Goal: Task Accomplishment & Management: Complete application form

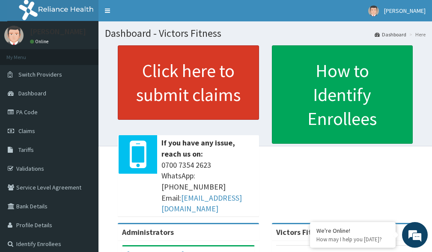
click at [196, 79] on link "Click here to submit claims" at bounding box center [188, 82] width 141 height 74
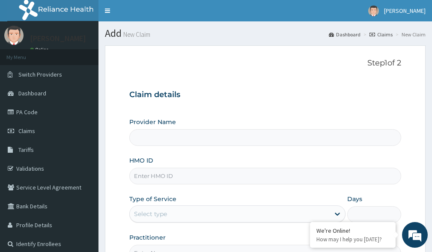
type input "Victors Fitness"
type input "1"
click at [146, 174] on input "HMO ID" at bounding box center [265, 176] width 272 height 17
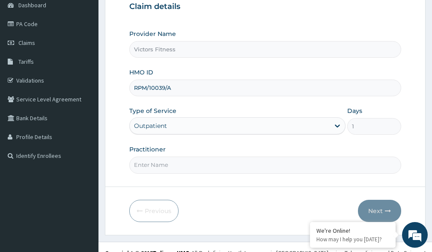
scroll to position [100, 0]
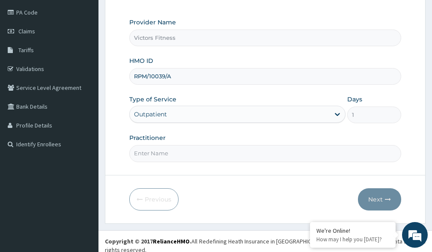
type input "RPM/10039/A"
click at [181, 154] on input "Practitioner" at bounding box center [265, 153] width 272 height 17
type input "GYM"
click at [383, 199] on button "Next" at bounding box center [379, 199] width 43 height 22
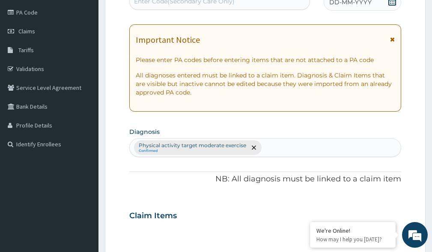
scroll to position [0, 0]
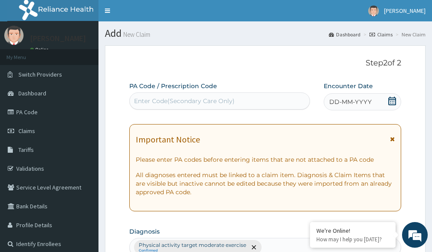
click at [345, 101] on span "DD-MM-YYYY" at bounding box center [350, 102] width 42 height 9
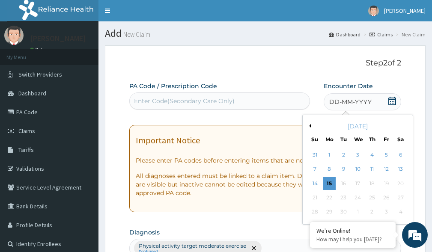
click at [309, 125] on button "Previous Month" at bounding box center [309, 126] width 4 height 4
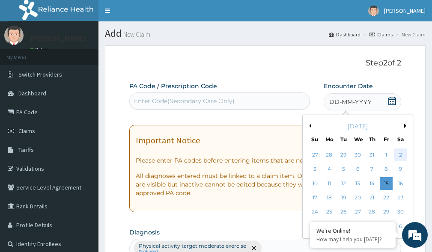
click at [401, 155] on div "2" at bounding box center [400, 155] width 13 height 13
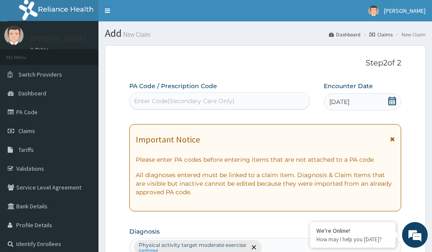
click at [160, 98] on div "Enter Code(Secondary Care Only)" at bounding box center [184, 101] width 101 height 9
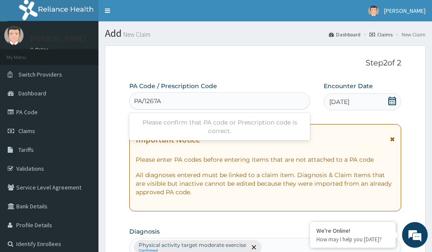
type input "PA/1267A4"
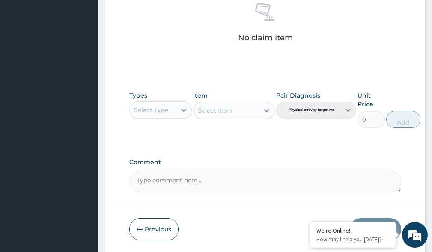
scroll to position [382, 0]
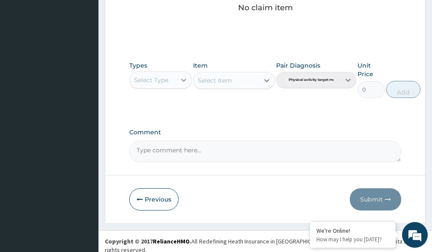
click at [184, 80] on icon at bounding box center [183, 80] width 9 height 9
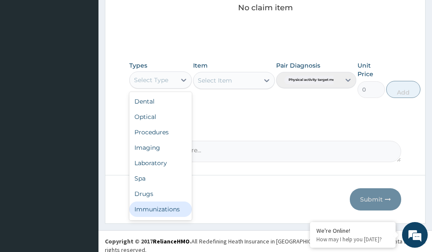
scroll to position [29, 0]
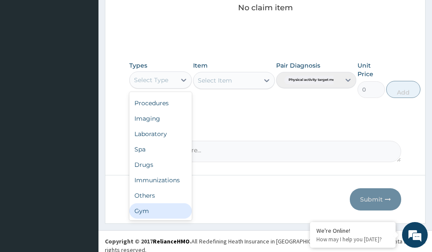
click at [165, 211] on div "Gym" at bounding box center [160, 210] width 62 height 15
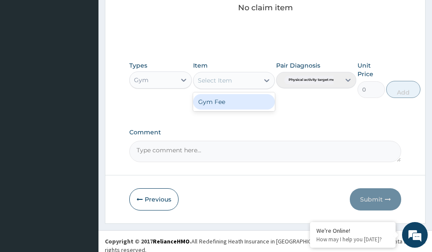
click at [265, 80] on icon at bounding box center [266, 80] width 5 height 3
click at [243, 104] on div "Gym Fee" at bounding box center [233, 101] width 81 height 15
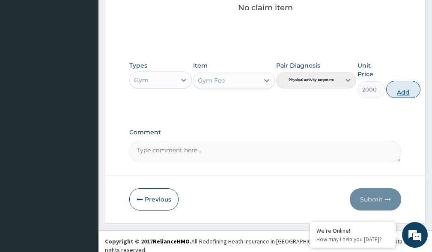
click at [401, 91] on button "Add" at bounding box center [403, 89] width 34 height 17
type input "0"
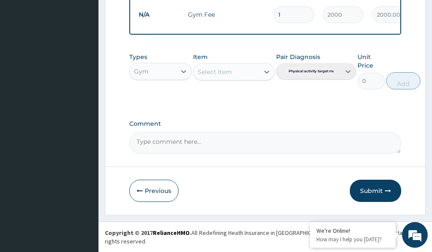
scroll to position [348, 0]
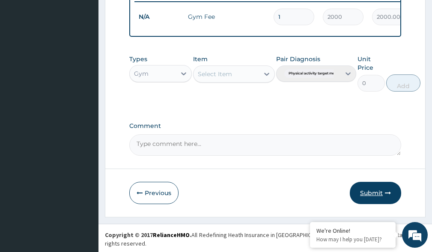
click at [375, 198] on button "Submit" at bounding box center [375, 193] width 51 height 22
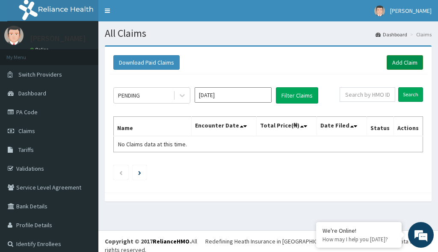
click at [398, 64] on link "Add Claim" at bounding box center [405, 62] width 36 height 15
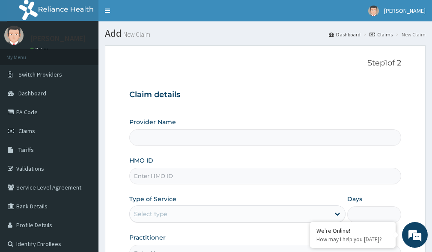
type input "Victors Fitness"
type input "1"
click at [149, 176] on input "HMO ID" at bounding box center [265, 176] width 272 height 17
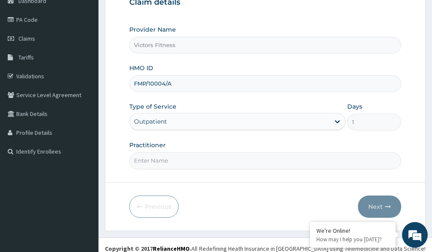
scroll to position [100, 0]
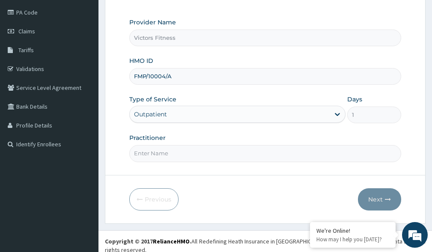
type input "FMP/10004/A"
click at [157, 154] on input "Practitioner" at bounding box center [265, 153] width 272 height 17
type input "GYM"
click at [377, 197] on button "Next" at bounding box center [379, 199] width 43 height 22
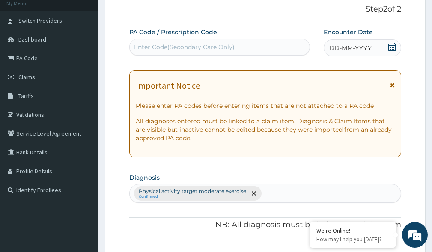
scroll to position [0, 0]
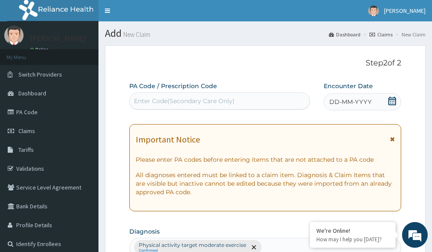
click at [348, 102] on span "DD-MM-YYYY" at bounding box center [350, 102] width 42 height 9
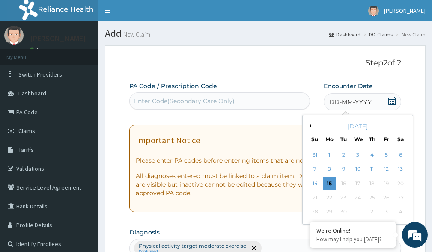
click at [310, 126] on button "Previous Month" at bounding box center [309, 126] width 4 height 4
click at [405, 126] on button "Next Month" at bounding box center [406, 126] width 4 height 4
click at [398, 169] on div "13" at bounding box center [400, 169] width 13 height 13
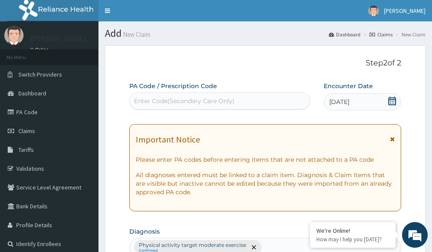
click at [188, 99] on div "Enter Code(Secondary Care Only)" at bounding box center [184, 101] width 101 height 9
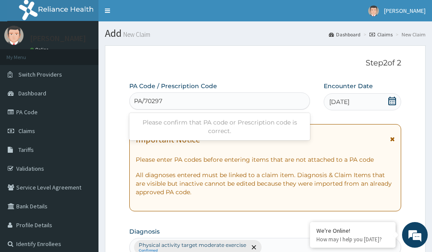
type input "PA/70297B"
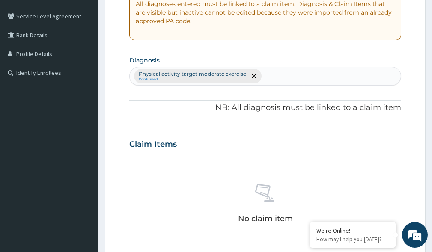
scroll to position [382, 0]
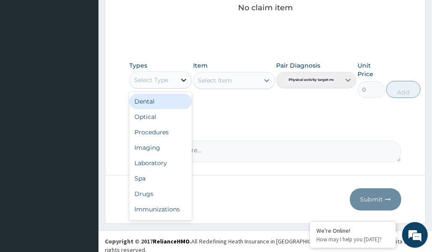
click at [182, 79] on icon at bounding box center [183, 80] width 9 height 9
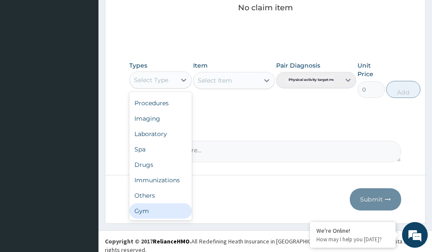
click at [169, 211] on div "Gym" at bounding box center [160, 210] width 62 height 15
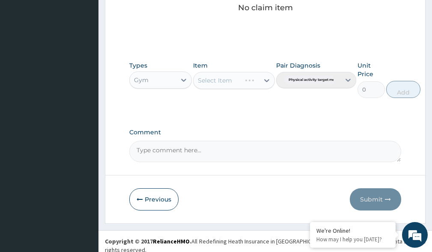
click at [263, 79] on div "Select Item" at bounding box center [233, 80] width 81 height 17
click at [266, 79] on icon at bounding box center [266, 80] width 9 height 9
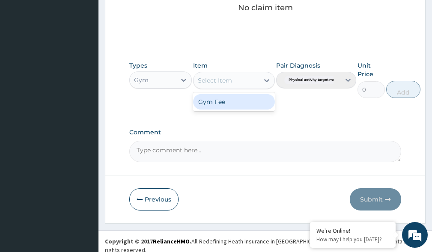
click at [241, 104] on div "Gym Fee" at bounding box center [233, 101] width 81 height 15
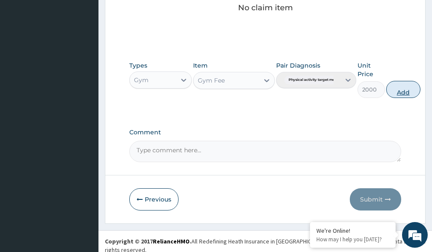
click at [402, 92] on button "Add" at bounding box center [403, 89] width 34 height 17
type input "0"
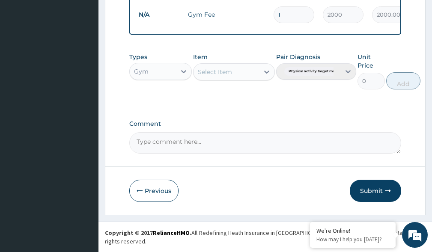
scroll to position [348, 0]
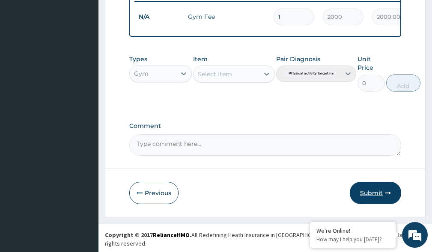
click at [376, 195] on button "Submit" at bounding box center [375, 193] width 51 height 22
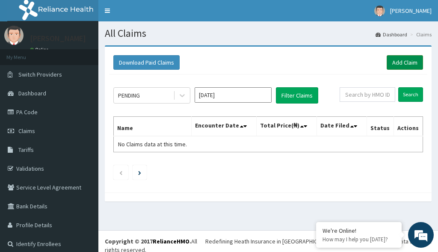
click at [391, 59] on link "Add Claim" at bounding box center [405, 62] width 36 height 15
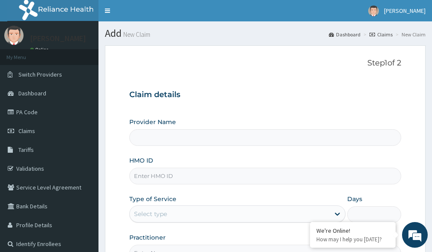
type input "Victors Fitness"
type input "1"
click at [151, 169] on input "HMO ID" at bounding box center [265, 176] width 272 height 17
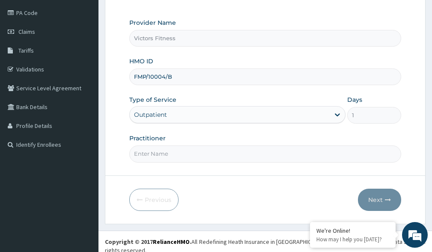
scroll to position [100, 0]
type input "FMP/10004/B"
click at [155, 152] on input "Practitioner" at bounding box center [265, 153] width 272 height 17
type input "GYM"
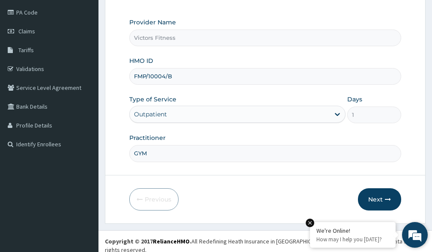
drag, startPoint x: 385, startPoint y: 194, endPoint x: 362, endPoint y: 239, distance: 50.3
click at [385, 195] on button "Next" at bounding box center [379, 199] width 43 height 22
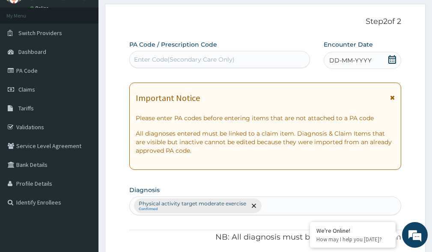
scroll to position [0, 0]
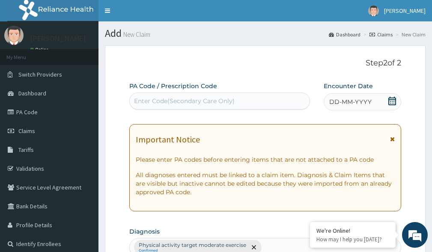
click at [363, 105] on span "DD-MM-YYYY" at bounding box center [350, 102] width 42 height 9
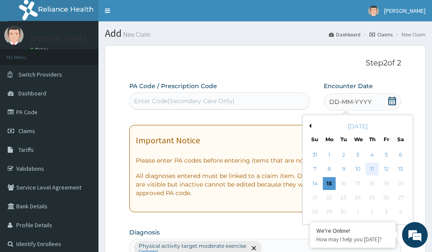
click at [374, 169] on div "11" at bounding box center [371, 169] width 13 height 13
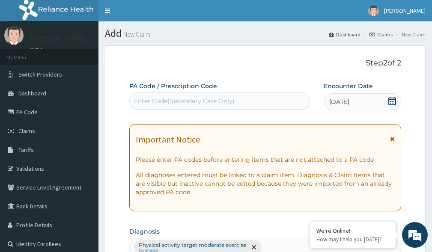
click at [147, 101] on div "Enter Code(Secondary Care Only)" at bounding box center [184, 101] width 101 height 9
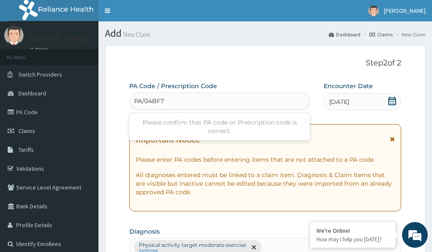
type input "PA/04BF78"
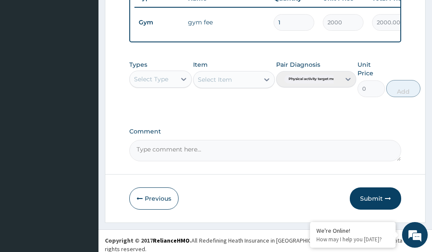
scroll to position [348, 0]
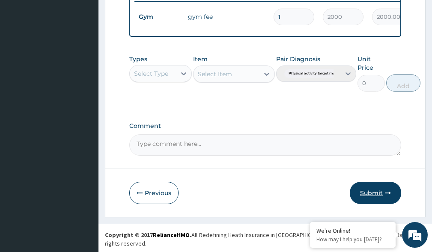
click at [370, 199] on button "Submit" at bounding box center [375, 193] width 51 height 22
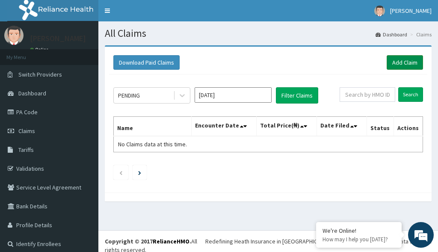
click at [400, 64] on link "Add Claim" at bounding box center [405, 62] width 36 height 15
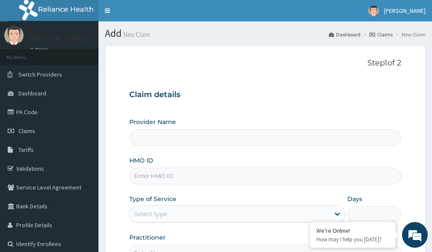
type input "Victors Fitness"
type input "1"
click at [145, 172] on input "HMO ID" at bounding box center [265, 176] width 272 height 17
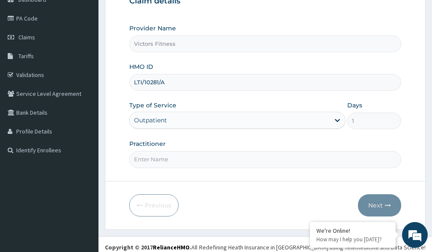
scroll to position [100, 0]
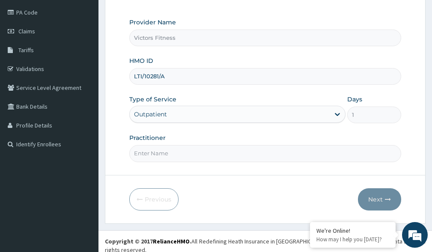
type input "LTI/10281/A"
click at [180, 154] on input "Practitioner" at bounding box center [265, 153] width 272 height 17
type input "GYM"
click at [375, 199] on button "Next" at bounding box center [379, 199] width 43 height 22
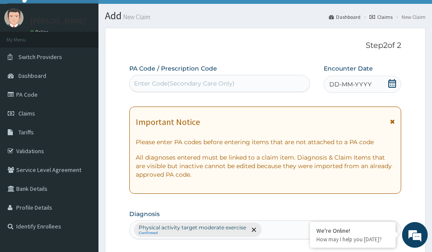
scroll to position [14, 0]
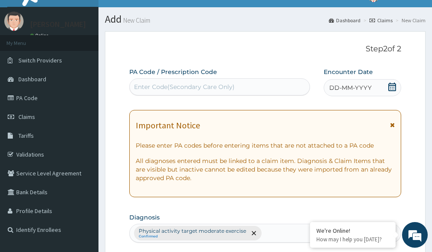
click at [345, 88] on span "DD-MM-YYYY" at bounding box center [350, 87] width 42 height 9
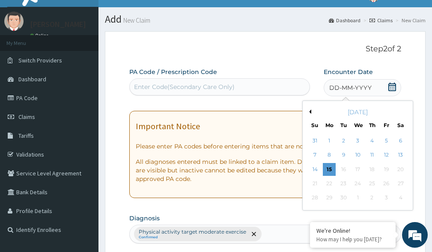
click at [310, 111] on button "Previous Month" at bounding box center [309, 112] width 4 height 4
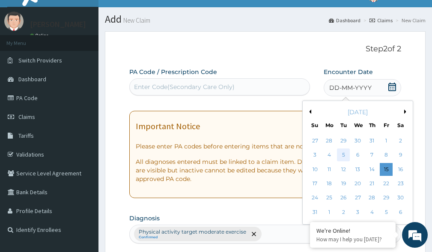
click at [343, 154] on div "5" at bounding box center [343, 155] width 13 height 13
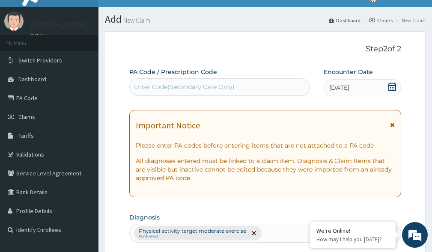
click at [183, 88] on div "Enter Code(Secondary Care Only)" at bounding box center [184, 87] width 101 height 9
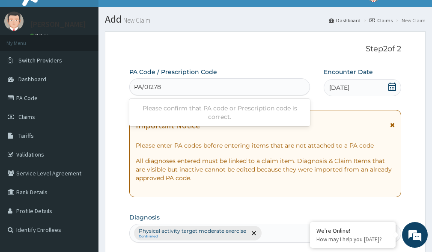
type input "PA/012787"
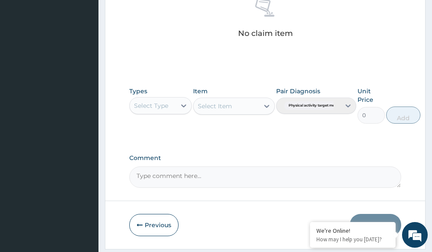
scroll to position [382, 0]
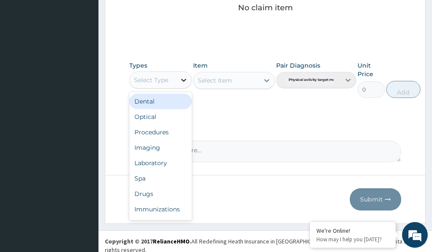
click at [183, 79] on icon at bounding box center [183, 80] width 9 height 9
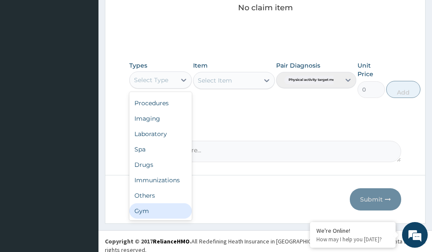
click at [147, 212] on div "Gym" at bounding box center [160, 210] width 62 height 15
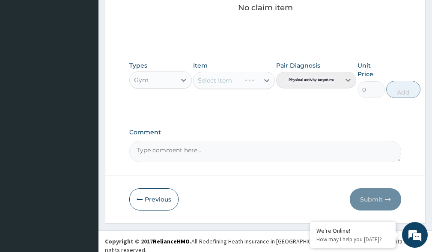
click at [266, 81] on div "Select Item" at bounding box center [233, 80] width 81 height 17
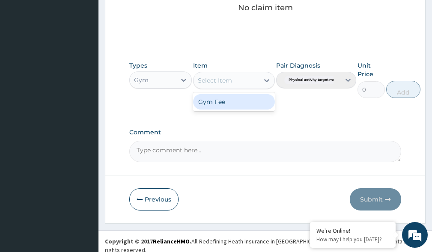
click at [266, 81] on icon at bounding box center [266, 80] width 5 height 3
click at [211, 100] on div "Gym Fee" at bounding box center [233, 101] width 81 height 15
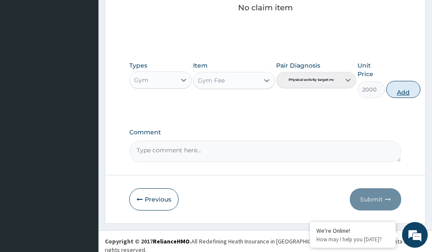
click at [405, 92] on button "Add" at bounding box center [403, 89] width 34 height 17
type input "0"
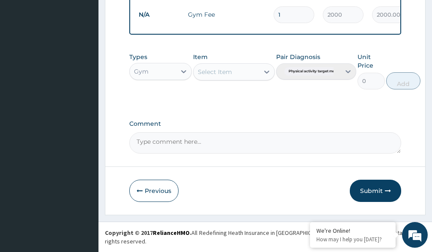
scroll to position [348, 0]
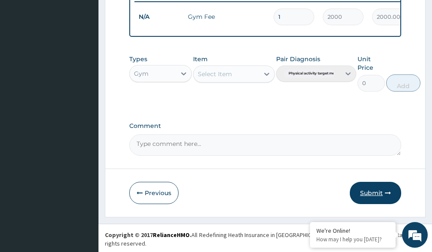
click at [374, 196] on button "Submit" at bounding box center [375, 193] width 51 height 22
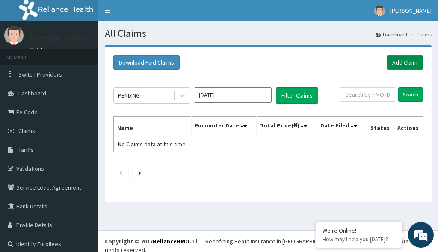
click at [395, 63] on link "Add Claim" at bounding box center [405, 62] width 36 height 15
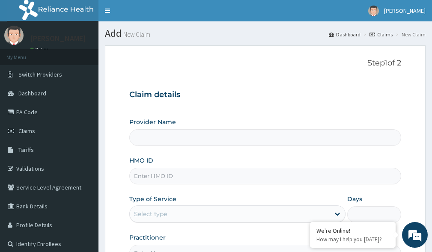
type input "Victors Fitness"
type input "1"
click at [143, 178] on input "HMO ID" at bounding box center [265, 176] width 272 height 17
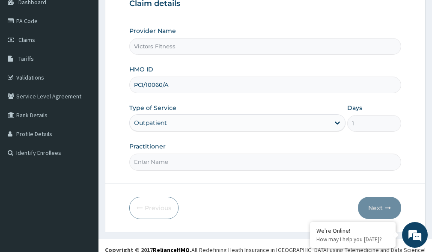
scroll to position [100, 0]
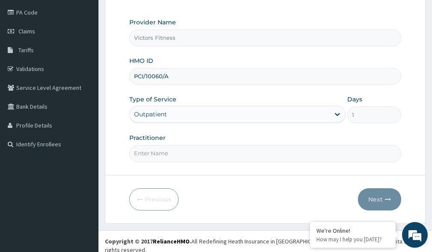
type input "PCI/10060/A"
click at [180, 156] on input "Practitioner" at bounding box center [265, 153] width 272 height 17
type input "GYM"
click at [383, 202] on button "Next" at bounding box center [379, 199] width 43 height 22
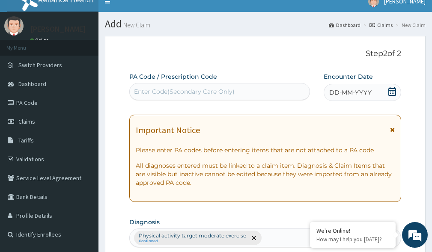
scroll to position [0, 0]
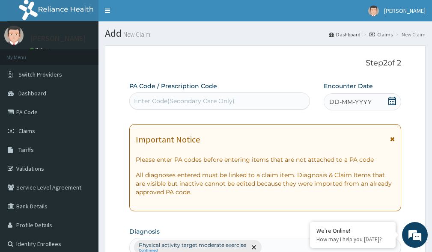
click at [353, 101] on span "DD-MM-YYYY" at bounding box center [350, 102] width 42 height 9
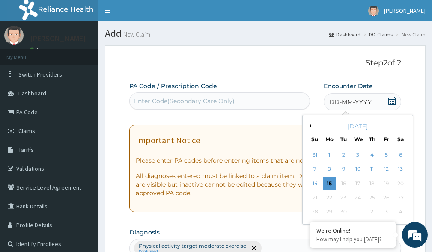
click at [311, 128] on button "Previous Month" at bounding box center [309, 126] width 4 height 4
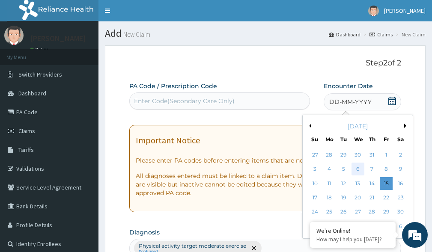
click at [359, 168] on div "6" at bounding box center [357, 169] width 13 height 13
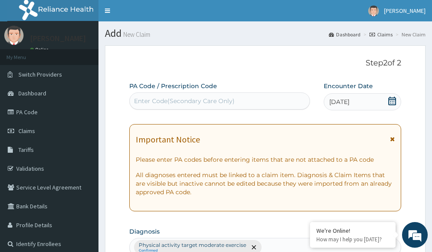
click at [229, 98] on div "Enter Code(Secondary Care Only)" at bounding box center [184, 101] width 101 height 9
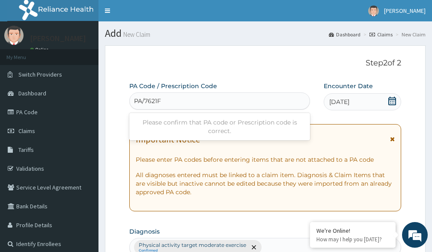
type input "PA/7621FB"
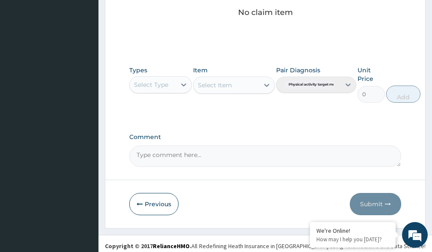
scroll to position [382, 0]
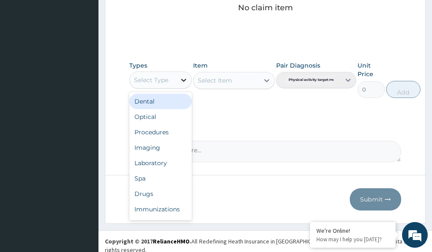
click at [184, 79] on icon at bounding box center [183, 80] width 9 height 9
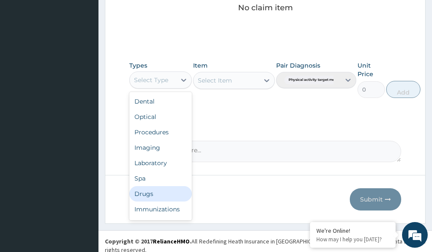
scroll to position [29, 0]
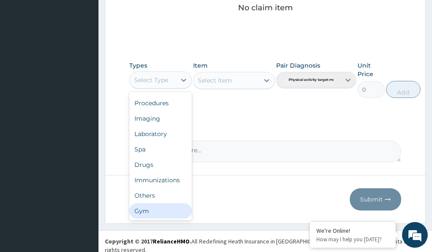
click at [166, 212] on div "Gym" at bounding box center [160, 210] width 62 height 15
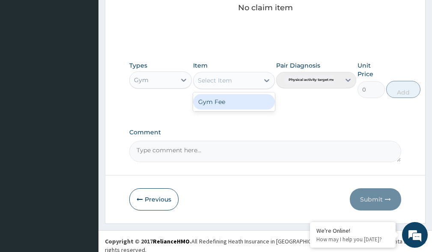
click at [267, 79] on icon at bounding box center [266, 80] width 9 height 9
click at [249, 106] on div "Gym Fee" at bounding box center [233, 101] width 81 height 15
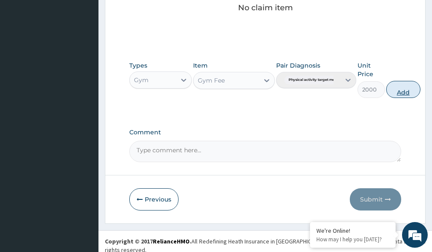
click at [404, 91] on button "Add" at bounding box center [403, 89] width 34 height 17
type input "0"
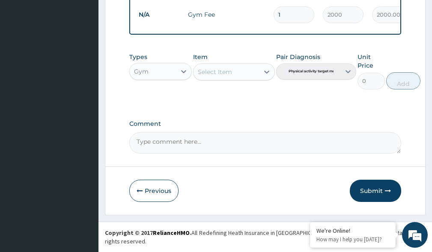
scroll to position [348, 0]
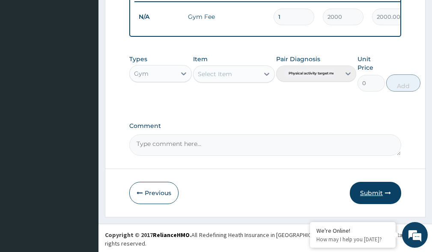
click at [374, 199] on button "Submit" at bounding box center [375, 193] width 51 height 22
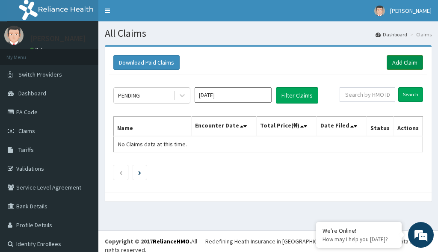
click at [398, 62] on link "Add Claim" at bounding box center [405, 62] width 36 height 15
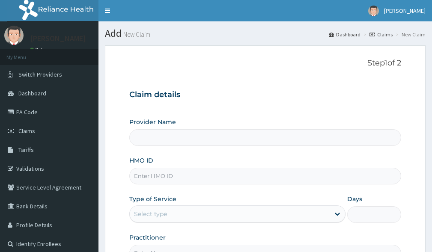
click at [152, 179] on input "HMO ID" at bounding box center [265, 176] width 272 height 17
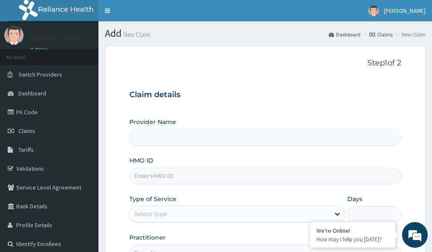
type input "M"
type input "Victors Fitness"
type input "1"
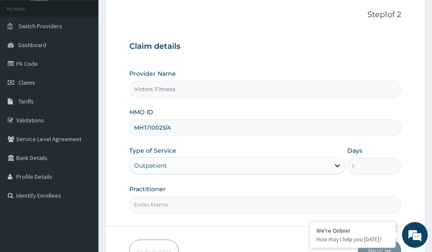
scroll to position [100, 0]
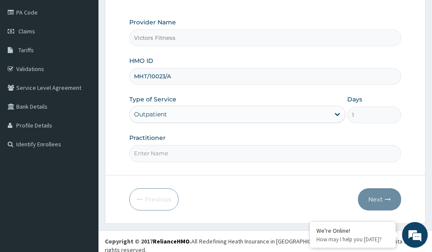
type input "MHT/10023/A"
click at [158, 154] on input "Practitioner" at bounding box center [265, 153] width 272 height 17
type input "GYM"
click at [385, 197] on icon "button" at bounding box center [388, 199] width 6 height 6
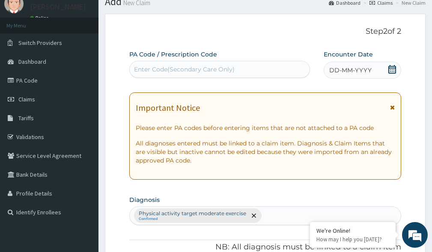
scroll to position [14, 0]
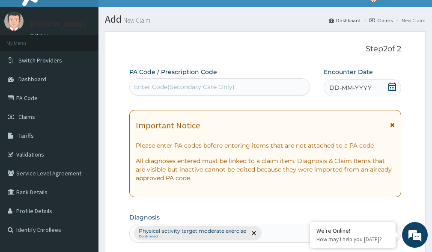
click at [354, 88] on span "DD-MM-YYYY" at bounding box center [350, 87] width 42 height 9
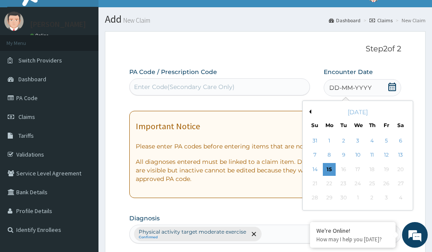
click at [310, 110] on button "Previous Month" at bounding box center [309, 112] width 4 height 4
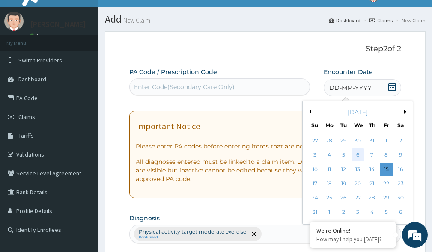
click at [359, 155] on div "6" at bounding box center [357, 155] width 13 height 13
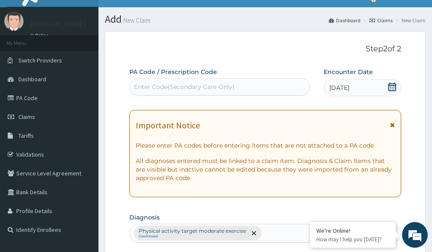
click at [172, 82] on div "Enter Code(Secondary Care Only)" at bounding box center [220, 87] width 180 height 14
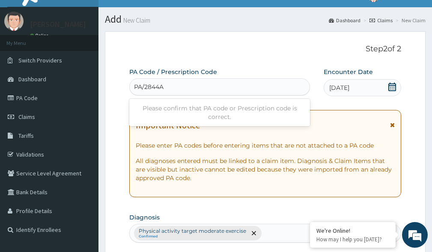
type input "PA/2844A3"
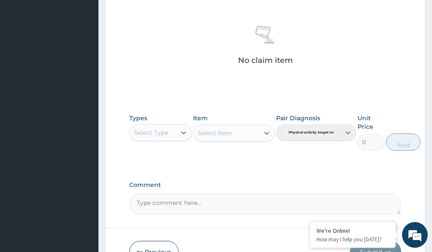
scroll to position [382, 0]
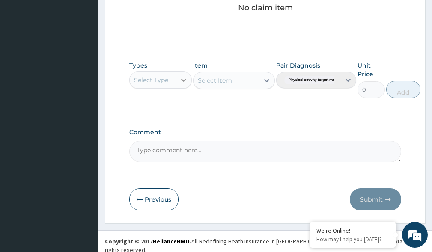
click at [185, 83] on icon at bounding box center [183, 80] width 9 height 9
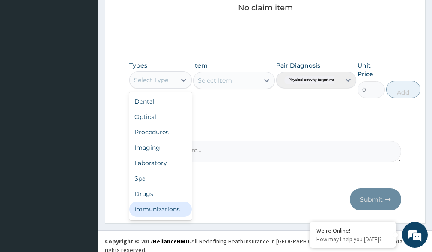
scroll to position [29, 0]
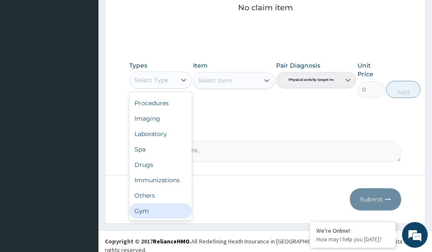
click at [150, 208] on div "Gym" at bounding box center [160, 210] width 62 height 15
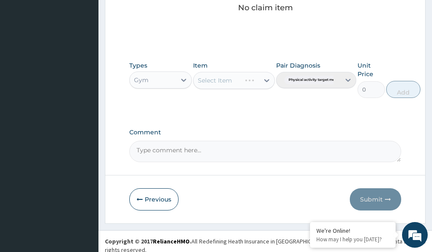
click at [265, 79] on div "Select Item" at bounding box center [233, 80] width 81 height 17
click at [266, 77] on icon at bounding box center [266, 80] width 9 height 9
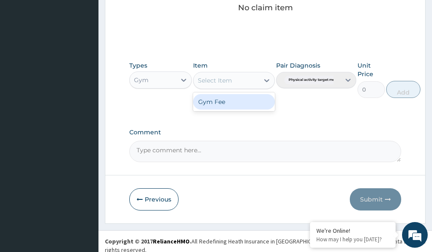
click at [222, 103] on div "Gym Fee" at bounding box center [233, 101] width 81 height 15
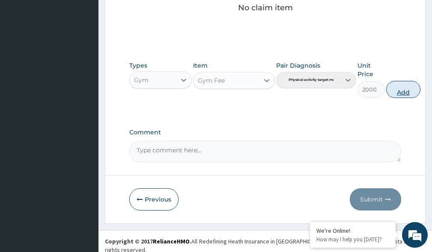
click at [399, 94] on button "Add" at bounding box center [403, 89] width 34 height 17
type input "0"
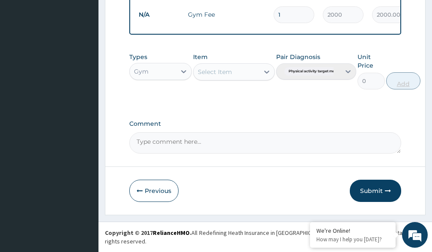
scroll to position [348, 0]
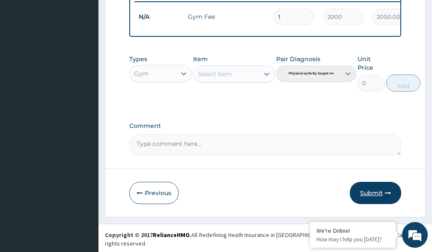
click at [375, 199] on button "Submit" at bounding box center [375, 193] width 51 height 22
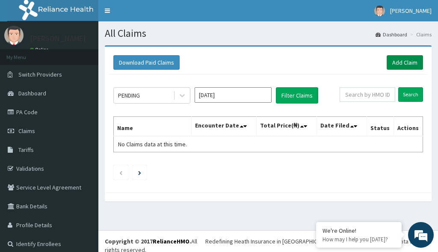
click at [396, 61] on link "Add Claim" at bounding box center [405, 62] width 36 height 15
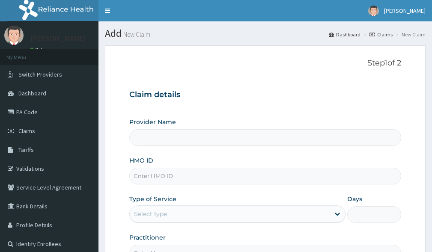
click at [154, 175] on input "HMO ID" at bounding box center [265, 176] width 272 height 17
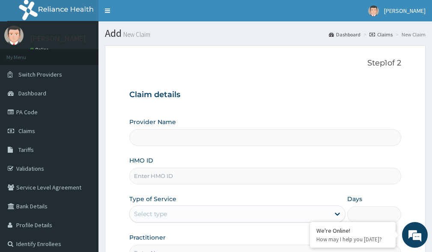
type input "M"
type input "Victors Fitness"
type input "1"
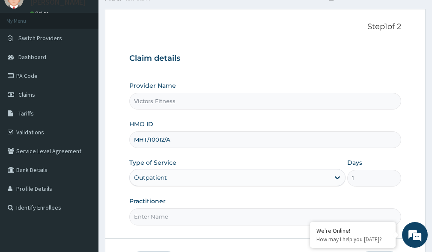
scroll to position [86, 0]
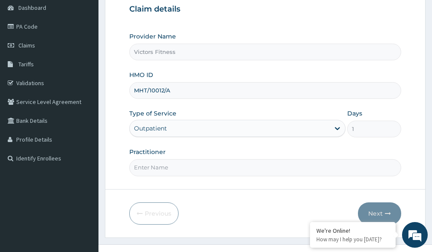
type input "MHT/10012/A"
click at [146, 170] on input "Practitioner" at bounding box center [265, 167] width 272 height 17
type input "GYM"
click at [381, 213] on button "Next" at bounding box center [379, 213] width 43 height 22
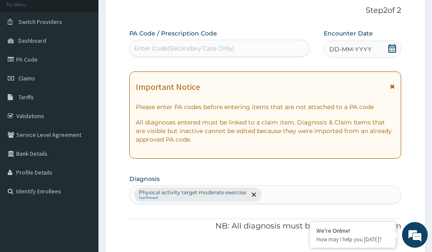
scroll to position [43, 0]
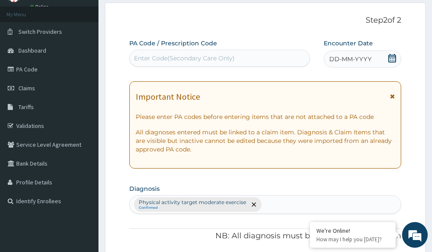
click at [356, 59] on span "DD-MM-YYYY" at bounding box center [350, 59] width 42 height 9
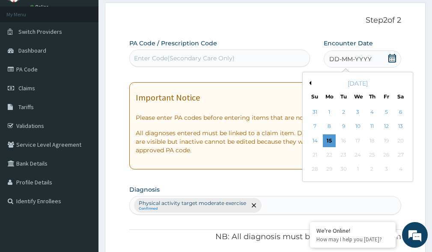
click at [310, 81] on button "Previous Month" at bounding box center [309, 83] width 4 height 4
click at [359, 127] on div "6" at bounding box center [357, 126] width 13 height 13
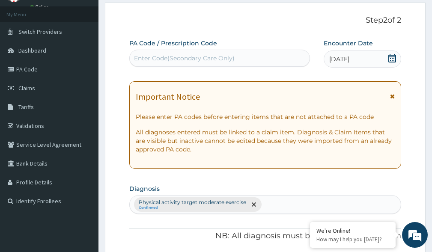
click at [261, 65] on div "Enter Code(Secondary Care Only)" at bounding box center [220, 58] width 180 height 14
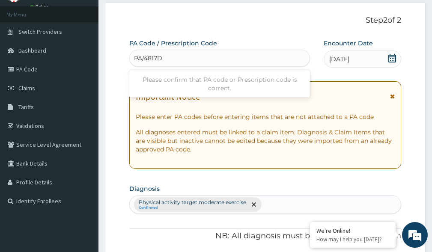
type input "PA/4817DE"
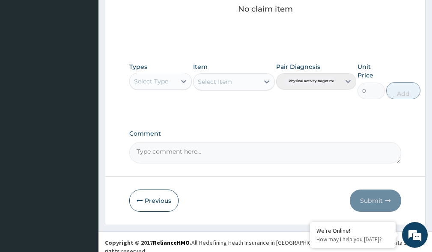
scroll to position [382, 0]
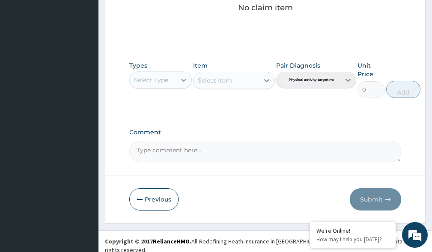
click at [183, 81] on icon at bounding box center [183, 80] width 5 height 3
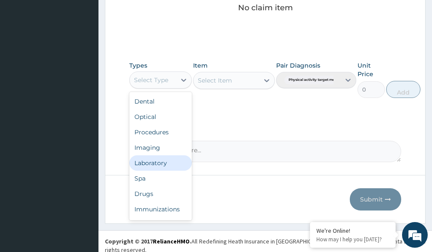
scroll to position [29, 0]
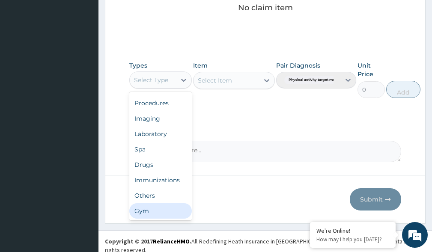
click at [175, 213] on div "Gym" at bounding box center [160, 210] width 62 height 15
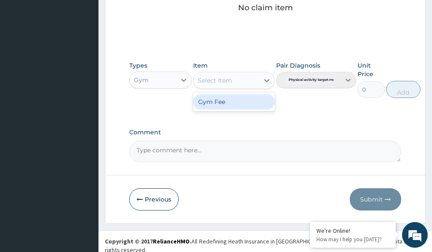
click at [265, 79] on icon at bounding box center [266, 80] width 9 height 9
click at [258, 98] on div "Gym Fee" at bounding box center [233, 101] width 81 height 15
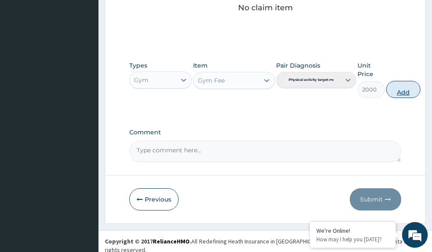
click at [408, 92] on button "Add" at bounding box center [403, 89] width 34 height 17
type input "0"
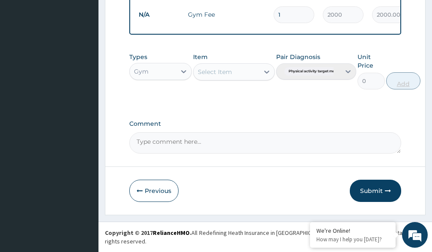
scroll to position [348, 0]
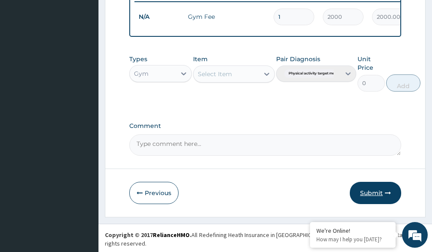
click at [372, 197] on button "Submit" at bounding box center [375, 193] width 51 height 22
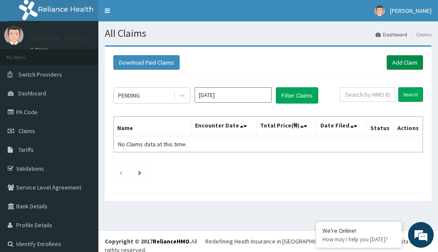
click at [404, 63] on link "Add Claim" at bounding box center [405, 62] width 36 height 15
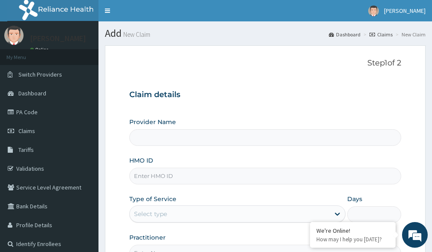
type input "Victors Fitness"
type input "1"
click at [182, 177] on input "HMO ID" at bounding box center [265, 176] width 272 height 17
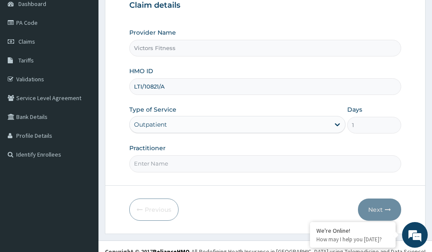
scroll to position [100, 0]
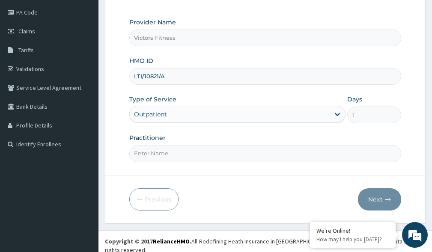
type input "LTI/10821/A"
click at [150, 154] on input "Practitioner" at bounding box center [265, 153] width 272 height 17
type input "GYM"
click at [377, 194] on button "Next" at bounding box center [379, 199] width 43 height 22
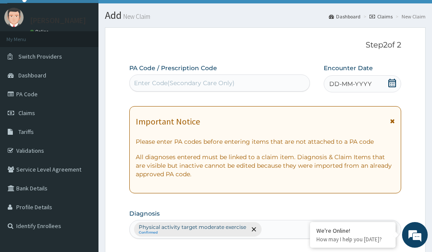
scroll to position [14, 0]
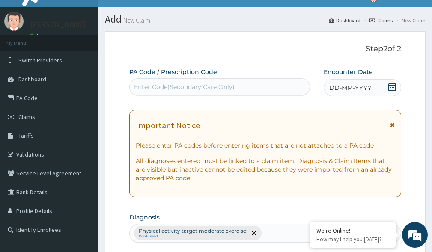
click at [349, 88] on span "DD-MM-YYYY" at bounding box center [350, 87] width 42 height 9
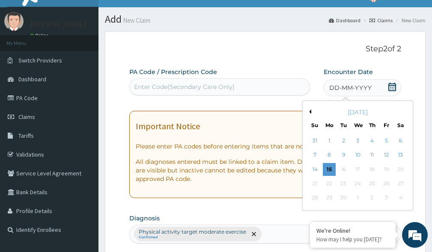
click at [309, 111] on button "Previous Month" at bounding box center [309, 112] width 4 height 4
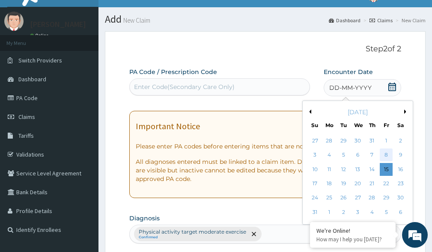
click at [384, 155] on div "8" at bounding box center [386, 155] width 13 height 13
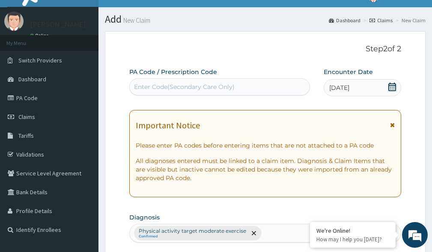
click at [187, 86] on div "Enter Code(Secondary Care Only)" at bounding box center [184, 87] width 101 height 9
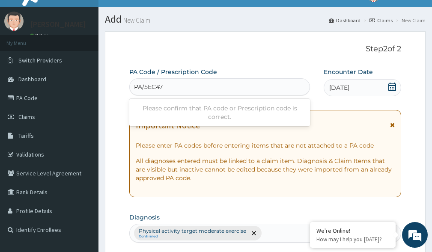
type input "PA/5EC473"
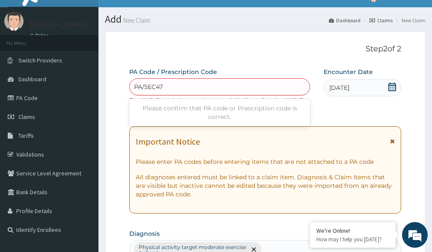
type input "PA/5EC473"
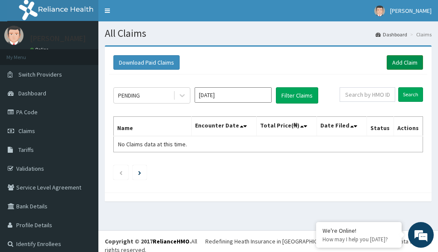
click at [394, 65] on link "Add Claim" at bounding box center [405, 62] width 36 height 15
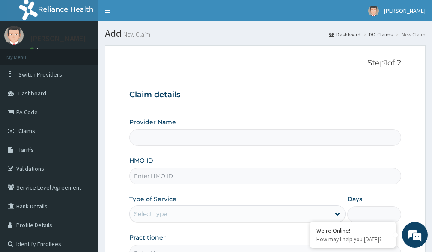
type input "Victors Fitness"
type input "1"
click at [160, 174] on input "HMO ID" at bounding box center [265, 176] width 272 height 17
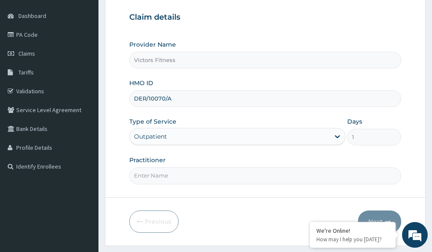
scroll to position [100, 0]
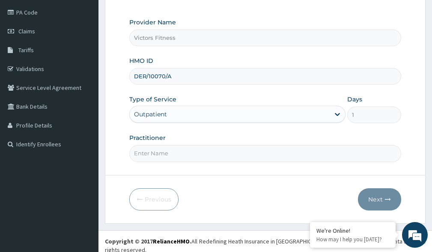
type input "DER/10070/A"
click at [163, 155] on input "Practitioner" at bounding box center [265, 153] width 272 height 17
type input "GYM"
click at [378, 197] on button "Next" at bounding box center [379, 199] width 43 height 22
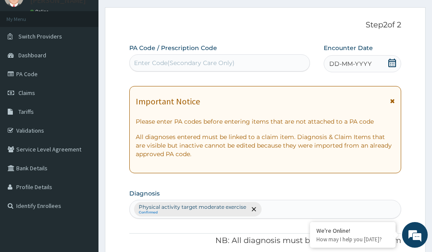
scroll to position [14, 0]
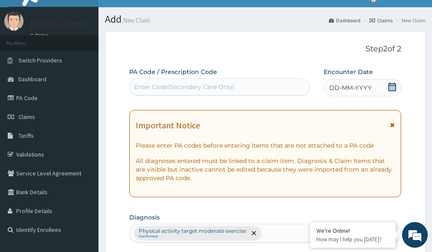
click at [353, 88] on span "DD-MM-YYYY" at bounding box center [350, 87] width 42 height 9
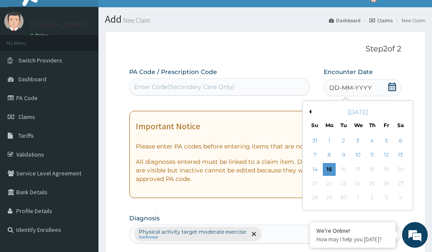
click at [309, 111] on button "Previous Month" at bounding box center [309, 112] width 4 height 4
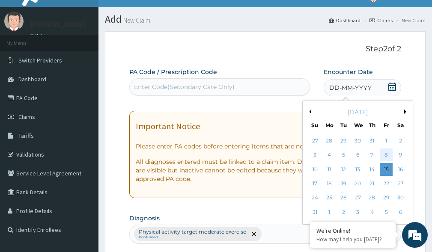
click at [388, 155] on div "8" at bounding box center [386, 155] width 13 height 13
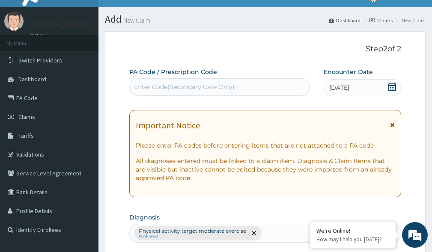
click at [200, 89] on div "Enter Code(Secondary Care Only)" at bounding box center [184, 87] width 101 height 9
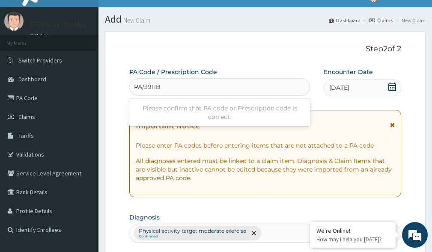
type input "PA/3911B9"
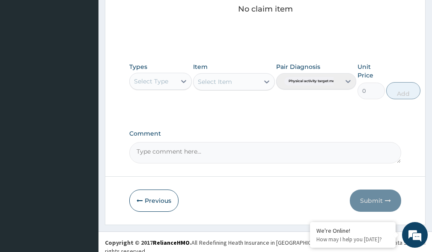
scroll to position [382, 0]
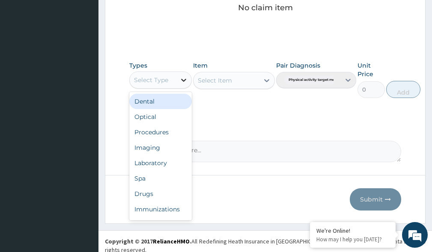
click at [184, 79] on icon at bounding box center [183, 80] width 9 height 9
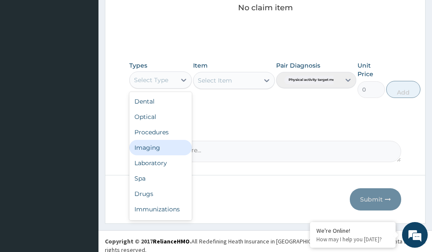
scroll to position [29, 0]
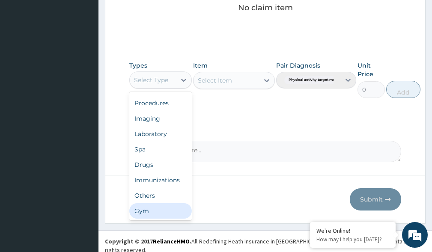
click at [151, 208] on div "Gym" at bounding box center [160, 210] width 62 height 15
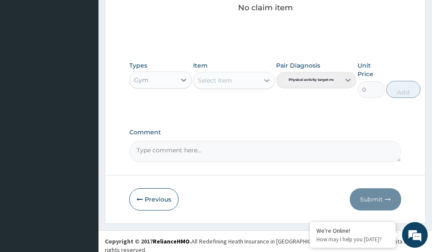
click at [266, 80] on icon at bounding box center [266, 80] width 9 height 9
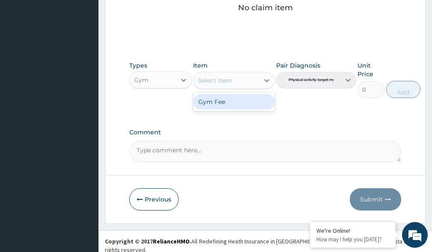
click at [244, 102] on div "Gym Fee" at bounding box center [233, 101] width 81 height 15
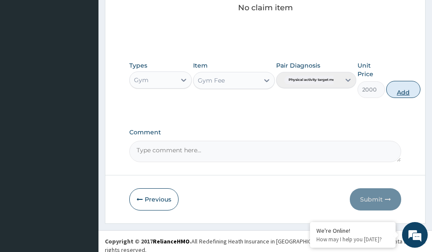
click at [403, 91] on button "Add" at bounding box center [403, 89] width 34 height 17
type input "0"
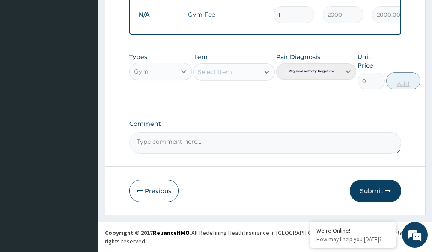
scroll to position [348, 0]
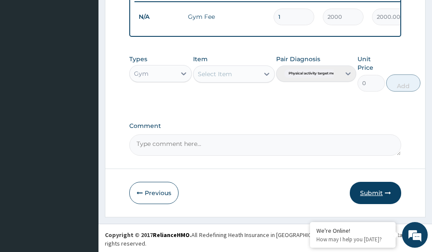
click at [378, 199] on button "Submit" at bounding box center [375, 193] width 51 height 22
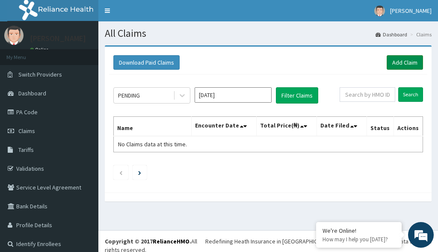
click at [402, 65] on link "Add Claim" at bounding box center [405, 62] width 36 height 15
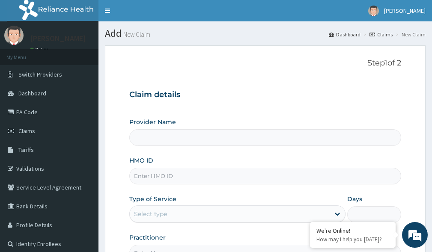
click at [157, 175] on input "HMO ID" at bounding box center [265, 176] width 272 height 17
type input "Victors Fitness"
type input "1"
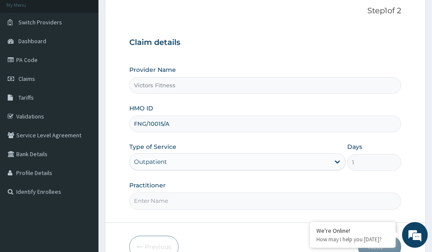
scroll to position [100, 0]
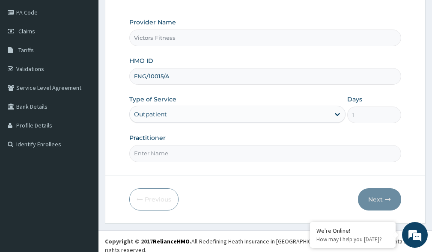
type input "FNG/10015/A"
click at [168, 156] on input "Practitioner" at bounding box center [265, 153] width 272 height 17
type input "GYM"
click at [379, 196] on button "Next" at bounding box center [379, 199] width 43 height 22
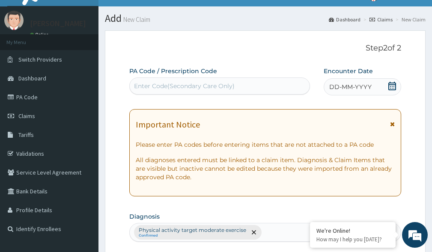
scroll to position [14, 0]
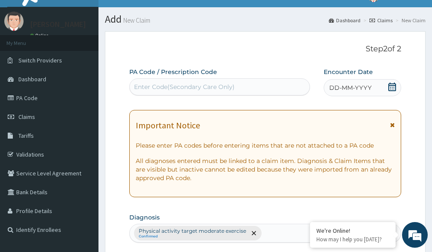
click at [343, 89] on span "DD-MM-YYYY" at bounding box center [350, 87] width 42 height 9
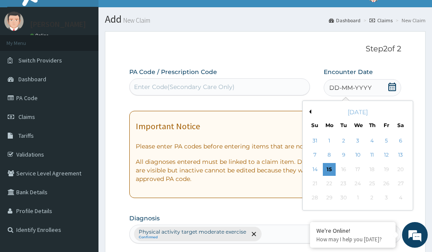
click at [310, 111] on button "Previous Month" at bounding box center [309, 112] width 4 height 4
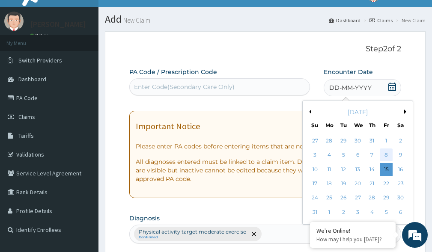
click at [386, 156] on div "8" at bounding box center [386, 155] width 13 height 13
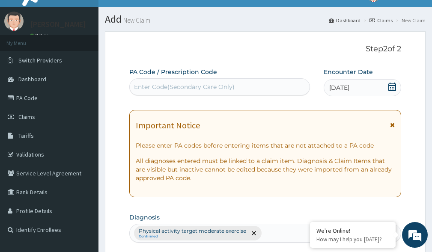
click at [242, 86] on div "Enter Code(Secondary Care Only)" at bounding box center [220, 87] width 180 height 14
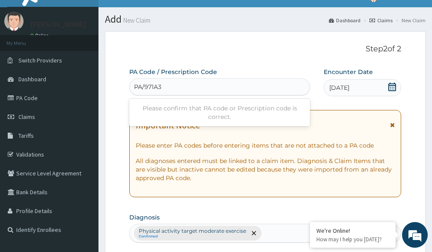
type input "PA/971A3C"
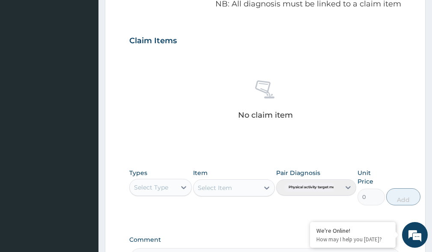
scroll to position [356, 0]
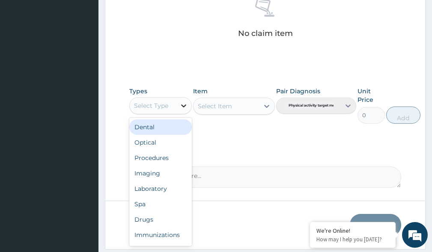
click at [181, 104] on icon at bounding box center [183, 105] width 9 height 9
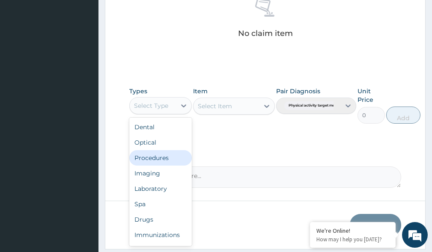
scroll to position [29, 0]
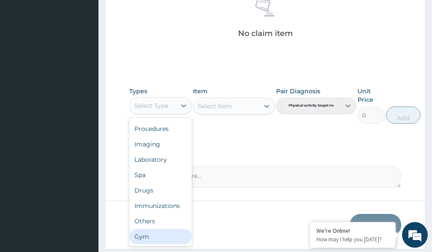
click at [163, 231] on div "Gym" at bounding box center [160, 236] width 62 height 15
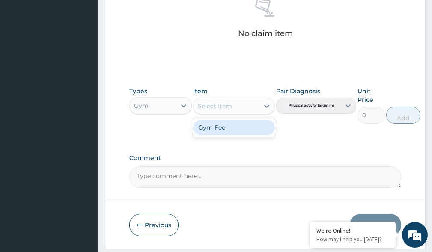
click at [264, 106] on icon at bounding box center [266, 106] width 9 height 9
click at [236, 127] on div "Gym Fee" at bounding box center [233, 127] width 81 height 15
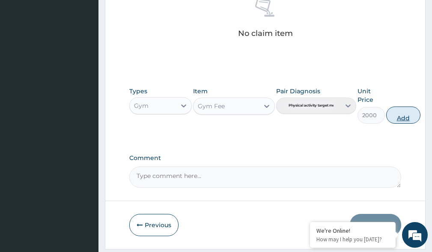
click at [403, 116] on button "Add" at bounding box center [403, 115] width 34 height 17
type input "0"
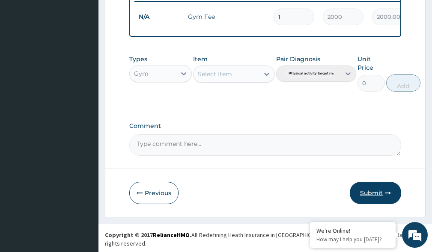
click at [376, 196] on button "Submit" at bounding box center [375, 193] width 51 height 22
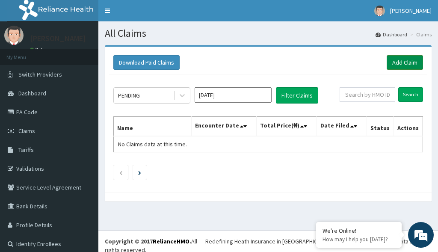
click at [400, 62] on link "Add Claim" at bounding box center [405, 62] width 36 height 15
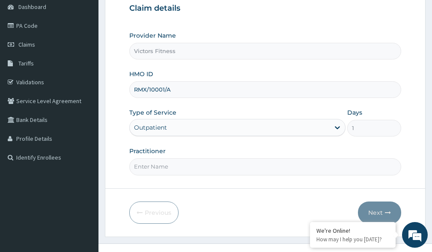
scroll to position [100, 0]
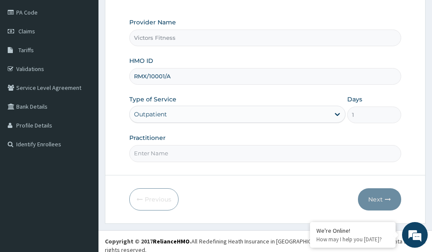
type input "RMX/10001/A"
click at [170, 155] on input "Practitioner" at bounding box center [265, 153] width 272 height 17
type input "GYM"
click at [380, 198] on button "Next" at bounding box center [379, 199] width 43 height 22
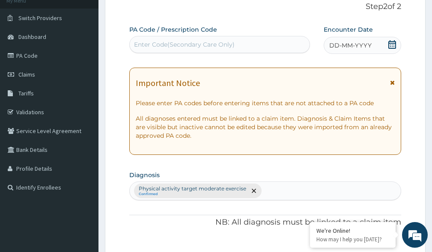
scroll to position [14, 0]
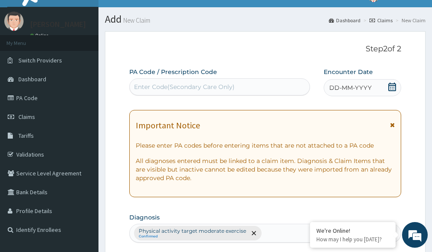
click at [355, 87] on span "DD-MM-YYYY" at bounding box center [350, 87] width 42 height 9
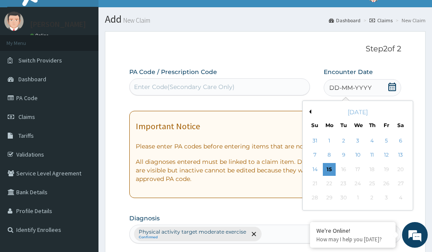
click at [311, 111] on button "Previous Month" at bounding box center [309, 112] width 4 height 4
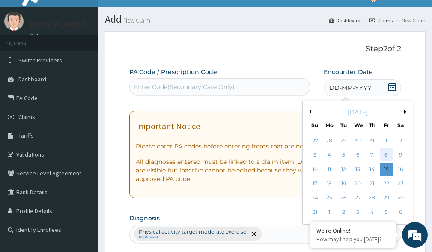
click at [387, 155] on div "8" at bounding box center [386, 155] width 13 height 13
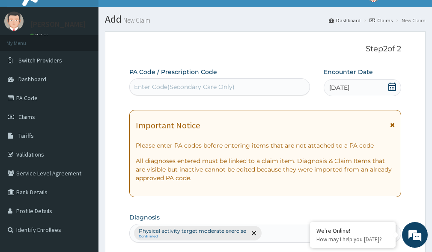
click at [175, 87] on div "Enter Code(Secondary Care Only)" at bounding box center [184, 87] width 101 height 9
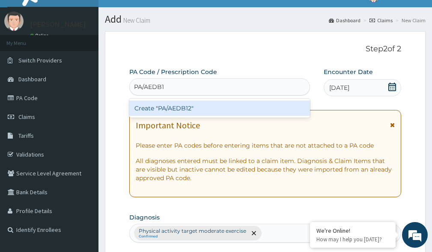
type input "PA/AEDB12"
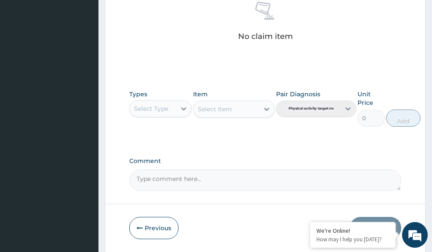
scroll to position [382, 0]
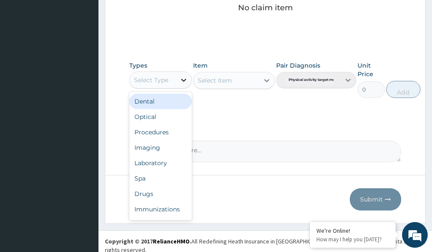
click at [181, 83] on icon at bounding box center [183, 80] width 9 height 9
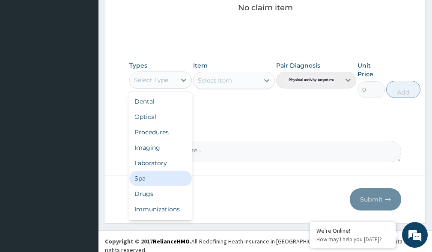
scroll to position [29, 0]
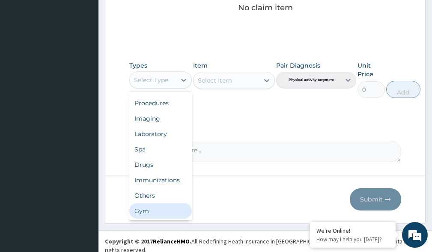
click at [147, 212] on div "Gym" at bounding box center [160, 210] width 62 height 15
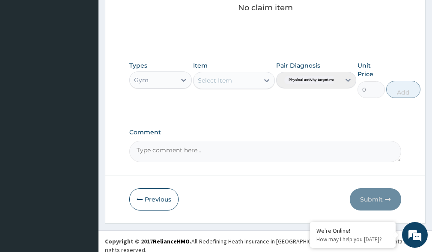
click at [267, 79] on icon at bounding box center [266, 80] width 9 height 9
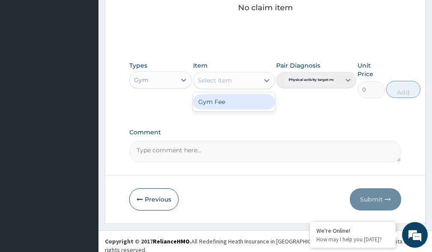
click at [239, 101] on div "Gym Fee" at bounding box center [233, 101] width 81 height 15
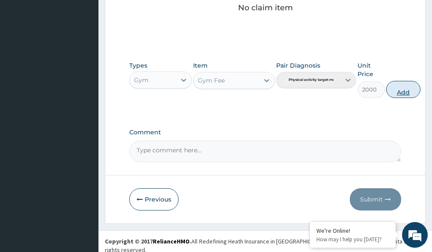
click at [406, 90] on button "Add" at bounding box center [403, 89] width 34 height 17
type input "0"
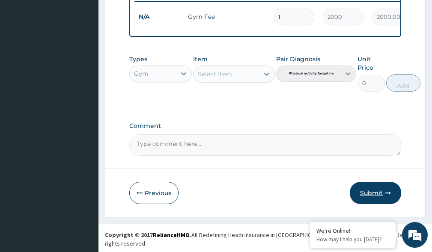
click at [376, 199] on button "Submit" at bounding box center [375, 193] width 51 height 22
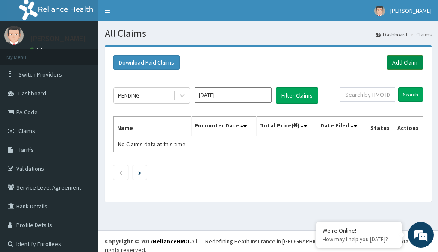
click at [402, 63] on link "Add Claim" at bounding box center [405, 62] width 36 height 15
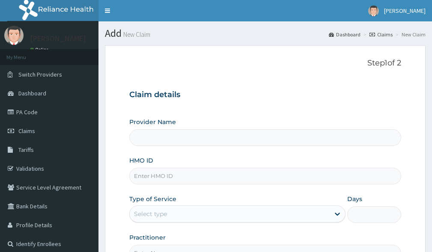
type input "Victors Fitness"
type input "1"
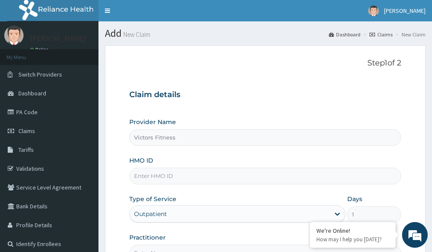
click at [154, 173] on input "HMO ID" at bounding box center [265, 176] width 272 height 17
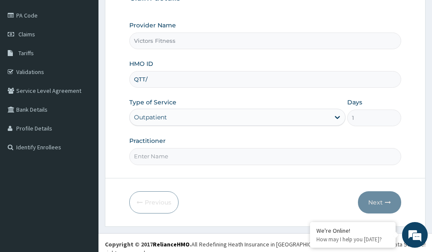
scroll to position [100, 0]
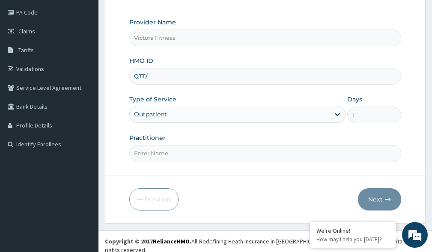
click at [159, 72] on input "QTT/" at bounding box center [265, 76] width 272 height 17
type input "QTT/10013/A"
click at [162, 151] on input "Practitioner" at bounding box center [265, 153] width 272 height 17
type input "GYM"
click at [385, 193] on button "Next" at bounding box center [379, 199] width 43 height 22
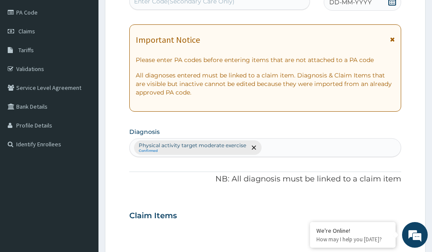
click at [351, 3] on span "DD-MM-YYYY" at bounding box center [350, 2] width 42 height 9
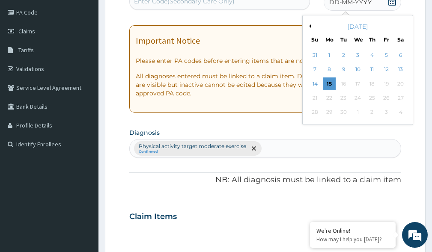
click at [309, 25] on button "Previous Month" at bounding box center [309, 26] width 4 height 4
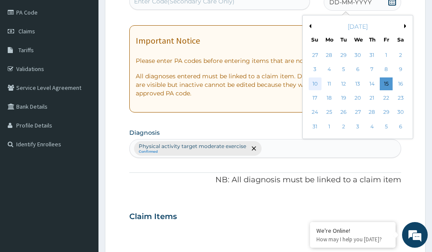
click at [314, 87] on div "10" at bounding box center [315, 83] width 13 height 13
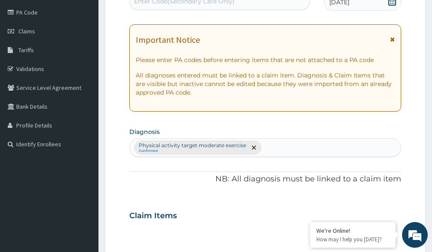
click at [229, 3] on div "Enter Code(Secondary Care Only)" at bounding box center [184, 1] width 101 height 9
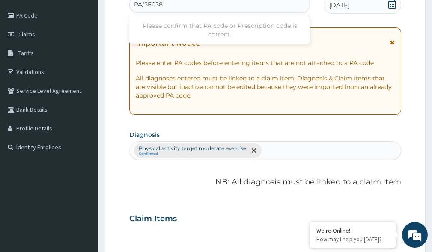
type input "PA/5F0587"
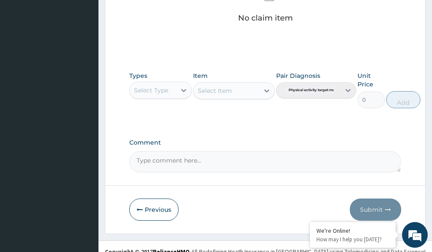
scroll to position [382, 0]
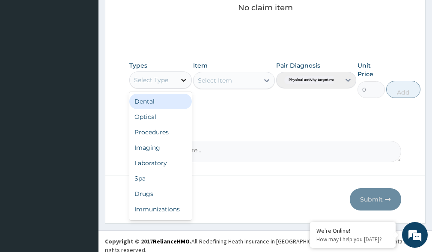
click at [180, 79] on icon at bounding box center [183, 80] width 9 height 9
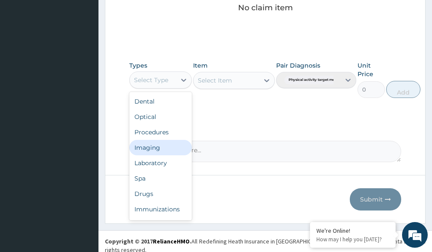
scroll to position [29, 0]
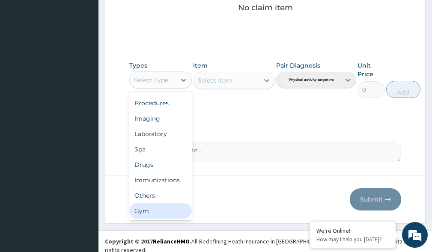
click at [160, 208] on div "Gym" at bounding box center [160, 210] width 62 height 15
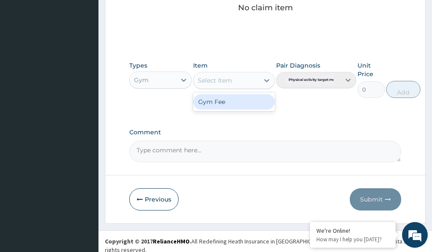
click at [266, 79] on icon at bounding box center [266, 80] width 9 height 9
click at [238, 98] on div "Gym Fee" at bounding box center [233, 101] width 81 height 15
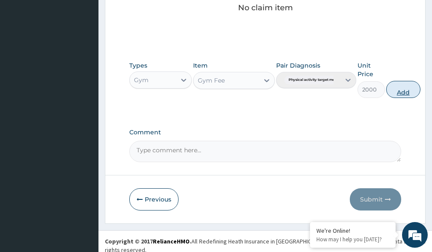
click at [402, 90] on button "Add" at bounding box center [403, 89] width 34 height 17
type input "0"
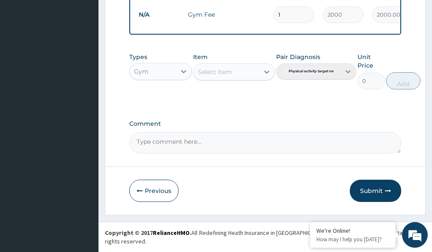
scroll to position [348, 0]
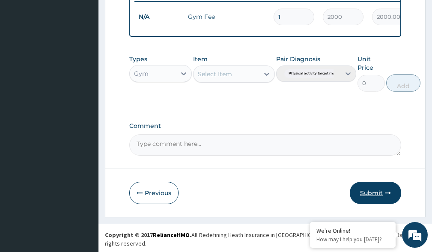
click at [371, 198] on button "Submit" at bounding box center [375, 193] width 51 height 22
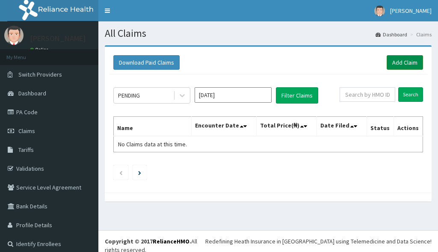
click at [402, 65] on link "Add Claim" at bounding box center [405, 62] width 36 height 15
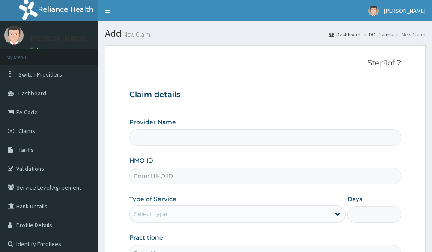
click at [160, 178] on input "HMO ID" at bounding box center [265, 176] width 272 height 17
type input "Victors Fitness"
type input "1"
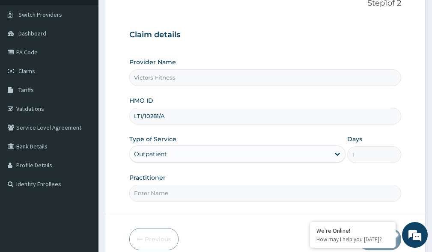
scroll to position [100, 0]
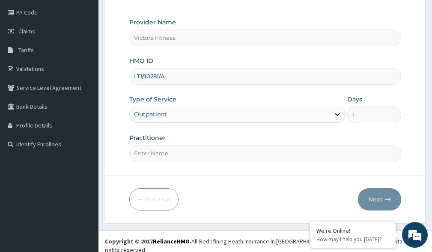
type input "LTI/10281/A"
click at [164, 151] on input "Practitioner" at bounding box center [265, 153] width 272 height 17
type input "GYM"
click at [377, 199] on button "Next" at bounding box center [379, 199] width 43 height 22
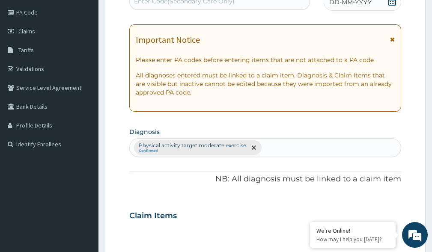
click at [356, 4] on span "DD-MM-YYYY" at bounding box center [350, 2] width 42 height 9
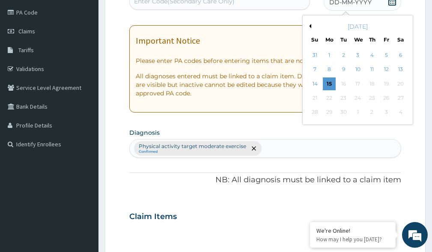
click at [310, 25] on button "Previous Month" at bounding box center [309, 26] width 4 height 4
click at [329, 84] on div "11" at bounding box center [329, 83] width 13 height 13
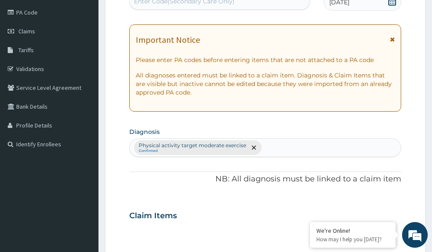
scroll to position [97, 0]
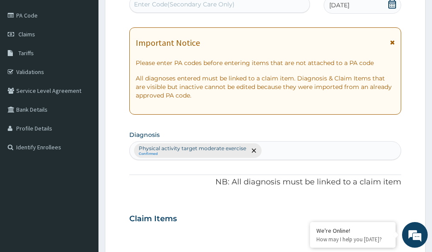
click at [225, 5] on div "Enter Code(Secondary Care Only)" at bounding box center [184, 4] width 101 height 9
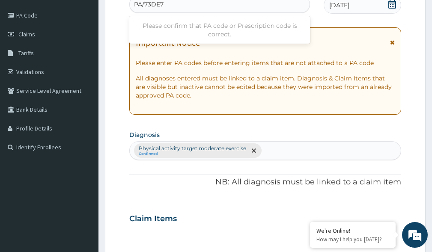
type input "PA/73DE7D"
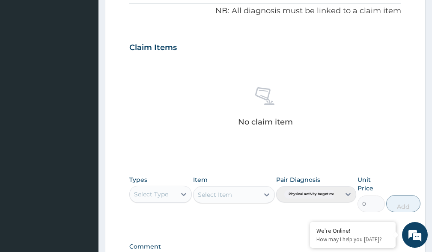
scroll to position [382, 0]
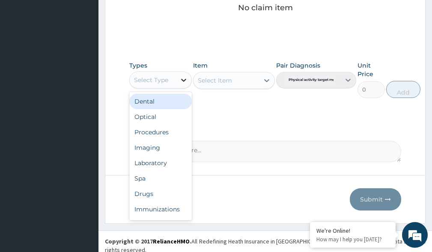
click at [188, 81] on div at bounding box center [183, 79] width 15 height 15
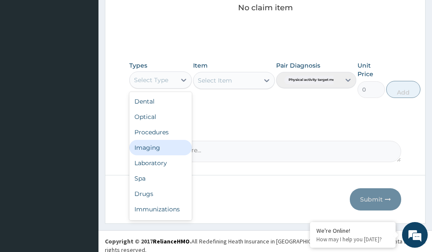
scroll to position [29, 0]
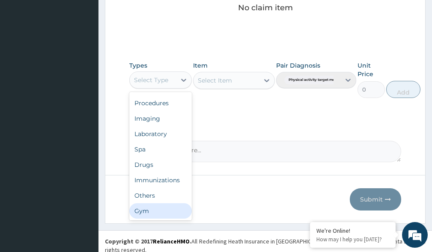
click at [166, 211] on div "Gym" at bounding box center [160, 210] width 62 height 15
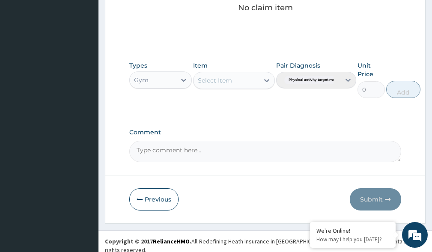
click at [267, 79] on icon at bounding box center [266, 80] width 9 height 9
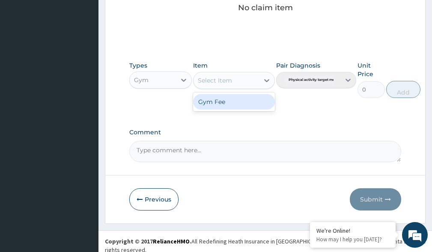
click at [250, 104] on div "Gym Fee" at bounding box center [233, 101] width 81 height 15
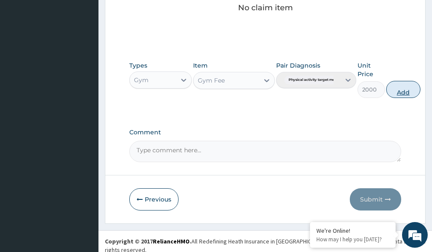
click at [409, 91] on button "Add" at bounding box center [403, 89] width 34 height 17
type input "0"
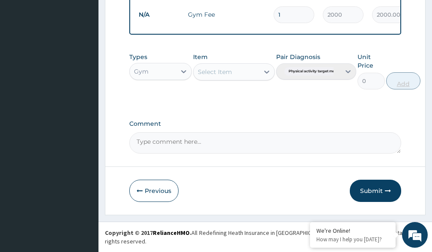
scroll to position [348, 0]
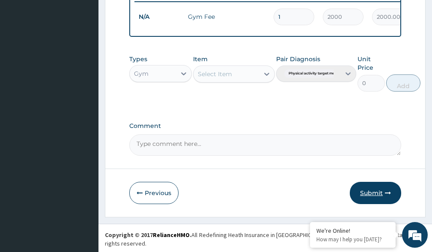
click at [371, 199] on button "Submit" at bounding box center [375, 193] width 51 height 22
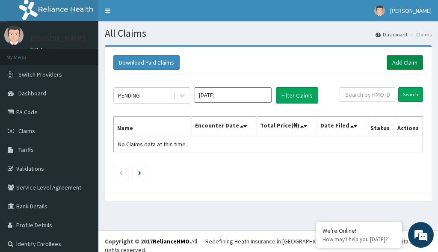
click at [390, 58] on link "Add Claim" at bounding box center [405, 62] width 36 height 15
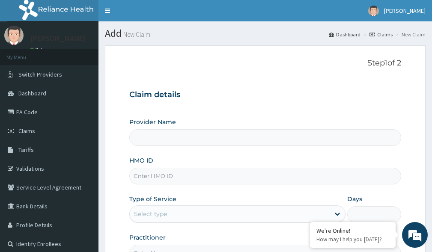
type input "Victors Fitness"
type input "1"
click at [151, 168] on input "HMO ID" at bounding box center [265, 176] width 272 height 17
click at [166, 177] on input "HMO ID" at bounding box center [265, 176] width 272 height 17
type input "B"
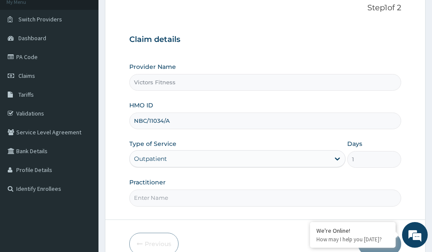
scroll to position [100, 0]
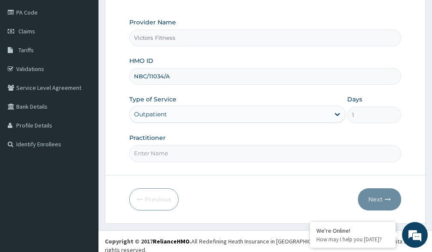
type input "NBC/11034/A"
click at [175, 151] on input "Practitioner" at bounding box center [265, 153] width 272 height 17
type input "GYM"
click at [364, 199] on button "Next" at bounding box center [379, 199] width 43 height 22
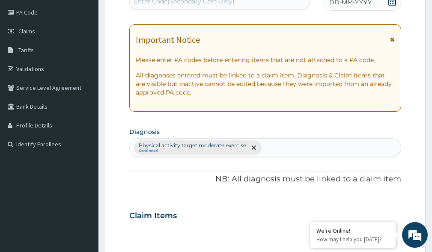
scroll to position [14, 0]
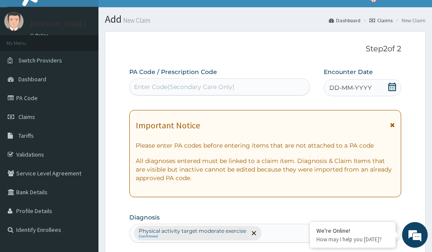
click at [345, 87] on span "DD-MM-YYYY" at bounding box center [350, 87] width 42 height 9
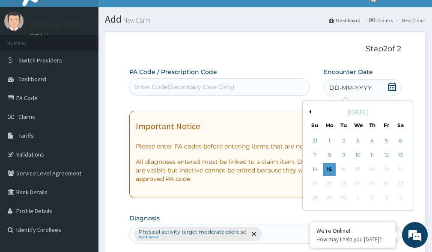
click at [309, 110] on button "Previous Month" at bounding box center [309, 112] width 4 height 4
click at [331, 169] on div "11" at bounding box center [329, 169] width 13 height 13
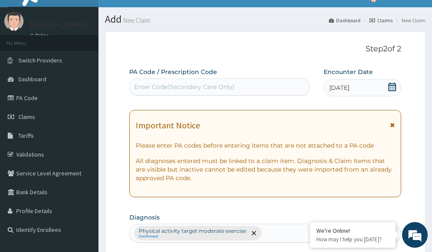
click at [213, 85] on div "Enter Code(Secondary Care Only)" at bounding box center [184, 87] width 101 height 9
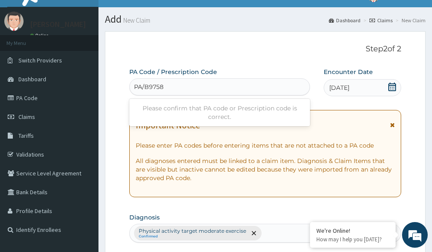
type input "PA/B9758E"
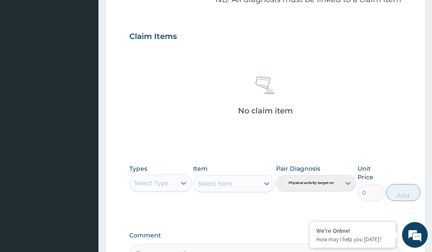
scroll to position [382, 0]
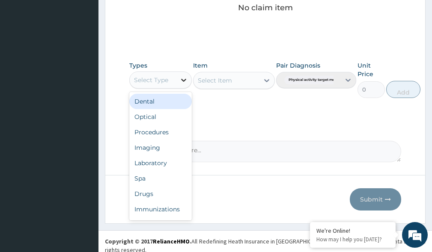
click at [183, 82] on icon at bounding box center [183, 80] width 9 height 9
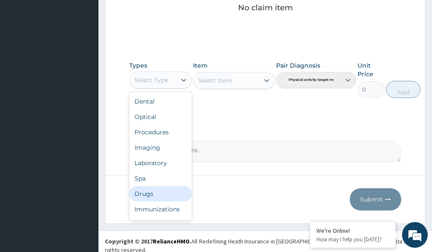
scroll to position [29, 0]
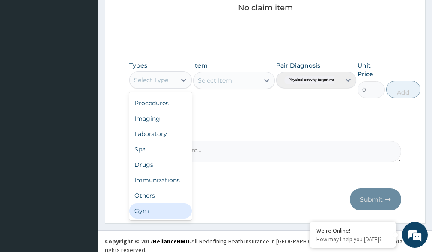
click at [153, 219] on div "Dental Optical Procedures Imaging Laboratory Spa Drugs Immunizations Others Gym" at bounding box center [160, 156] width 62 height 128
click at [154, 211] on div "Gym" at bounding box center [160, 210] width 62 height 15
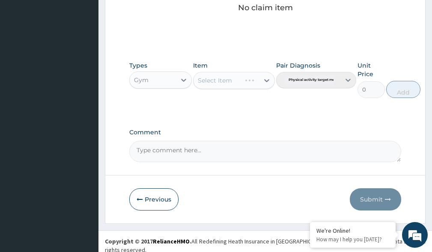
click at [262, 82] on div "Select Item" at bounding box center [233, 80] width 81 height 17
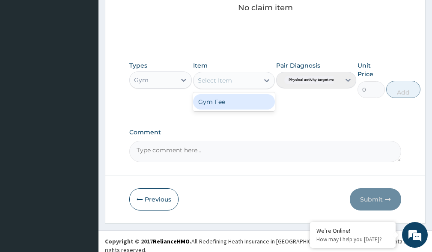
click at [264, 79] on icon at bounding box center [266, 80] width 9 height 9
click at [257, 108] on div "Gym Fee" at bounding box center [233, 101] width 81 height 15
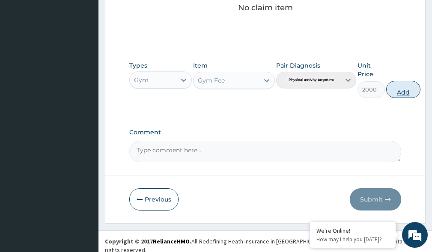
click at [411, 89] on button "Add" at bounding box center [403, 89] width 34 height 17
type input "0"
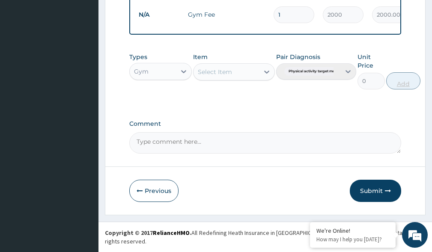
scroll to position [348, 0]
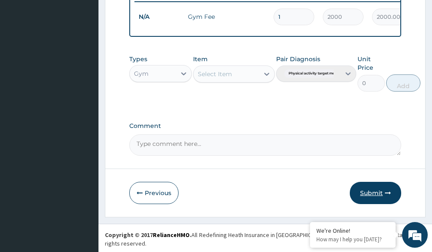
click at [370, 199] on button "Submit" at bounding box center [375, 193] width 51 height 22
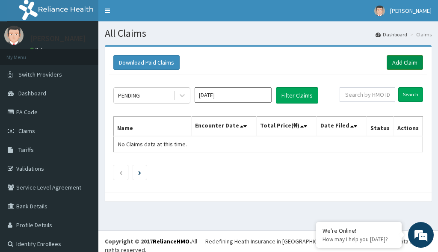
click at [400, 62] on link "Add Claim" at bounding box center [405, 62] width 36 height 15
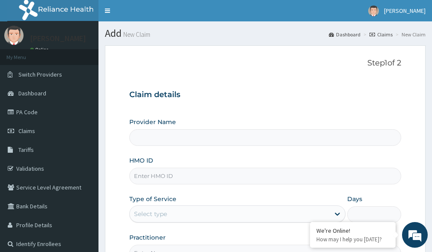
click at [160, 177] on input "HMO ID" at bounding box center [265, 176] width 272 height 17
type input "Victors Fitness"
type input "1"
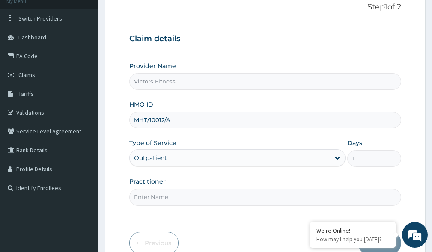
scroll to position [100, 0]
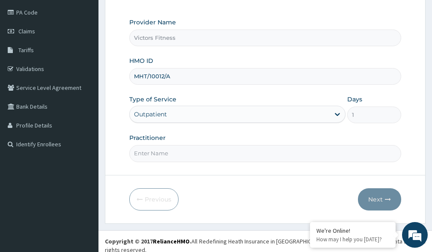
type input "MHT/10012/A"
click at [156, 155] on input "Practitioner" at bounding box center [265, 153] width 272 height 17
type input "GYM"
click at [371, 200] on button "Next" at bounding box center [379, 199] width 43 height 22
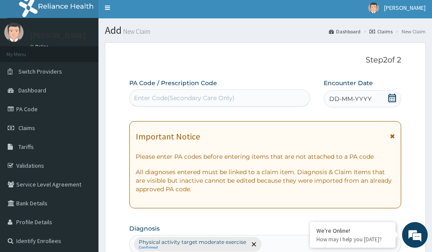
scroll to position [0, 0]
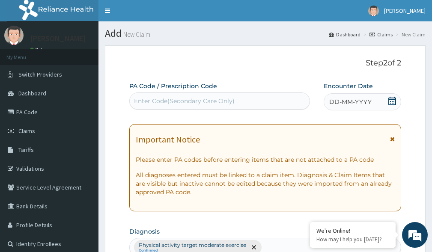
click at [357, 105] on span "DD-MM-YYYY" at bounding box center [350, 102] width 42 height 9
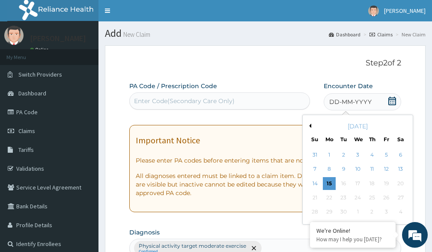
click at [310, 126] on button "Previous Month" at bounding box center [309, 126] width 4 height 4
click at [330, 183] on div "11" at bounding box center [329, 183] width 13 height 13
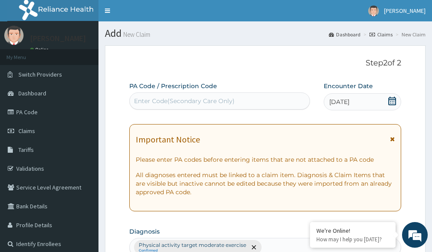
click at [191, 102] on div "Enter Code(Secondary Care Only)" at bounding box center [184, 101] width 101 height 9
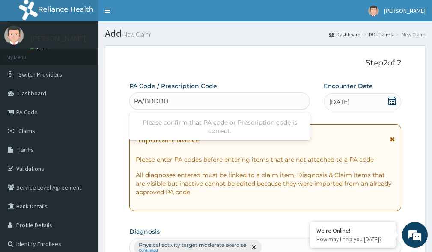
type input "PA/BBDBDF"
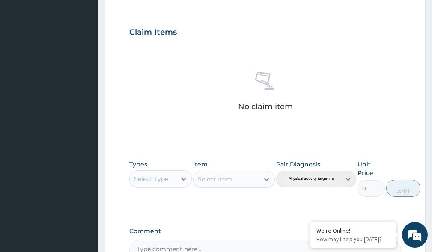
scroll to position [382, 0]
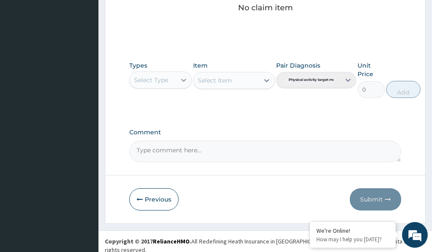
click at [183, 80] on icon at bounding box center [183, 80] width 9 height 9
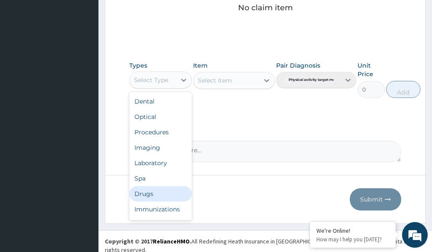
scroll to position [29, 0]
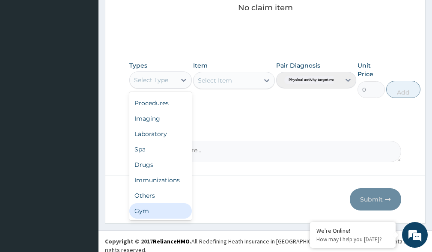
click at [146, 211] on div "Gym" at bounding box center [160, 210] width 62 height 15
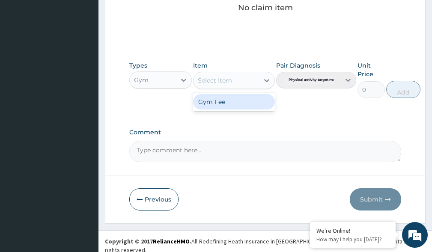
click at [266, 79] on icon at bounding box center [266, 80] width 9 height 9
click at [241, 104] on div "Gym Fee" at bounding box center [233, 101] width 81 height 15
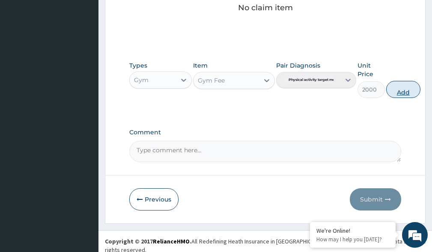
click at [404, 91] on button "Add" at bounding box center [403, 89] width 34 height 17
type input "0"
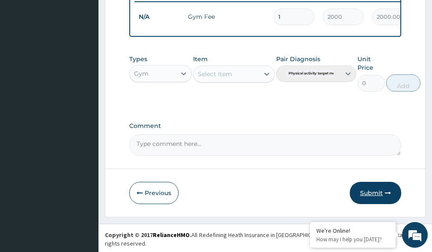
click at [367, 196] on button "Submit" at bounding box center [375, 193] width 51 height 22
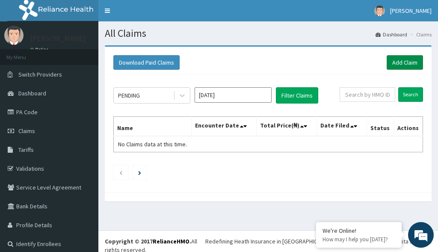
click at [404, 61] on link "Add Claim" at bounding box center [405, 62] width 36 height 15
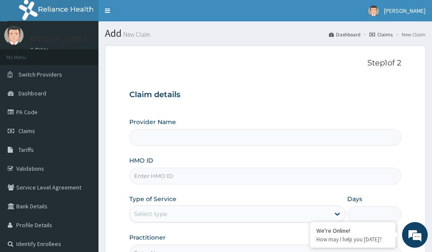
type input "Victors Fitness"
type input "1"
click at [149, 178] on input "HMO ID" at bounding box center [265, 176] width 272 height 17
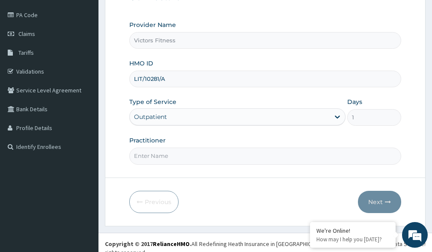
scroll to position [100, 0]
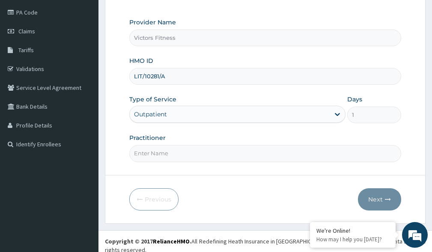
type input "LIT/10281/A"
click at [190, 155] on input "Practitioner" at bounding box center [265, 153] width 272 height 17
type input "GYM"
click at [374, 195] on button "Next" at bounding box center [379, 199] width 43 height 22
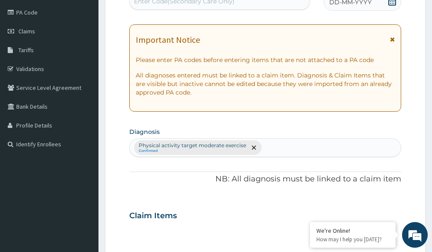
scroll to position [14, 0]
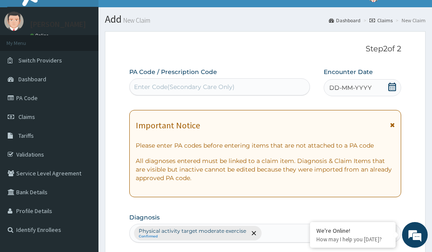
click at [351, 87] on span "DD-MM-YYYY" at bounding box center [350, 87] width 42 height 9
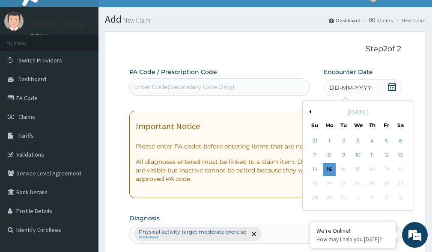
click at [309, 112] on button "Previous Month" at bounding box center [309, 112] width 4 height 4
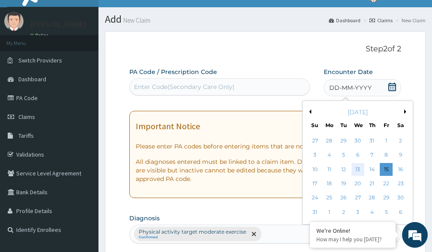
click at [359, 168] on div "13" at bounding box center [357, 169] width 13 height 13
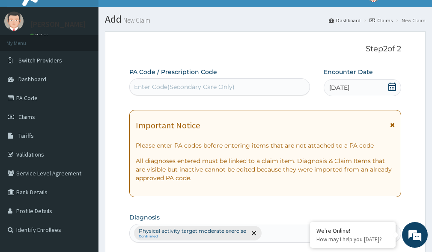
click at [210, 87] on div "Enter Code(Secondary Care Only)" at bounding box center [184, 87] width 101 height 9
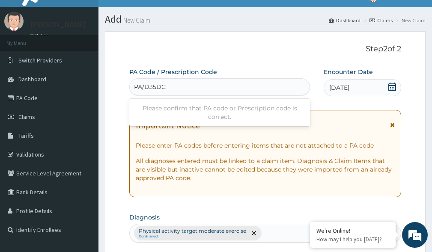
type input "PA/D35DCF"
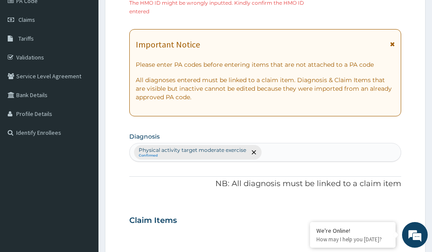
scroll to position [57, 0]
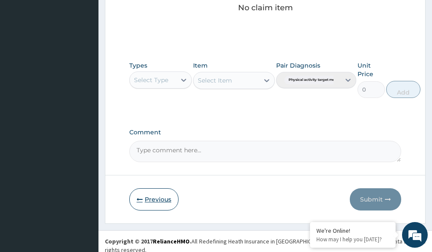
click at [153, 198] on button "Previous" at bounding box center [153, 199] width 49 height 22
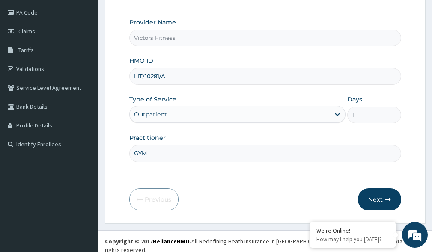
click at [143, 76] on input "LIT/10281/A" at bounding box center [265, 76] width 272 height 17
type input "LTI/10281/A"
click at [383, 199] on button "Next" at bounding box center [379, 199] width 43 height 22
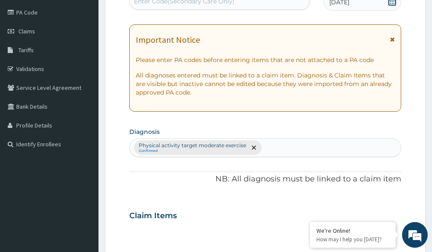
scroll to position [57, 0]
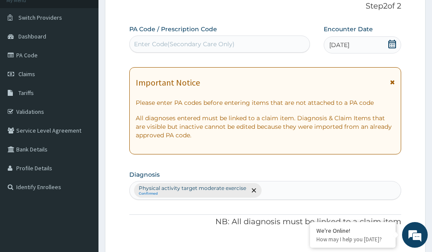
click at [220, 44] on div "Enter Code(Secondary Care Only)" at bounding box center [184, 44] width 101 height 9
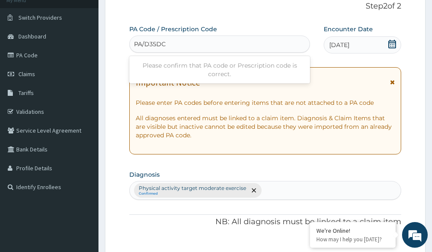
type input "PA/D35DCF"
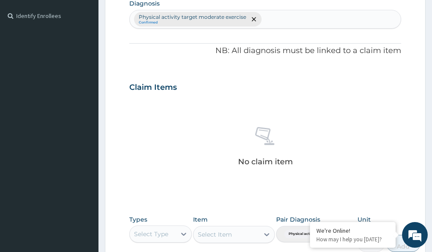
scroll to position [382, 0]
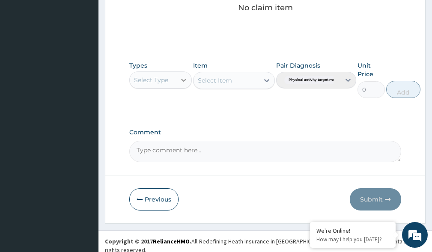
click at [183, 80] on icon at bounding box center [183, 80] width 9 height 9
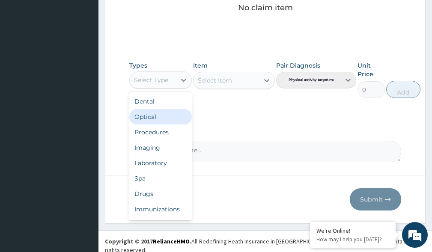
scroll to position [29, 0]
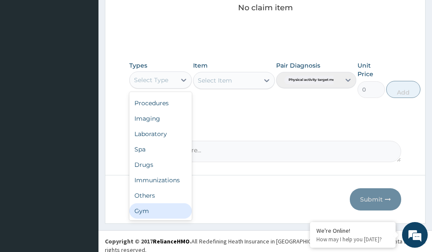
click at [145, 211] on div "Gym" at bounding box center [160, 210] width 62 height 15
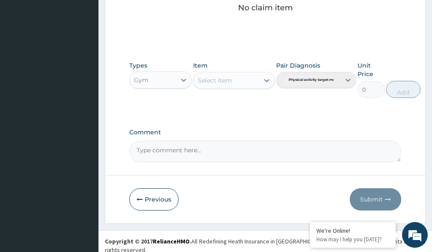
click at [267, 79] on icon at bounding box center [266, 80] width 9 height 9
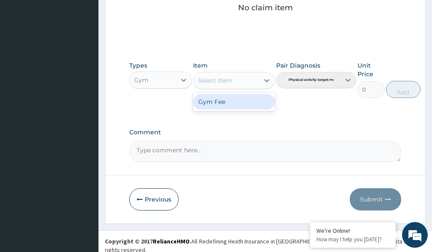
click at [236, 104] on div "Gym Fee" at bounding box center [233, 101] width 81 height 15
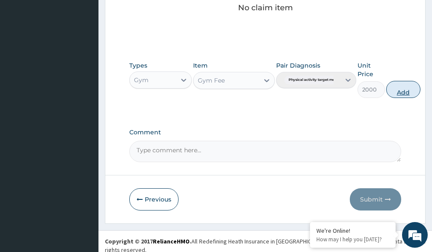
click at [401, 91] on button "Add" at bounding box center [403, 89] width 34 height 17
type input "0"
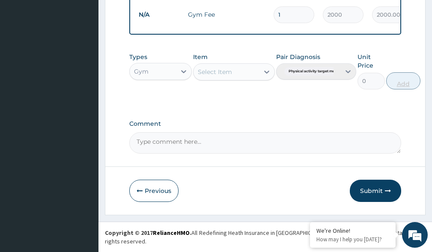
scroll to position [348, 0]
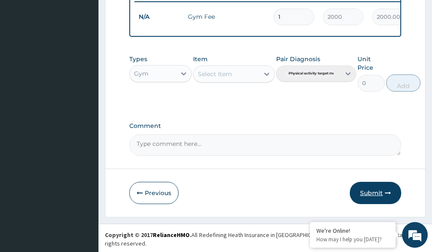
click at [381, 201] on button "Submit" at bounding box center [375, 193] width 51 height 22
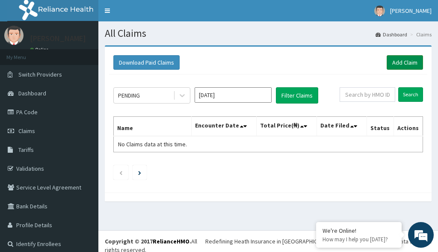
click at [395, 67] on link "Add Claim" at bounding box center [405, 62] width 36 height 15
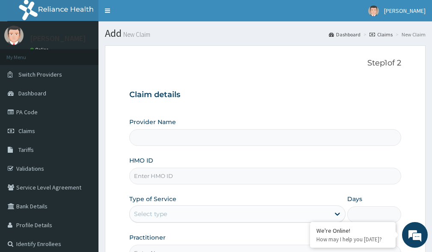
type input "Victors Fitness"
type input "1"
click at [152, 176] on input "HMO ID" at bounding box center [265, 176] width 272 height 17
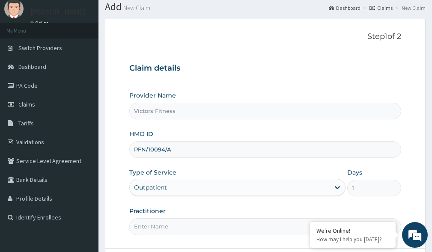
scroll to position [100, 0]
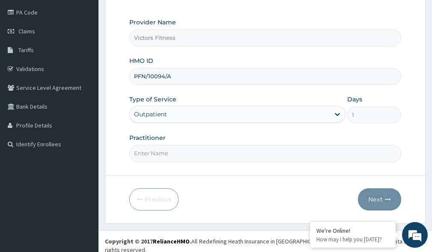
type input "PFN/10094/A"
click at [153, 155] on input "Practitioner" at bounding box center [265, 153] width 272 height 17
type input "GYM"
click at [374, 196] on button "Next" at bounding box center [379, 199] width 43 height 22
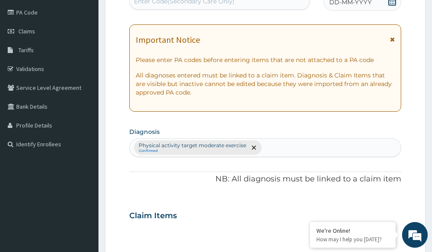
scroll to position [57, 0]
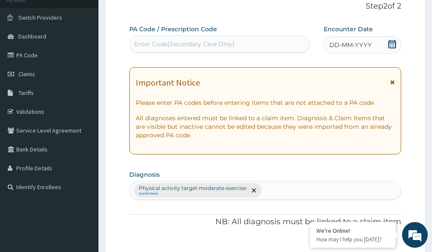
click at [345, 45] on span "DD-MM-YYYY" at bounding box center [350, 45] width 42 height 9
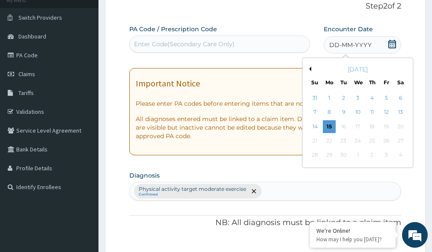
click at [311, 68] on button "Previous Month" at bounding box center [309, 69] width 4 height 4
click at [359, 126] on div "13" at bounding box center [357, 126] width 13 height 13
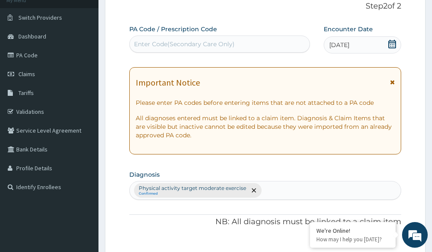
click at [165, 41] on div "Enter Code(Secondary Care Only)" at bounding box center [184, 44] width 101 height 9
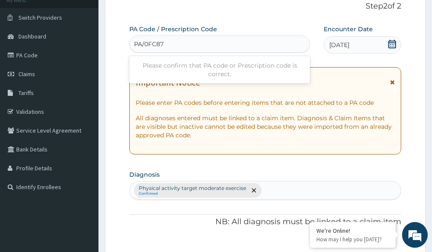
type input "PA/0FC87C"
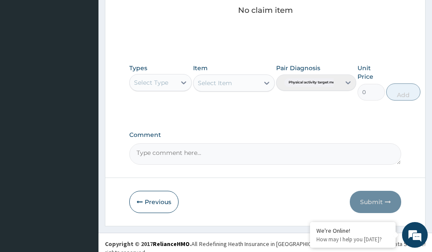
scroll to position [382, 0]
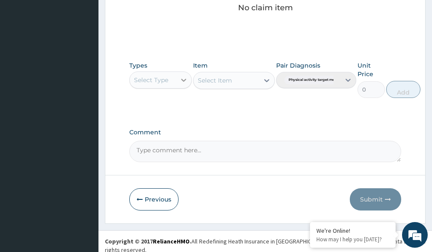
click at [181, 80] on icon at bounding box center [183, 80] width 9 height 9
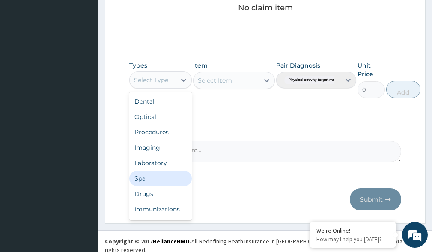
scroll to position [29, 0]
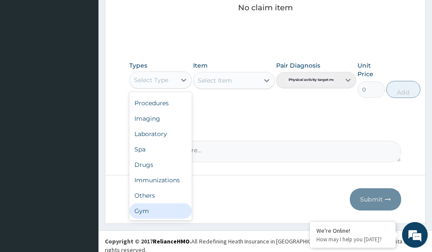
click at [171, 212] on div "Gym" at bounding box center [160, 210] width 62 height 15
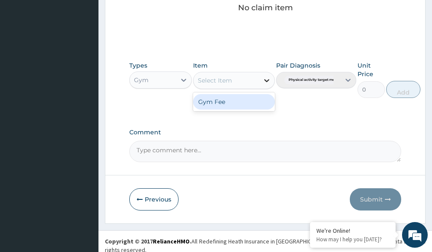
click at [264, 81] on icon at bounding box center [266, 80] width 9 height 9
click at [242, 103] on div "Gym Fee" at bounding box center [233, 101] width 81 height 15
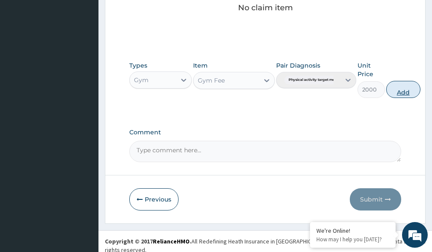
click at [410, 89] on button "Add" at bounding box center [403, 89] width 34 height 17
type input "0"
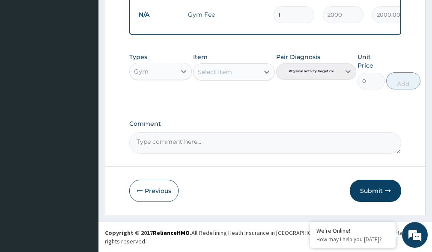
scroll to position [348, 0]
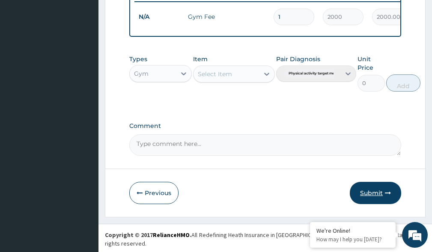
click at [377, 197] on button "Submit" at bounding box center [375, 193] width 51 height 22
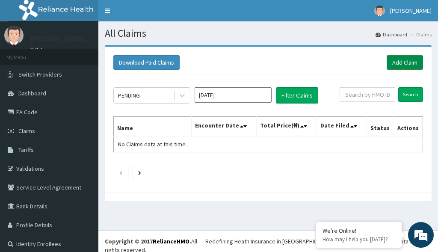
click at [400, 62] on link "Add Claim" at bounding box center [405, 62] width 36 height 15
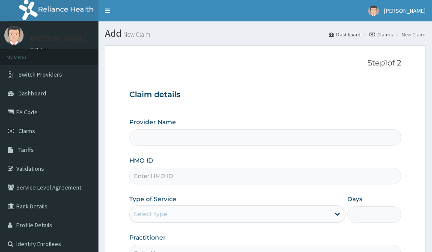
click at [161, 175] on input "HMO ID" at bounding box center [265, 176] width 272 height 17
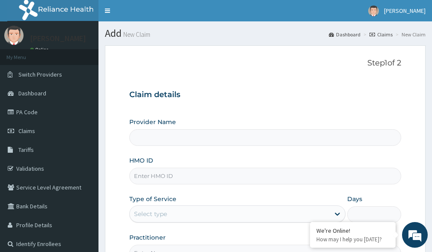
type input "Victors Fitness"
type input "1"
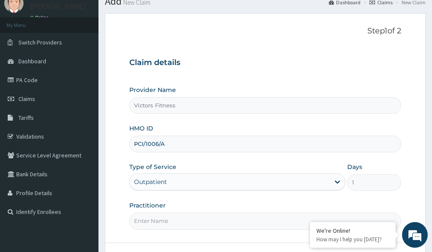
scroll to position [100, 0]
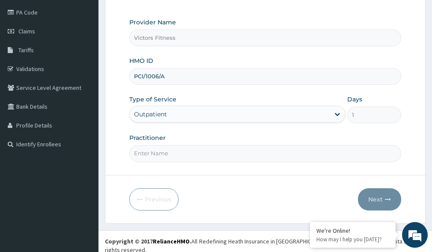
type input "PCI/1006/A"
click at [152, 156] on input "Practitioner" at bounding box center [265, 153] width 272 height 17
type input "GYM"
click at [385, 198] on icon "button" at bounding box center [388, 199] width 6 height 6
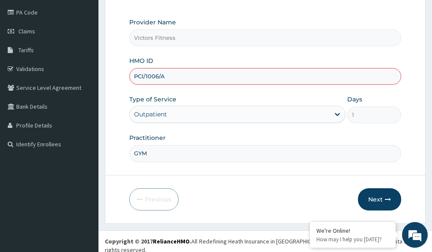
click at [157, 78] on input "PCI/1006/A" at bounding box center [265, 76] width 272 height 17
type input "PCI/10060/A"
click at [374, 197] on button "Next" at bounding box center [379, 199] width 43 height 22
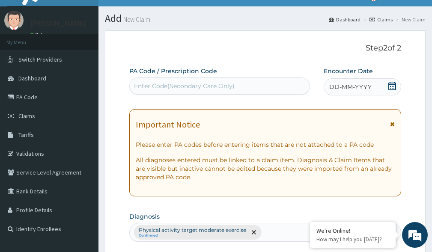
scroll to position [0, 0]
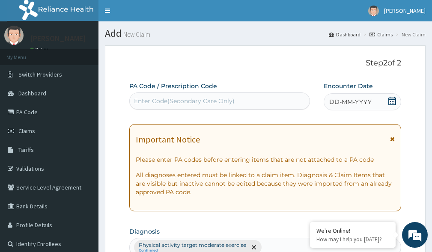
click at [371, 95] on div "DD-MM-YYYY" at bounding box center [362, 101] width 77 height 17
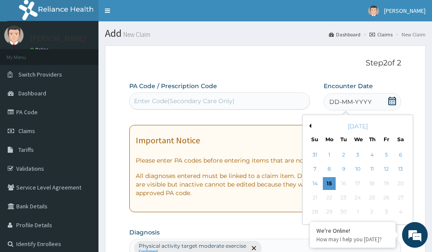
click at [310, 127] on button "Previous Month" at bounding box center [309, 126] width 4 height 4
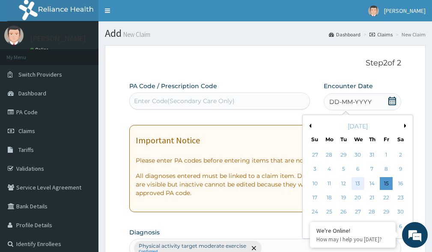
click at [360, 181] on div "13" at bounding box center [357, 183] width 13 height 13
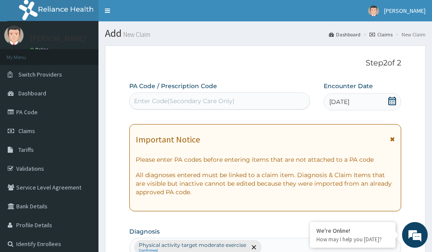
click at [218, 104] on div "Enter Code(Secondary Care Only)" at bounding box center [184, 101] width 101 height 9
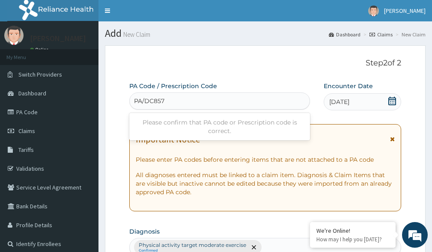
type input "PA/DC857B"
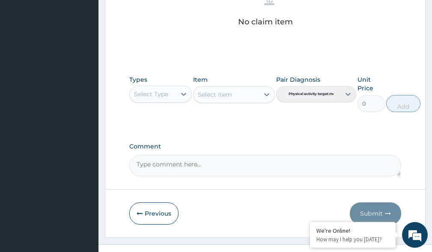
scroll to position [382, 0]
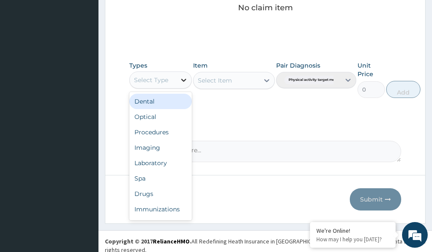
click at [182, 83] on icon at bounding box center [183, 80] width 9 height 9
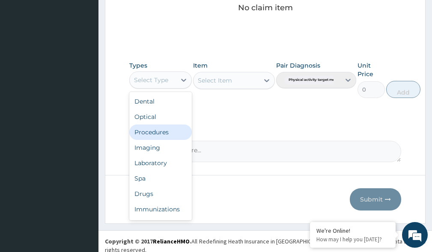
scroll to position [29, 0]
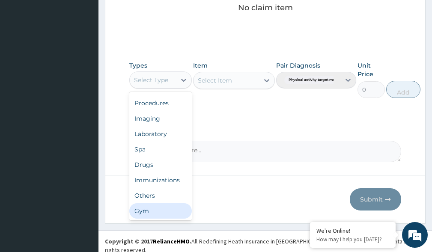
click at [178, 211] on div "Gym" at bounding box center [160, 210] width 62 height 15
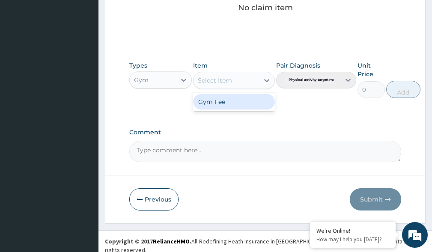
click at [266, 78] on icon at bounding box center [266, 80] width 9 height 9
click at [247, 105] on div "Gym Fee" at bounding box center [233, 101] width 81 height 15
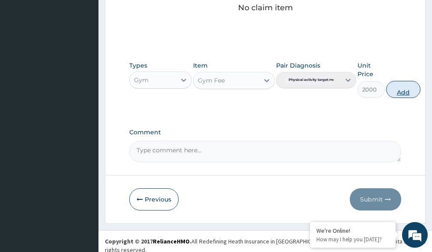
click at [406, 91] on button "Add" at bounding box center [403, 89] width 34 height 17
type input "0"
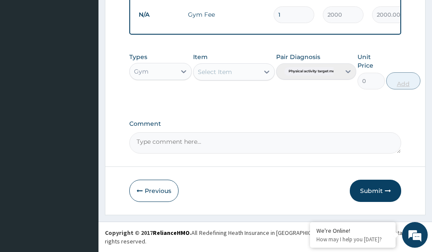
scroll to position [348, 0]
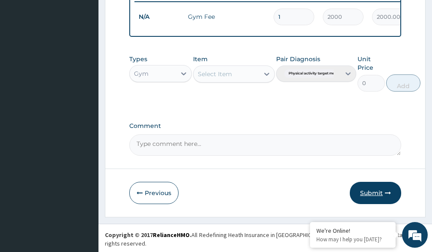
click at [366, 198] on button "Submit" at bounding box center [375, 193] width 51 height 22
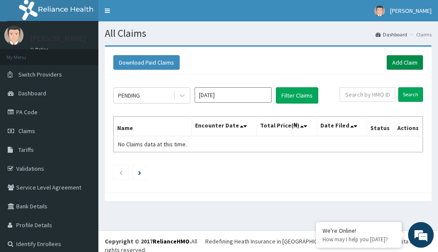
click at [399, 62] on link "Add Claim" at bounding box center [405, 62] width 36 height 15
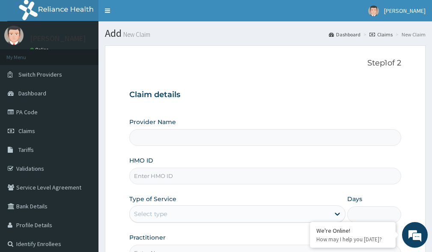
type input "Victors Fitness"
type input "1"
click at [144, 176] on input "HMO ID" at bounding box center [265, 176] width 272 height 17
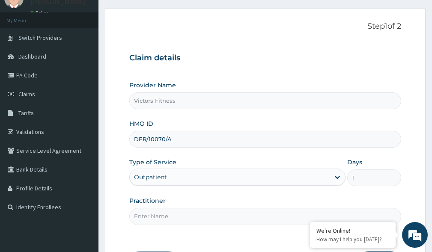
scroll to position [100, 0]
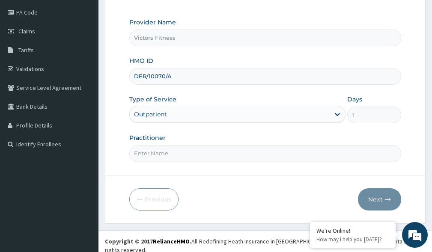
type input "DER/10070/A"
click at [164, 152] on input "Practitioner" at bounding box center [265, 153] width 272 height 17
type input "GYM"
click at [380, 199] on button "Next" at bounding box center [379, 199] width 43 height 22
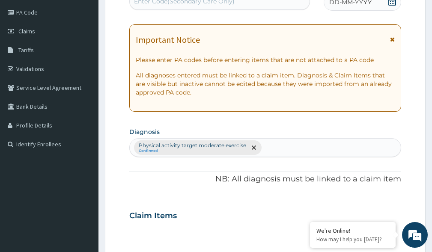
scroll to position [14, 0]
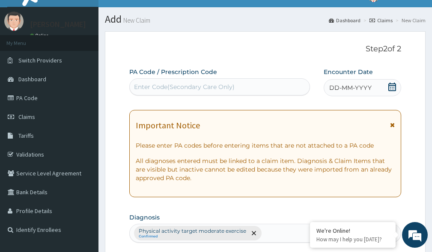
click at [353, 86] on span "DD-MM-YYYY" at bounding box center [350, 87] width 42 height 9
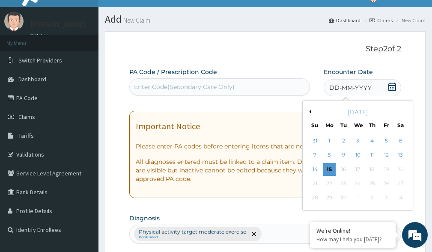
click at [310, 110] on button "Previous Month" at bounding box center [309, 112] width 4 height 4
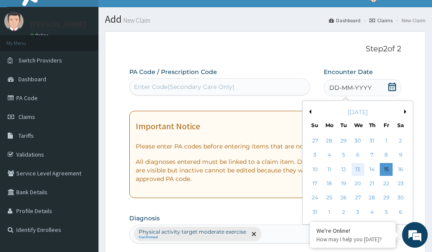
click at [355, 170] on div "13" at bounding box center [357, 169] width 13 height 13
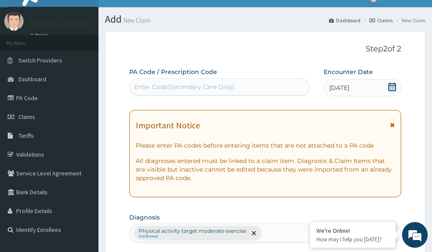
click at [147, 87] on div "Enter Code(Secondary Care Only)" at bounding box center [184, 87] width 101 height 9
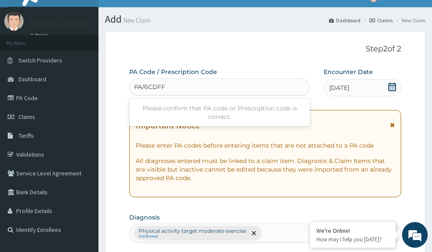
type input "PA/6CDFFF"
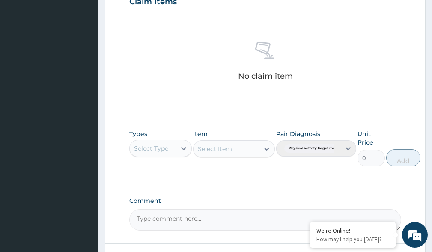
scroll to position [382, 0]
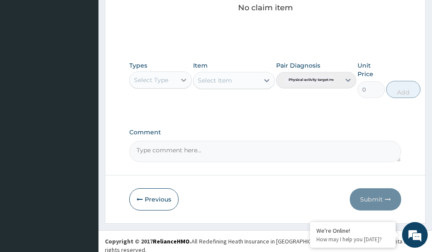
click at [186, 83] on icon at bounding box center [183, 80] width 9 height 9
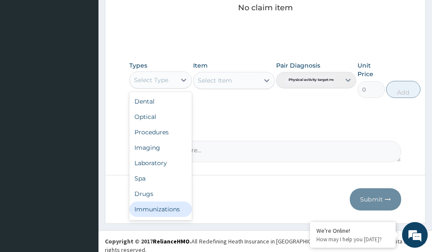
scroll to position [29, 0]
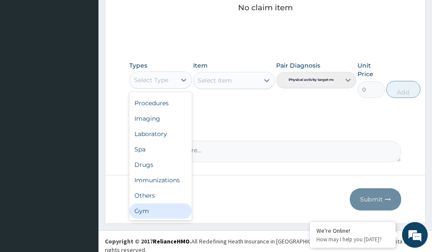
click at [171, 216] on div "Gym" at bounding box center [160, 210] width 62 height 15
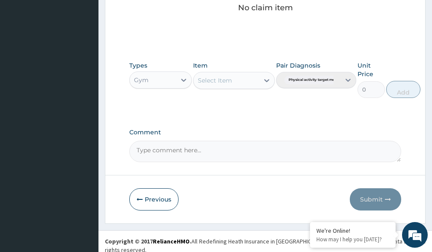
click at [266, 79] on icon at bounding box center [266, 80] width 9 height 9
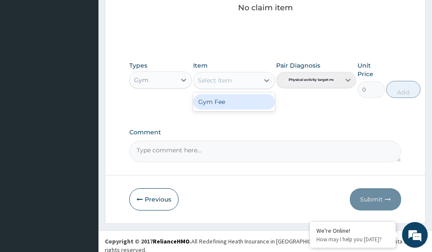
click at [254, 98] on div "Gym Fee" at bounding box center [233, 101] width 81 height 15
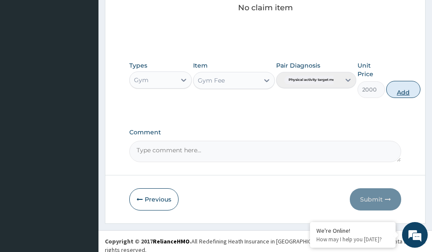
click at [404, 92] on button "Add" at bounding box center [403, 89] width 34 height 17
type input "0"
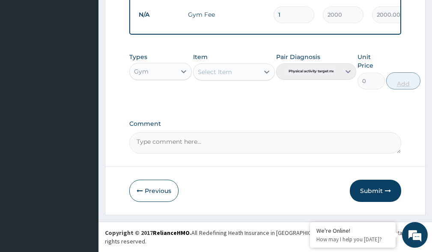
scroll to position [348, 0]
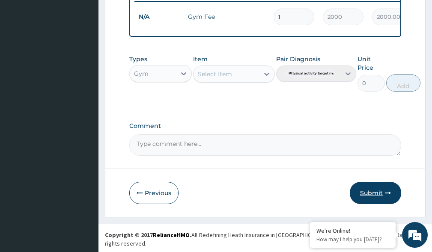
click at [372, 198] on button "Submit" at bounding box center [375, 193] width 51 height 22
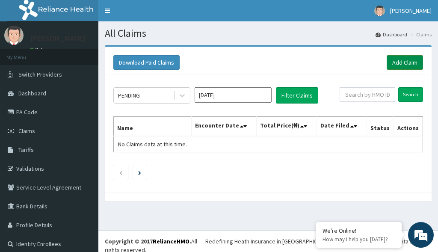
click at [402, 61] on link "Add Claim" at bounding box center [405, 62] width 36 height 15
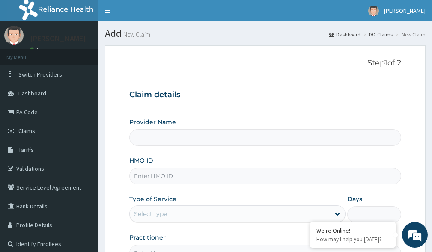
type input "Victors Fitness"
type input "1"
click at [142, 175] on input "HMO ID" at bounding box center [265, 176] width 272 height 17
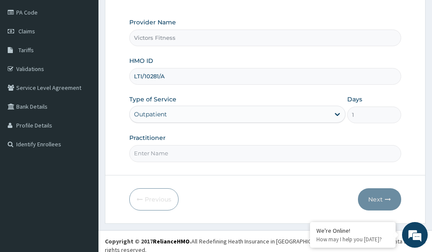
type input "LTI/10281/A"
click at [180, 157] on input "Practitioner" at bounding box center [265, 153] width 272 height 17
type input "GYM"
click at [384, 191] on button "Next" at bounding box center [379, 199] width 43 height 22
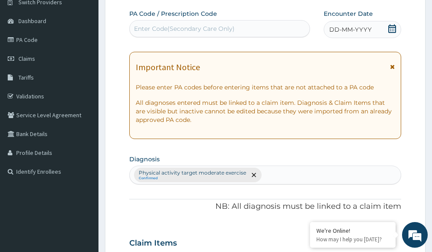
scroll to position [57, 0]
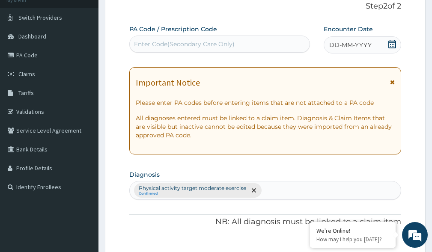
click at [358, 41] on span "DD-MM-YYYY" at bounding box center [350, 45] width 42 height 9
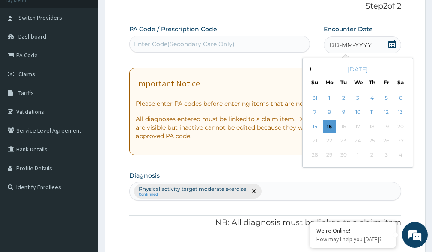
click at [311, 68] on div "[DATE]" at bounding box center [357, 69] width 103 height 9
click at [310, 68] on button "Previous Month" at bounding box center [309, 69] width 4 height 4
click at [386, 128] on div "15" at bounding box center [386, 126] width 13 height 13
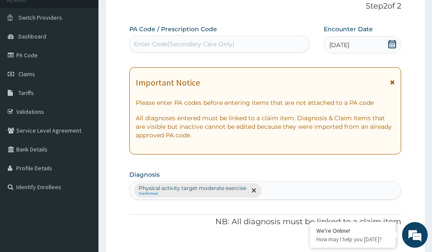
click at [208, 42] on div "Enter Code(Secondary Care Only)" at bounding box center [184, 44] width 101 height 9
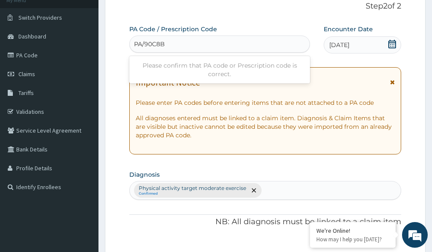
type input "PA/90C8B2"
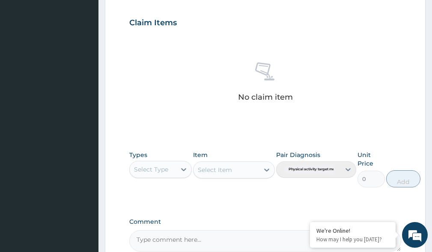
scroll to position [382, 0]
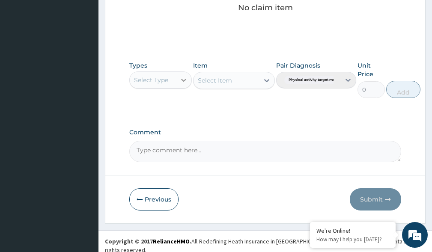
click at [184, 82] on icon at bounding box center [183, 80] width 9 height 9
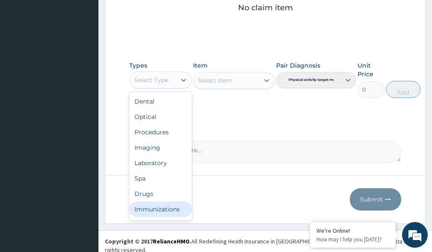
scroll to position [29, 0]
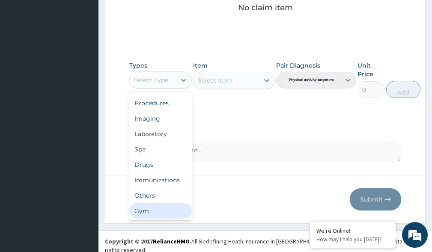
click at [172, 203] on div "Gym" at bounding box center [160, 210] width 62 height 15
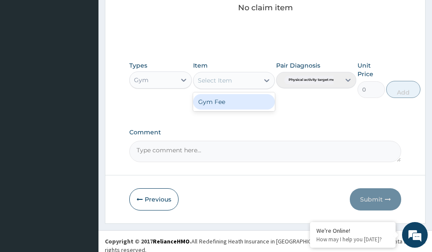
click at [267, 80] on icon at bounding box center [266, 80] width 9 height 9
click at [247, 104] on div "Gym Fee" at bounding box center [233, 101] width 81 height 15
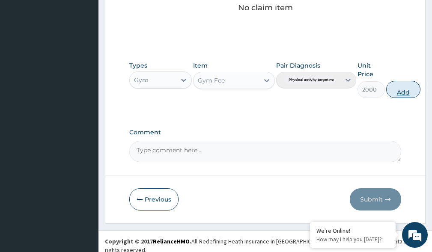
click at [404, 92] on button "Add" at bounding box center [403, 89] width 34 height 17
type input "0"
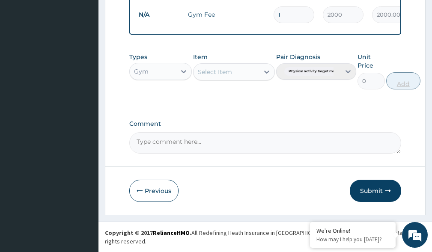
scroll to position [348, 0]
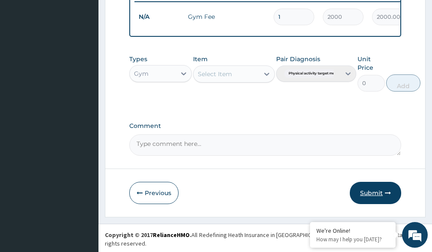
click at [376, 195] on button "Submit" at bounding box center [375, 193] width 51 height 22
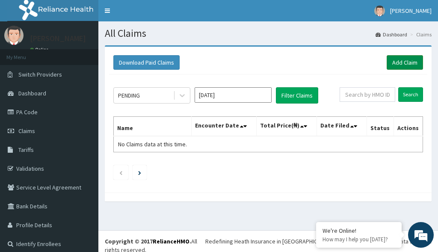
click at [400, 61] on link "Add Claim" at bounding box center [405, 62] width 36 height 15
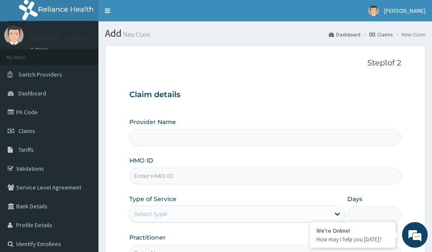
click at [151, 175] on input "HMO ID" at bounding box center [265, 176] width 272 height 17
type input "Victors Fitness"
type input "1"
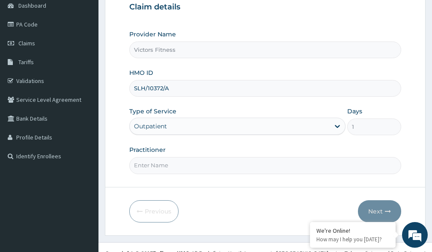
scroll to position [100, 0]
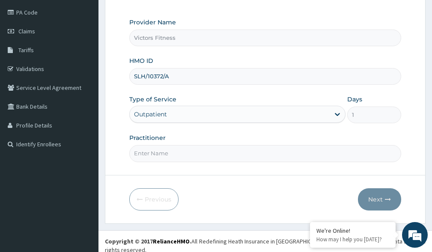
type input "SLH/10372/A"
click at [142, 152] on input "Practitioner" at bounding box center [265, 153] width 272 height 17
type input "GYM"
click at [373, 199] on button "Next" at bounding box center [379, 199] width 43 height 22
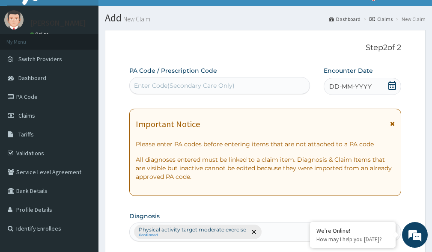
scroll to position [14, 0]
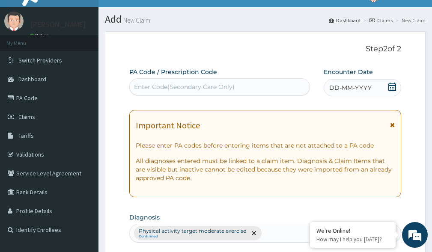
click at [351, 87] on span "DD-MM-YYYY" at bounding box center [350, 87] width 42 height 9
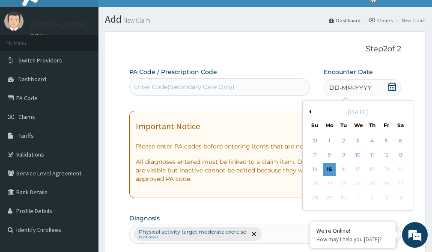
click at [310, 112] on button "Previous Month" at bounding box center [309, 112] width 4 height 4
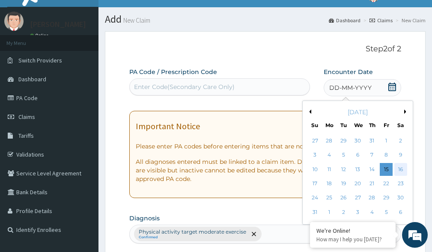
click at [400, 169] on div "16" at bounding box center [400, 169] width 13 height 13
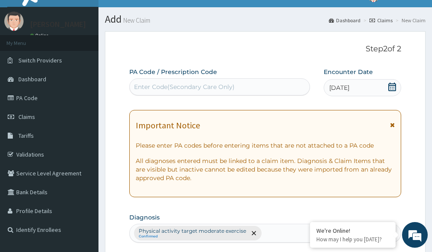
click at [217, 90] on div "Enter Code(Secondary Care Only)" at bounding box center [184, 87] width 101 height 9
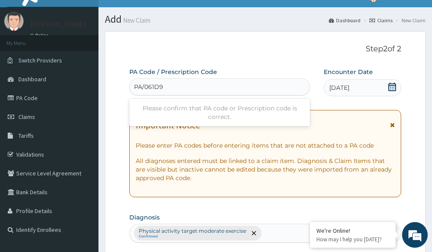
type input "PA/061D95"
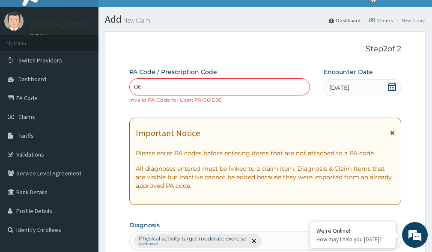
type input "0"
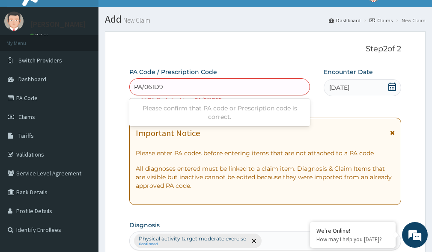
type input "PA/061D95"
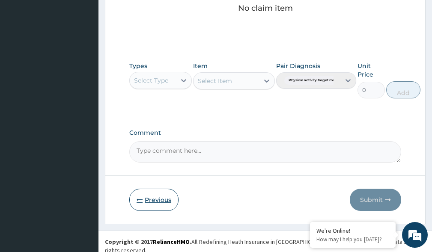
scroll to position [390, 0]
click at [154, 198] on button "Previous" at bounding box center [153, 199] width 49 height 22
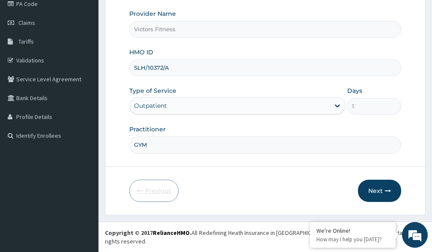
scroll to position [100, 0]
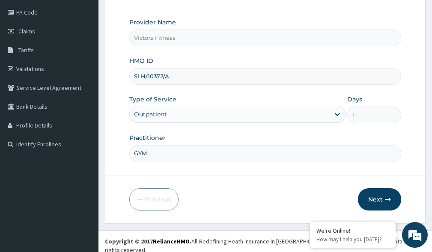
click at [177, 77] on input "SLH/10372/A" at bounding box center [265, 76] width 272 height 17
click at [153, 77] on input "SLH/10372/A" at bounding box center [265, 76] width 272 height 17
click at [161, 75] on input "SLH/10372/A" at bounding box center [265, 76] width 272 height 17
type input "SLH/10327/A"
click at [371, 196] on button "Next" at bounding box center [379, 199] width 43 height 22
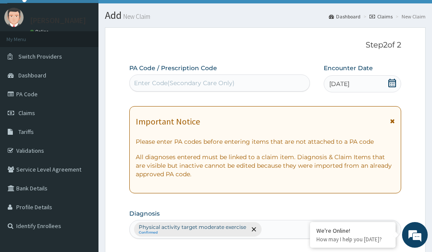
scroll to position [14, 0]
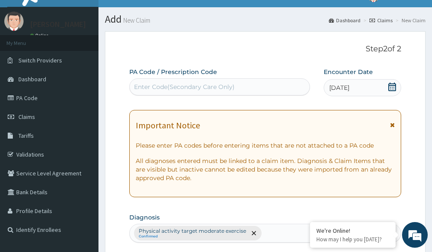
click at [179, 86] on div "Enter Code(Secondary Care Only)" at bounding box center [184, 87] width 101 height 9
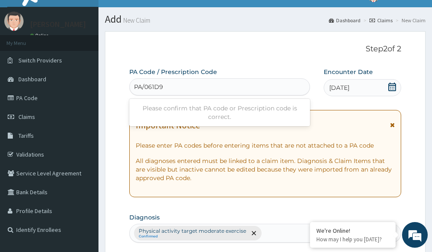
type input "PA/061D95"
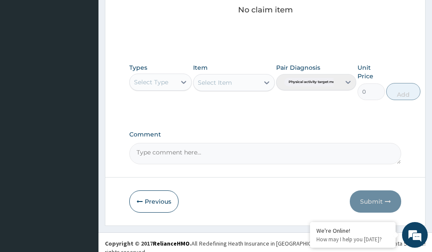
scroll to position [382, 0]
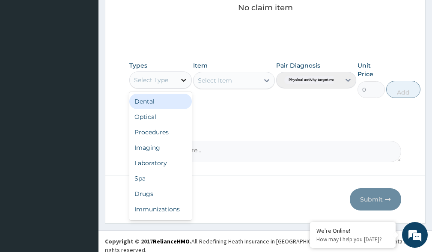
click at [184, 82] on icon at bounding box center [183, 80] width 9 height 9
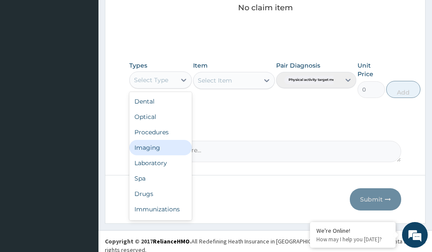
scroll to position [29, 0]
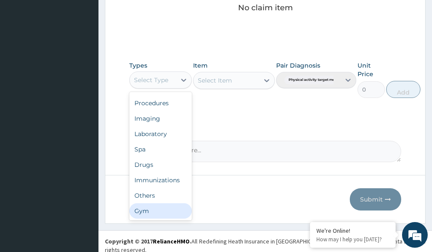
click at [143, 211] on div "Gym" at bounding box center [160, 210] width 62 height 15
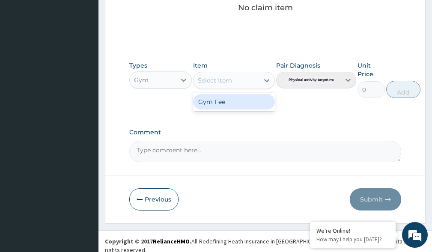
click at [266, 79] on icon at bounding box center [266, 80] width 9 height 9
click at [258, 102] on div "Gym Fee" at bounding box center [233, 101] width 81 height 15
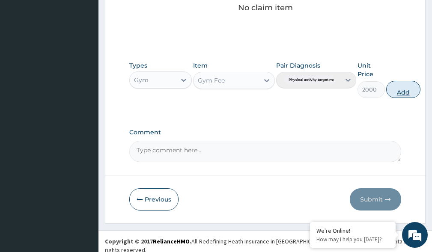
click at [398, 89] on button "Add" at bounding box center [403, 89] width 34 height 17
type input "0"
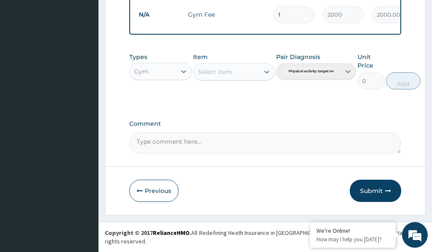
scroll to position [348, 0]
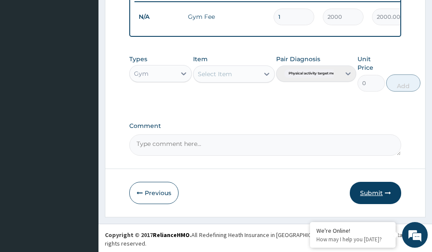
click at [375, 195] on button "Submit" at bounding box center [375, 193] width 51 height 22
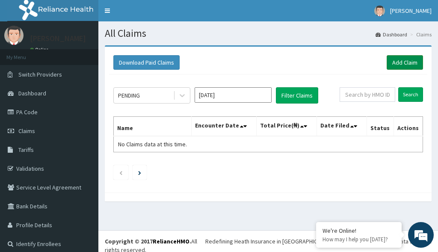
click at [402, 58] on link "Add Claim" at bounding box center [405, 62] width 36 height 15
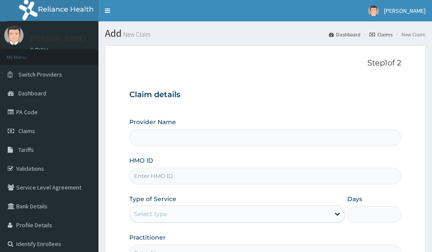
click at [193, 175] on input "HMO ID" at bounding box center [265, 176] width 272 height 17
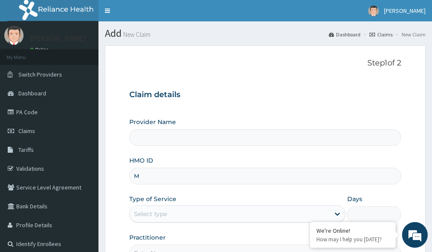
type input "MH"
type input "Victors Fitness"
type input "MHT"
type input "1"
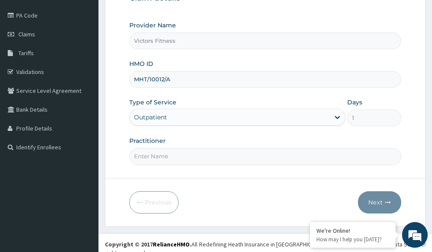
scroll to position [100, 0]
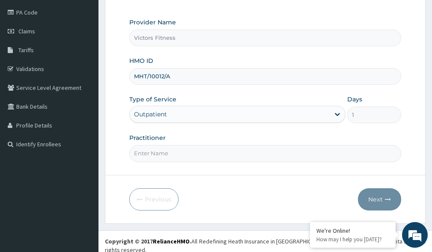
type input "MHT/10012/A"
click at [168, 149] on input "Practitioner" at bounding box center [265, 153] width 272 height 17
click at [141, 153] on input "GTYM" at bounding box center [265, 153] width 272 height 17
type input "GYM"
click at [381, 198] on button "Next" at bounding box center [379, 199] width 43 height 22
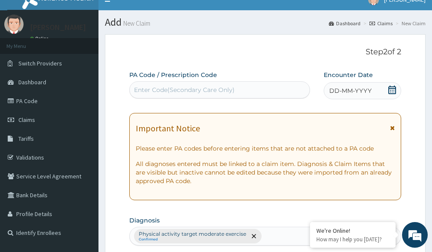
scroll to position [0, 0]
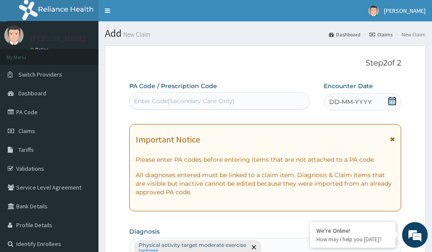
click at [351, 101] on span "DD-MM-YYYY" at bounding box center [350, 102] width 42 height 9
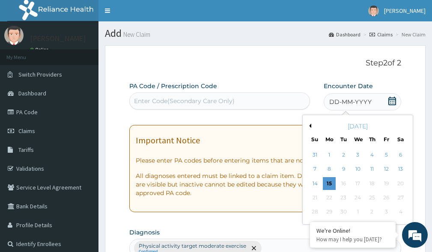
click at [311, 124] on button "Previous Month" at bounding box center [309, 126] width 4 height 4
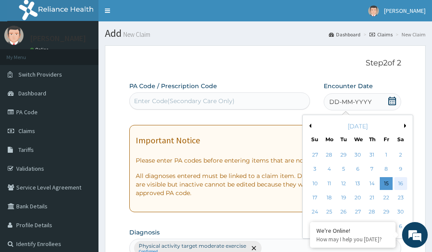
click at [403, 183] on div "16" at bounding box center [400, 183] width 13 height 13
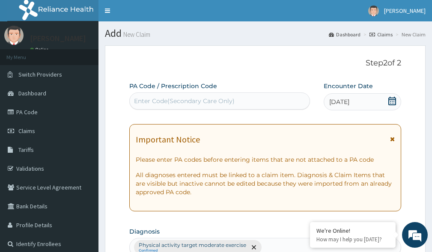
click at [231, 100] on div "Enter Code(Secondary Care Only)" at bounding box center [184, 101] width 101 height 9
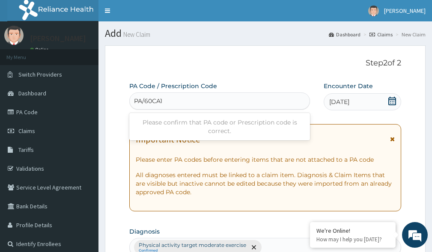
type input "PA/60CA1A"
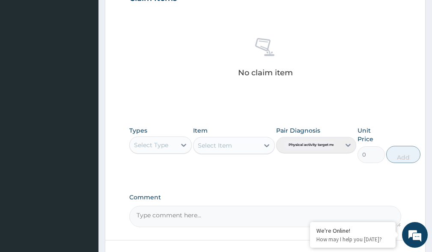
scroll to position [382, 0]
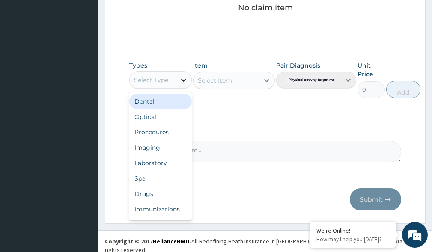
click at [187, 84] on icon at bounding box center [183, 80] width 9 height 9
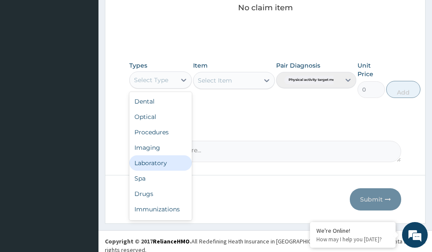
scroll to position [29, 0]
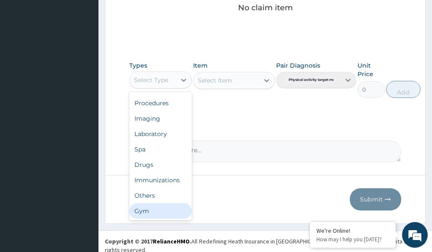
click at [151, 210] on div "Gym" at bounding box center [160, 210] width 62 height 15
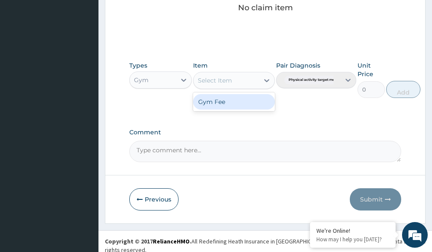
click at [264, 78] on icon at bounding box center [266, 80] width 9 height 9
click at [241, 105] on div "Gym Fee" at bounding box center [233, 101] width 81 height 15
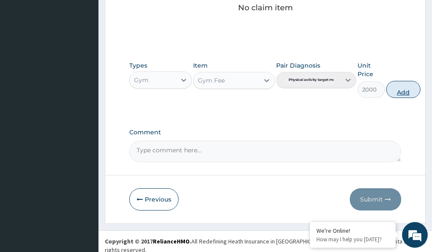
click at [404, 91] on button "Add" at bounding box center [403, 89] width 34 height 17
type input "0"
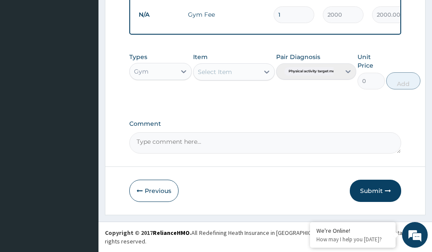
scroll to position [348, 0]
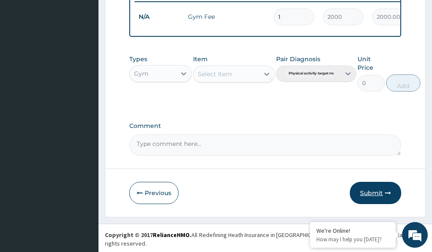
click at [371, 199] on button "Submit" at bounding box center [375, 193] width 51 height 22
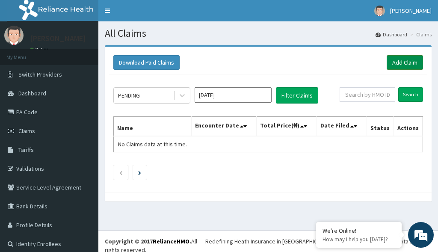
click at [388, 64] on link "Add Claim" at bounding box center [405, 62] width 36 height 15
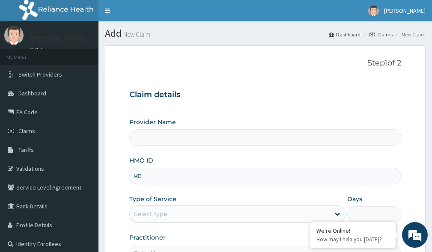
type input "KER"
type input "Victors Fitness"
type input "1"
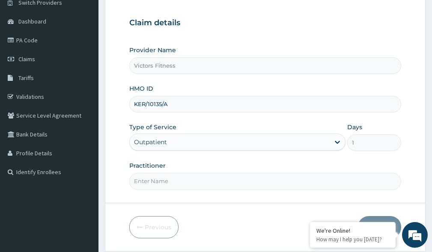
scroll to position [100, 0]
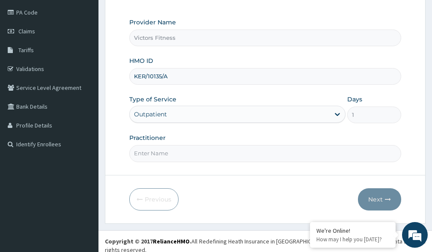
type input "KER/10135/A"
click at [169, 155] on input "Practitioner" at bounding box center [265, 153] width 272 height 17
type input "GYM"
click at [375, 198] on button "Next" at bounding box center [379, 199] width 43 height 22
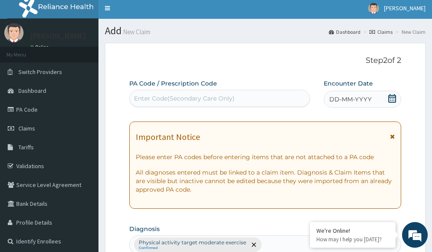
scroll to position [0, 0]
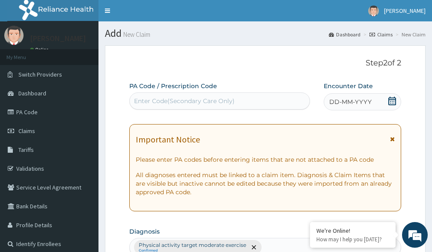
click at [348, 102] on span "DD-MM-YYYY" at bounding box center [350, 102] width 42 height 9
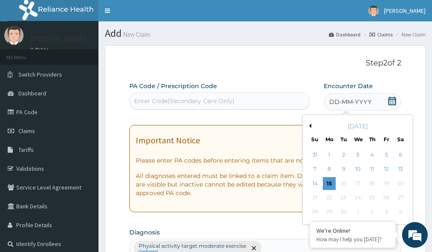
click at [310, 125] on button "Previous Month" at bounding box center [309, 126] width 4 height 4
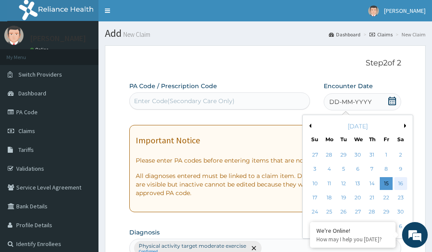
click at [401, 184] on div "16" at bounding box center [400, 183] width 13 height 13
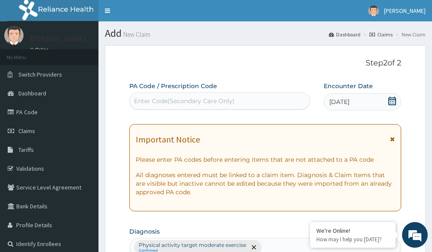
click at [161, 97] on div "Enter Code(Secondary Care Only)" at bounding box center [184, 101] width 101 height 9
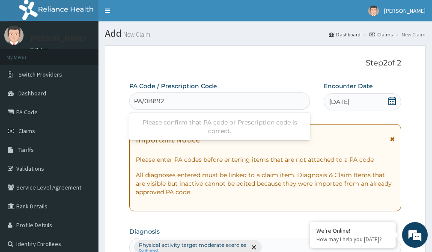
type input "PA/0B892F"
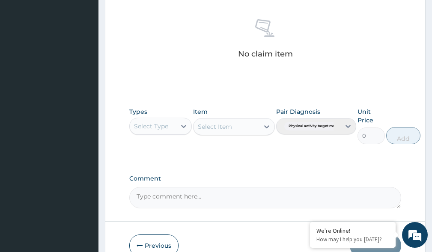
scroll to position [382, 0]
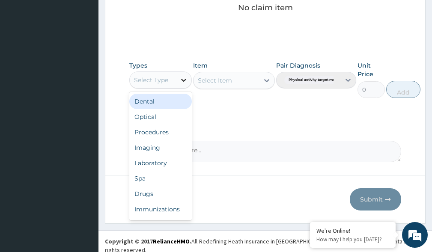
click at [182, 79] on icon at bounding box center [183, 80] width 9 height 9
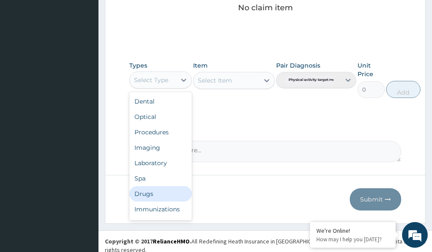
scroll to position [29, 0]
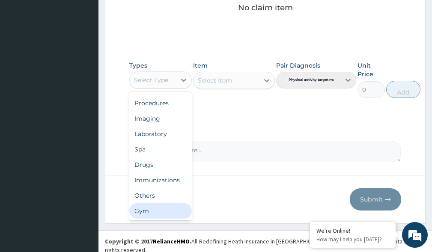
click at [154, 212] on div "Gym" at bounding box center [160, 210] width 62 height 15
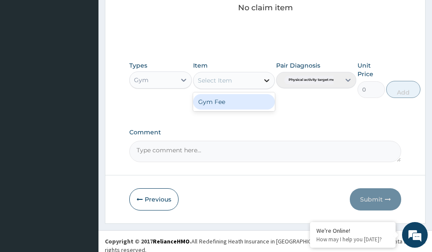
click at [265, 80] on icon at bounding box center [266, 80] width 9 height 9
click at [249, 103] on div "Gym Fee" at bounding box center [233, 101] width 81 height 15
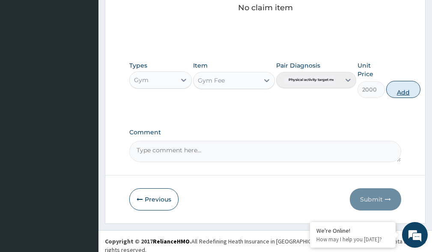
click at [408, 90] on button "Add" at bounding box center [403, 89] width 34 height 17
type input "0"
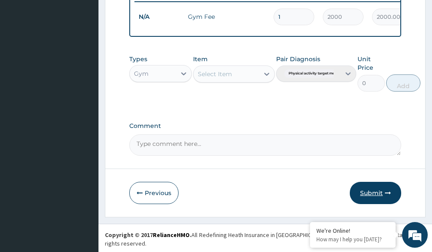
click at [377, 199] on button "Submit" at bounding box center [375, 193] width 51 height 22
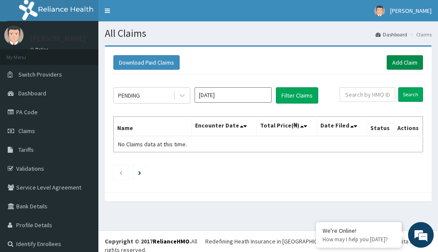
click at [399, 61] on link "Add Claim" at bounding box center [405, 62] width 36 height 15
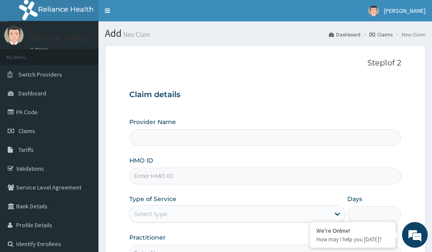
type input "Victors Fitness"
type input "1"
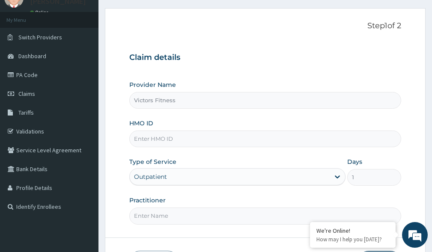
scroll to position [100, 0]
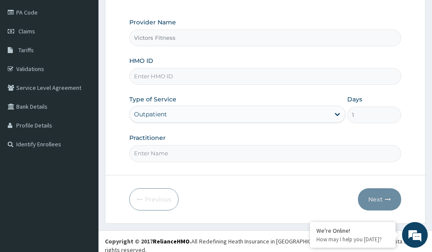
click at [154, 80] on input "HMO ID" at bounding box center [265, 76] width 272 height 17
type input "EIS/10574/A"
click at [181, 154] on input "Practitioner" at bounding box center [265, 153] width 272 height 17
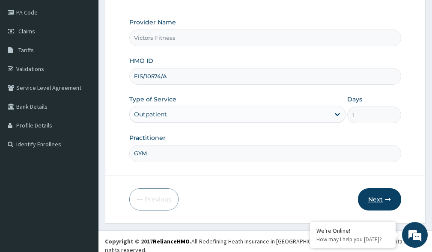
type input "GYM"
click at [381, 197] on button "Next" at bounding box center [379, 199] width 43 height 22
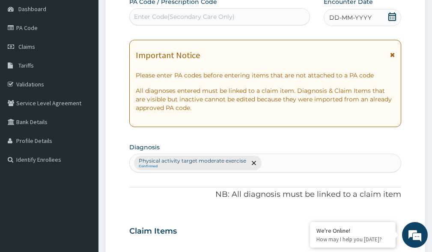
scroll to position [57, 0]
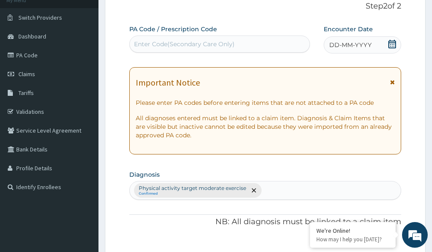
click at [348, 45] on span "DD-MM-YYYY" at bounding box center [350, 45] width 42 height 9
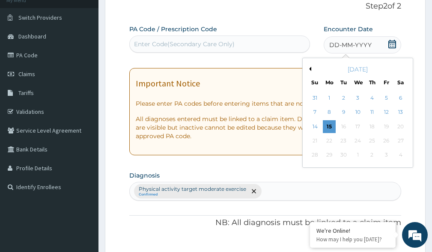
click at [311, 67] on button "Previous Month" at bounding box center [309, 69] width 4 height 4
click at [316, 139] on div "17" at bounding box center [315, 140] width 13 height 13
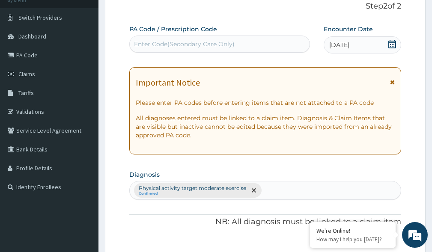
click at [226, 47] on div "Enter Code(Secondary Care Only)" at bounding box center [184, 44] width 101 height 9
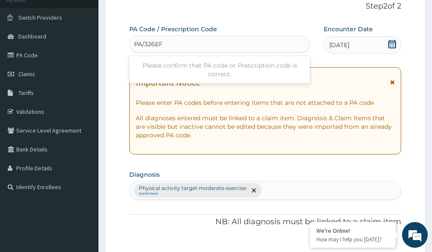
type input "PA/326EF1"
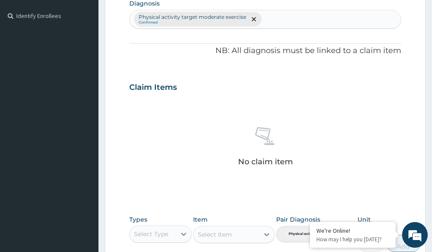
scroll to position [382, 0]
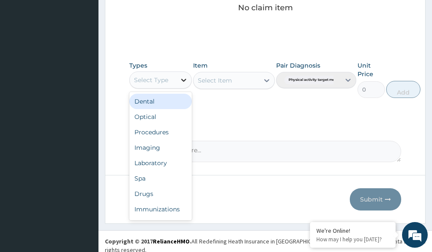
click at [179, 77] on icon at bounding box center [183, 80] width 9 height 9
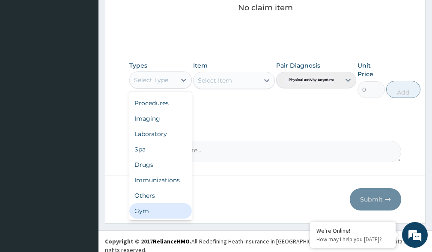
click at [158, 213] on div "Gym" at bounding box center [160, 210] width 62 height 15
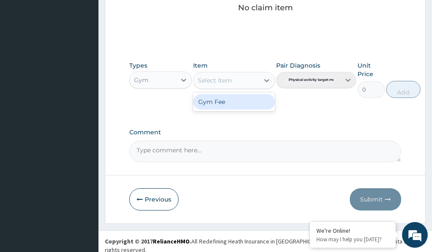
click at [267, 78] on icon at bounding box center [266, 80] width 9 height 9
click at [247, 104] on div "Gym Fee" at bounding box center [233, 101] width 81 height 15
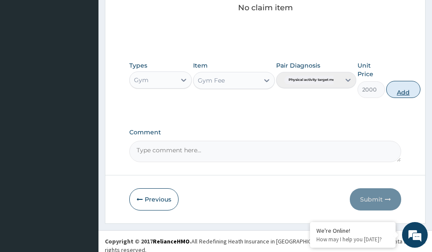
click at [402, 93] on button "Add" at bounding box center [403, 89] width 34 height 17
type input "0"
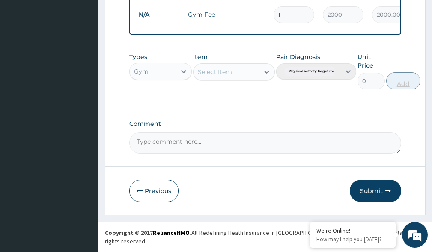
scroll to position [348, 0]
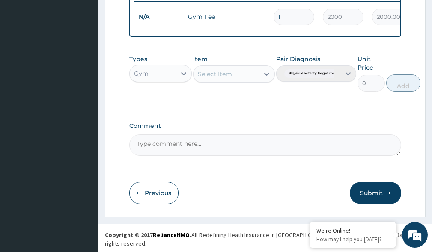
click at [377, 198] on button "Submit" at bounding box center [375, 193] width 51 height 22
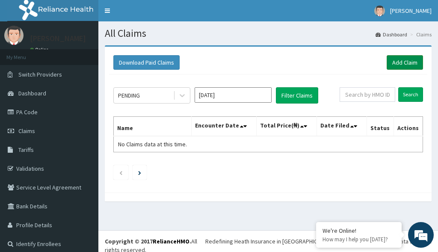
click at [398, 65] on link "Add Claim" at bounding box center [405, 62] width 36 height 15
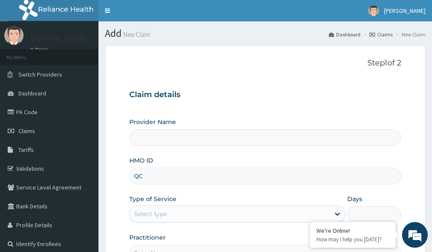
type input "QCN"
type input "Victors Fitness"
type input "1"
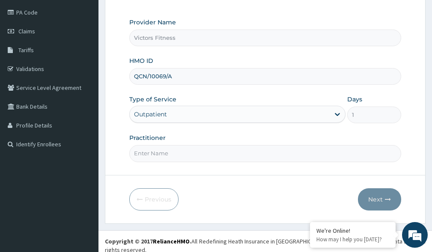
type input "QCN/10069/A"
click at [171, 155] on input "Practitioner" at bounding box center [265, 153] width 272 height 17
type input "GYM"
click at [383, 196] on button "Next" at bounding box center [379, 199] width 43 height 22
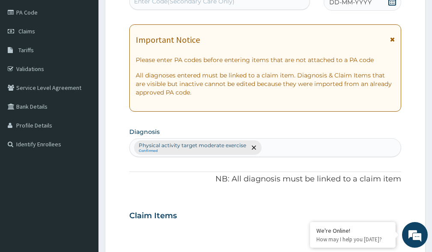
click at [363, 3] on span "DD-MM-YYYY" at bounding box center [350, 2] width 42 height 9
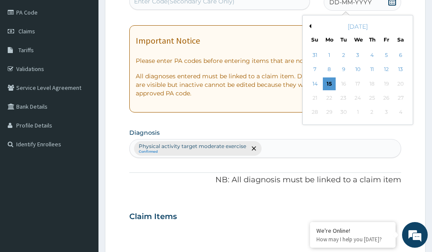
click at [311, 27] on button "Previous Month" at bounding box center [309, 26] width 4 height 4
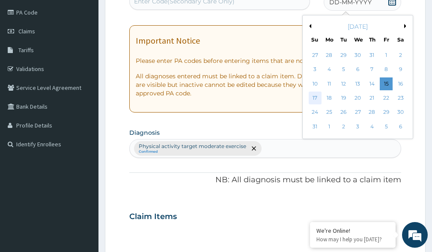
click at [317, 94] on div "17" at bounding box center [315, 98] width 13 height 13
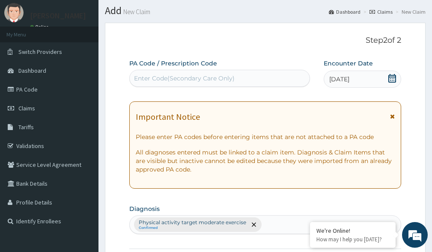
scroll to position [0, 0]
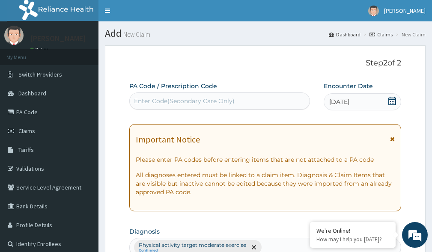
click at [217, 104] on div "Enter Code(Secondary Care Only)" at bounding box center [184, 101] width 101 height 9
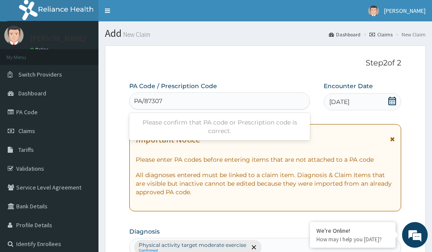
type input "PA/873072"
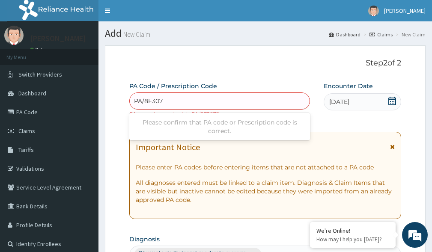
type input "PA/8F3072"
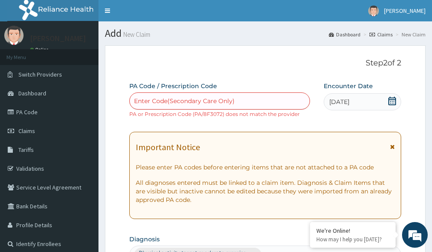
paste input "PA/8F3072"
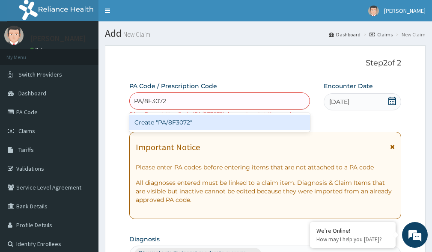
click at [149, 102] on input "PA/8F3072" at bounding box center [150, 101] width 33 height 9
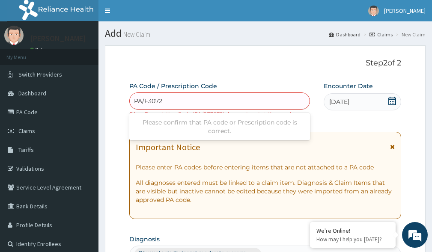
type input "PA/6F3072"
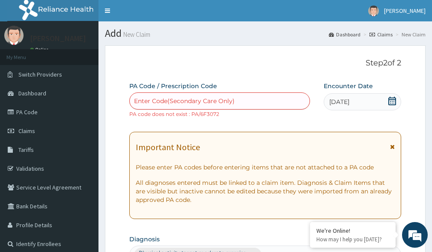
paste input "PA/8F3072"
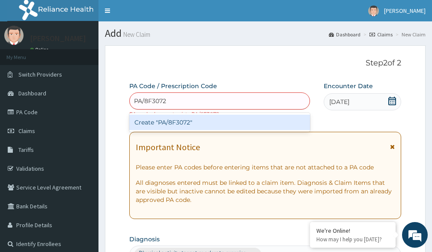
click at [155, 101] on input "PA/8F3072" at bounding box center [150, 101] width 33 height 9
type input "PA/8F3D72"
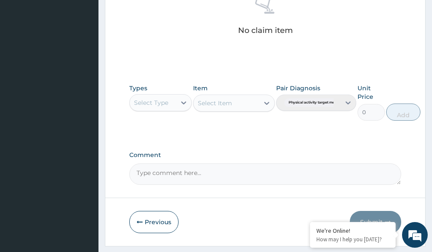
scroll to position [390, 0]
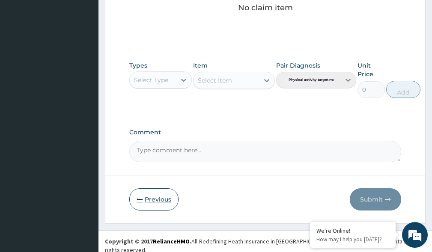
click at [150, 199] on button "Previous" at bounding box center [153, 199] width 49 height 22
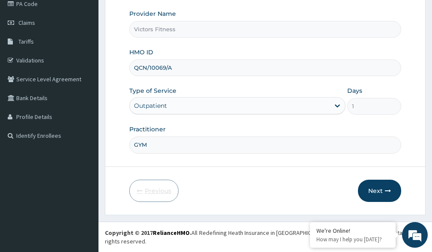
scroll to position [100, 0]
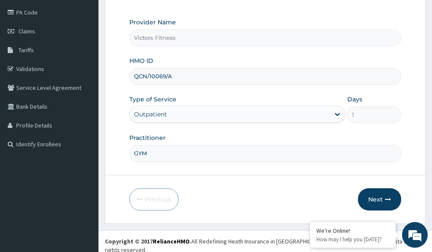
drag, startPoint x: 175, startPoint y: 76, endPoint x: 123, endPoint y: 77, distance: 52.2
click at [123, 77] on form "Step 1 of 2 Claim details Provider Name Victors Fitness HMO ID QCN/10069/A Type…" at bounding box center [265, 85] width 321 height 278
click at [147, 78] on input "QCN/10069/A" at bounding box center [265, 76] width 272 height 17
drag, startPoint x: 138, startPoint y: 77, endPoint x: 193, endPoint y: 79, distance: 54.8
click at [193, 79] on input "QCN/10069/A" at bounding box center [265, 76] width 272 height 17
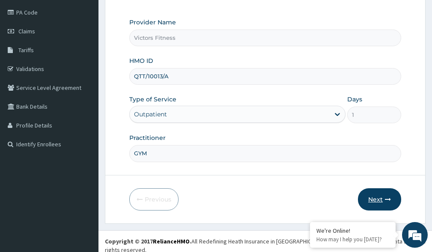
type input "QTT/10013/A"
click at [380, 190] on button "Next" at bounding box center [379, 199] width 43 height 22
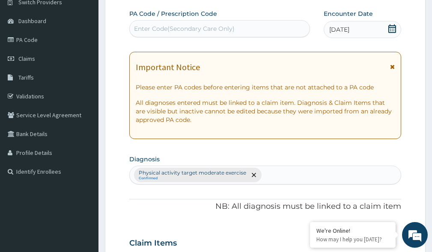
scroll to position [57, 0]
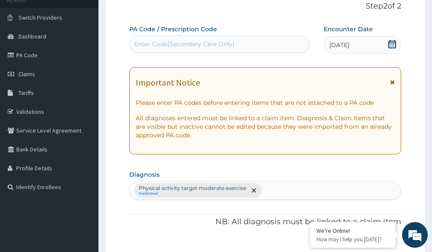
click at [144, 44] on div "Enter Code(Secondary Care Only)" at bounding box center [184, 44] width 101 height 9
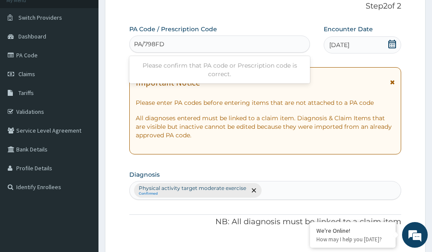
type input "PA/798FD7"
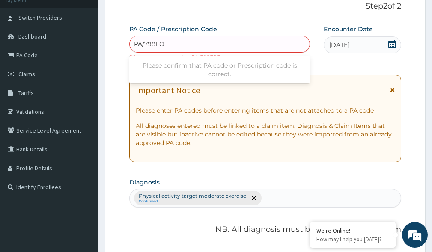
type input "PA/798FO7"
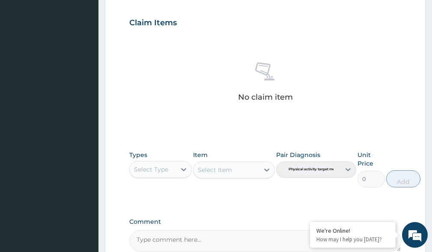
scroll to position [390, 0]
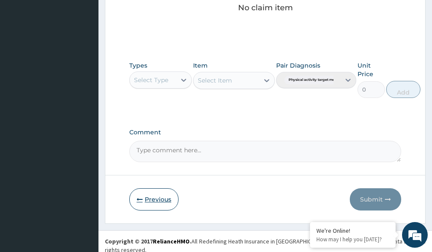
click at [152, 199] on button "Previous" at bounding box center [153, 199] width 49 height 22
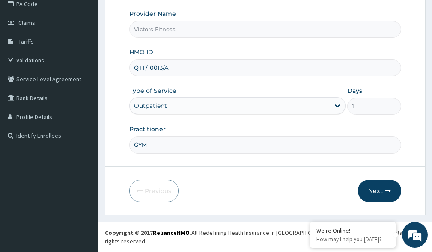
scroll to position [100, 0]
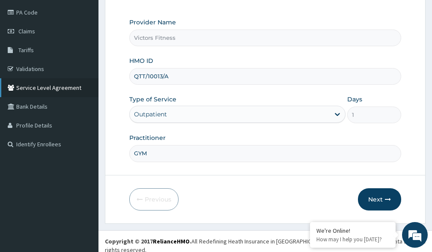
drag, startPoint x: 178, startPoint y: 75, endPoint x: 89, endPoint y: 81, distance: 89.2
click at [89, 81] on div "R EL Toggle navigation [PERSON_NAME] [PERSON_NAME] - [EMAIL_ADDRESS][DOMAIN_NAM…" at bounding box center [216, 80] width 432 height 360
type input "K"
type input "LTI/10281/A"
click at [375, 196] on button "Next" at bounding box center [379, 199] width 43 height 22
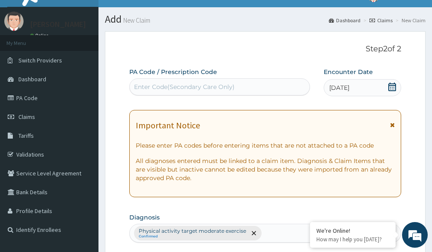
scroll to position [0, 0]
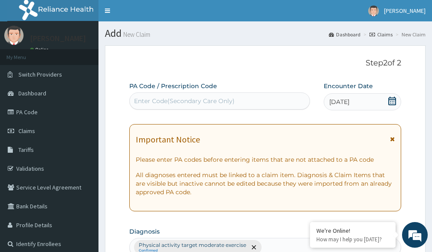
click at [166, 102] on div "Enter Code(Secondary Care Only)" at bounding box center [184, 101] width 101 height 9
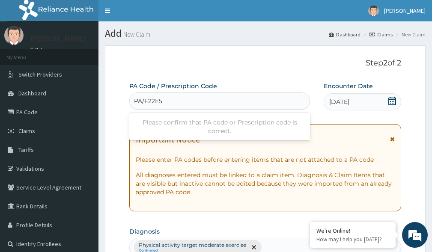
type input "PA/F22E57"
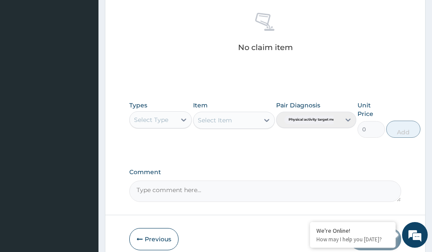
scroll to position [382, 0]
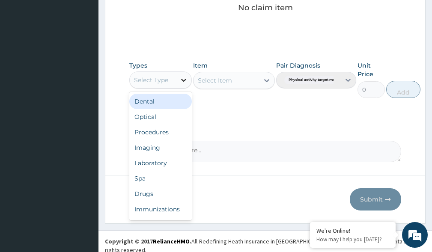
click at [187, 83] on icon at bounding box center [183, 80] width 9 height 9
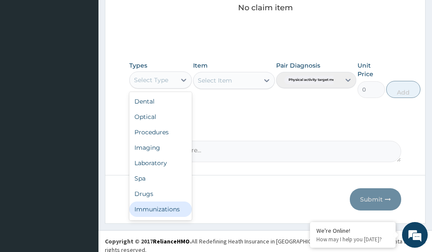
scroll to position [29, 0]
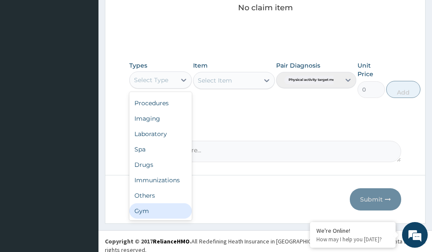
click at [175, 209] on div "Gym" at bounding box center [160, 210] width 62 height 15
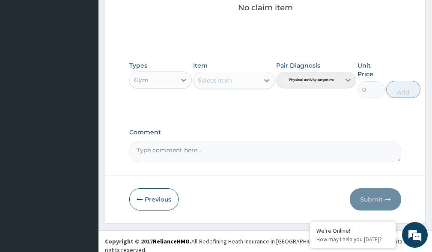
click at [267, 82] on icon at bounding box center [266, 80] width 9 height 9
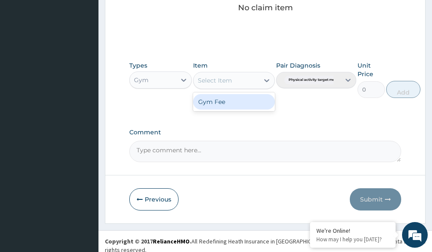
click at [258, 105] on div "Gym Fee" at bounding box center [233, 101] width 81 height 15
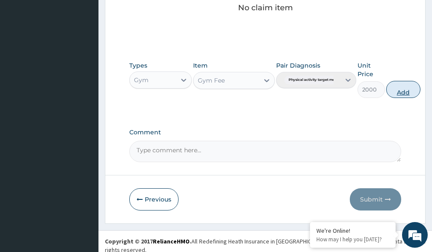
click at [407, 92] on button "Add" at bounding box center [403, 89] width 34 height 17
type input "0"
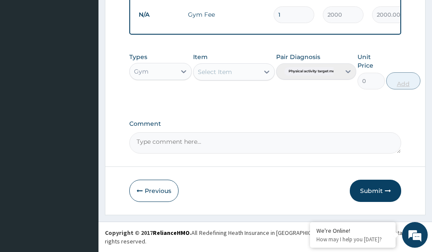
scroll to position [348, 0]
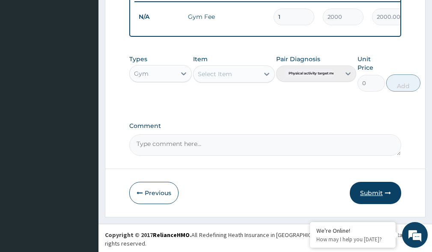
click at [375, 199] on button "Submit" at bounding box center [375, 193] width 51 height 22
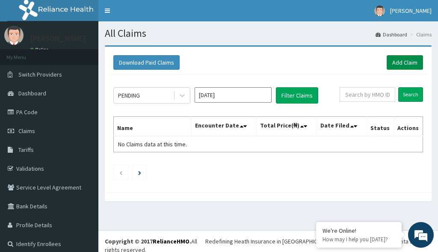
click at [407, 59] on link "Add Claim" at bounding box center [405, 62] width 36 height 15
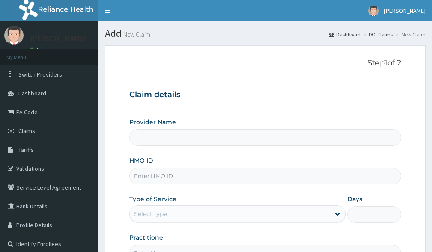
click at [151, 176] on input "HMO ID" at bounding box center [265, 176] width 272 height 17
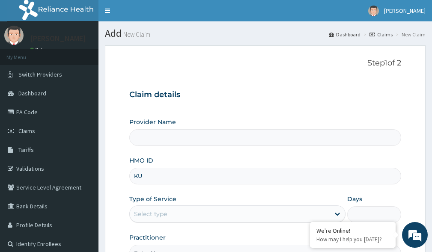
type input "KUD"
type input "Victors Fitness"
type input "KUD/"
type input "1"
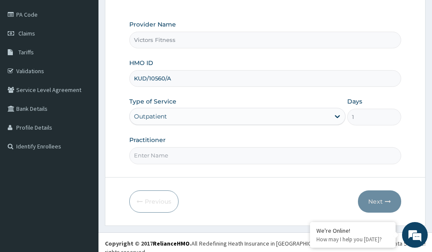
scroll to position [100, 0]
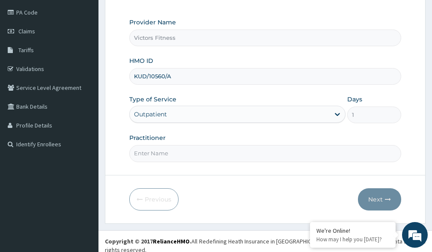
type input "KUD/10560/A"
click at [161, 152] on input "Practitioner" at bounding box center [265, 153] width 272 height 17
type input "GYM"
click at [382, 196] on button "Next" at bounding box center [379, 199] width 43 height 22
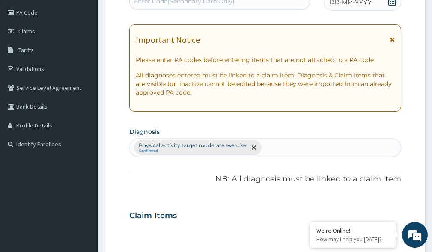
click at [352, 3] on span "DD-MM-YYYY" at bounding box center [350, 2] width 42 height 9
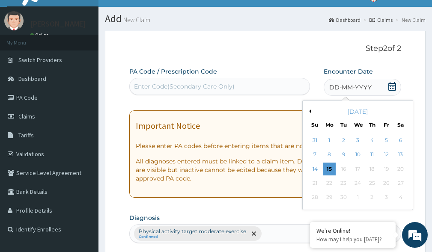
scroll to position [14, 0]
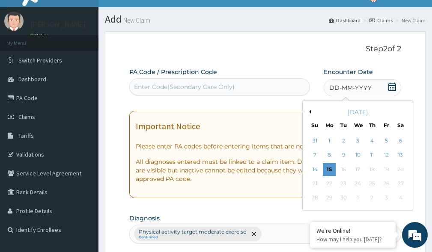
click at [309, 110] on button "Previous Month" at bounding box center [309, 112] width 4 height 4
click at [405, 111] on button "Next Month" at bounding box center [406, 112] width 4 height 4
click at [312, 111] on div "[DATE]" at bounding box center [357, 112] width 103 height 9
click at [309, 113] on button "Previous Month" at bounding box center [309, 112] width 4 height 4
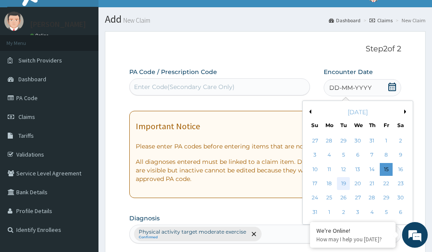
click at [345, 184] on div "19" at bounding box center [343, 183] width 13 height 13
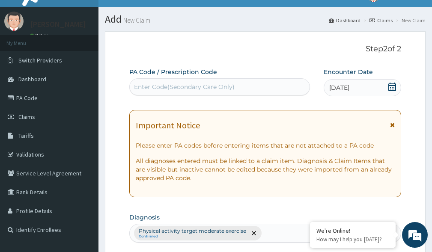
click at [250, 85] on div "Enter Code(Secondary Care Only)" at bounding box center [220, 87] width 180 height 14
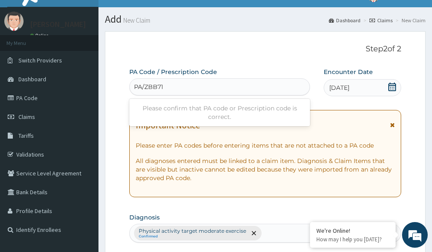
type input "PA/ZBB71D"
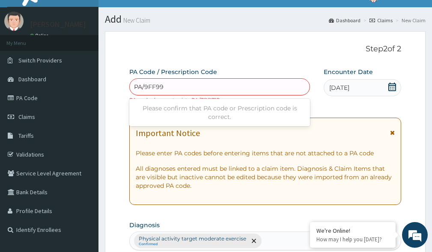
type input "PA/9FF998"
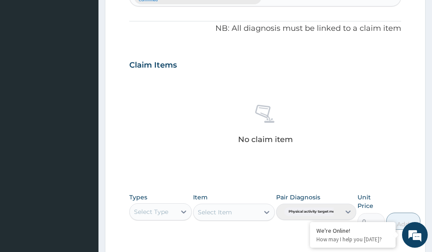
scroll to position [390, 0]
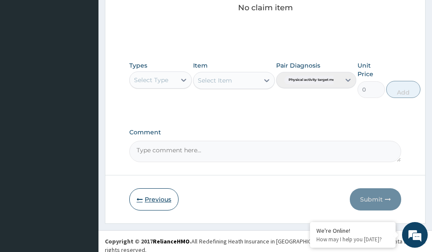
click at [153, 200] on button "Previous" at bounding box center [153, 199] width 49 height 22
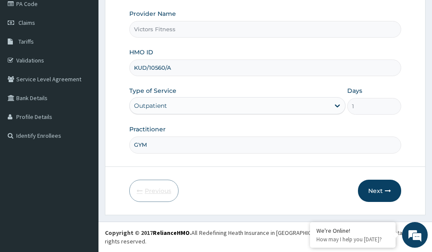
scroll to position [100, 0]
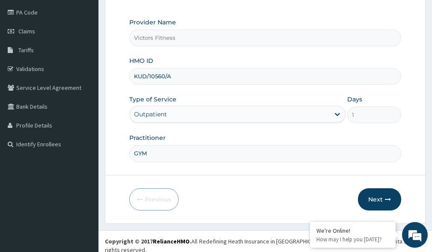
drag, startPoint x: 208, startPoint y: 72, endPoint x: 113, endPoint y: 71, distance: 95.0
click at [113, 71] on form "Step 1 of 2 Claim details Provider Name Victors Fitness HMO ID KUD/10560/A Type…" at bounding box center [265, 85] width 321 height 278
type input "LTI/10281/A"
click at [383, 196] on button "Next" at bounding box center [379, 199] width 43 height 22
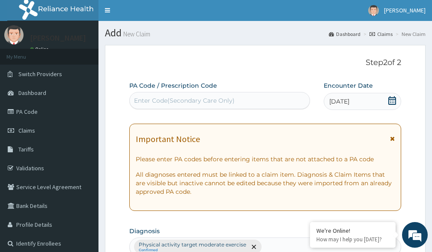
scroll to position [0, 0]
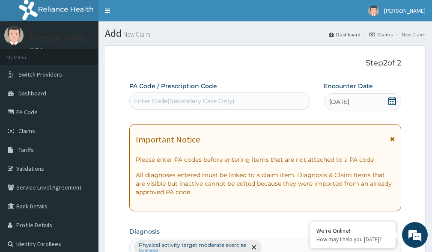
click at [199, 95] on div "Enter Code(Secondary Care Only)" at bounding box center [220, 101] width 180 height 14
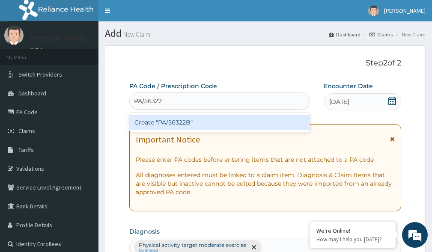
type input "PA/56322B"
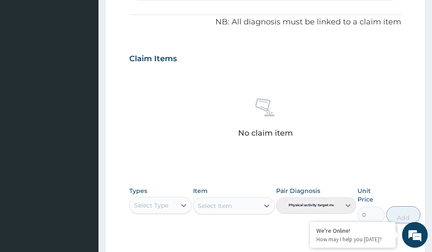
scroll to position [382, 0]
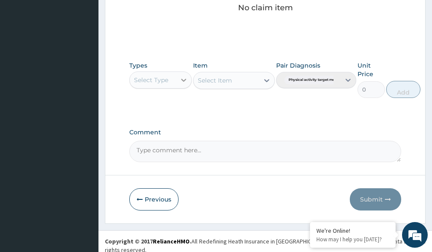
click at [183, 78] on icon at bounding box center [183, 80] width 9 height 9
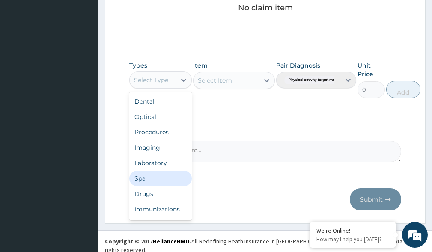
scroll to position [29, 0]
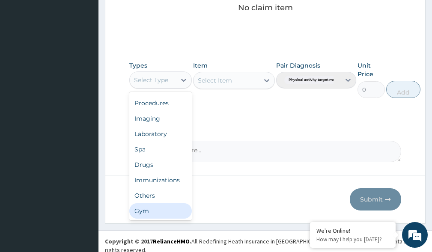
click at [154, 214] on div "Gym" at bounding box center [160, 210] width 62 height 15
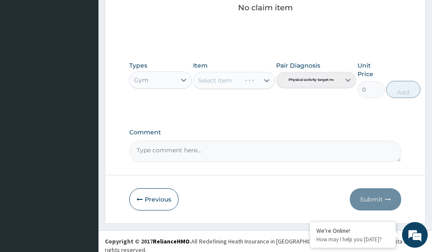
click at [264, 80] on div "Select Item" at bounding box center [233, 80] width 81 height 17
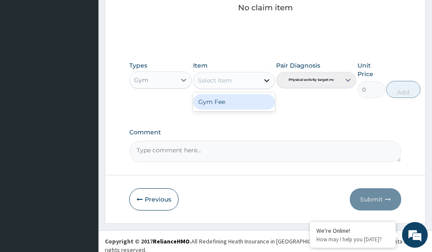
click at [267, 80] on icon at bounding box center [266, 80] width 9 height 9
click at [229, 102] on div "Gym Fee" at bounding box center [233, 101] width 81 height 15
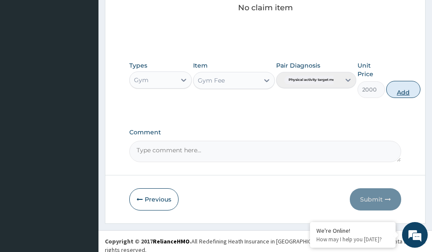
click at [407, 90] on button "Add" at bounding box center [403, 89] width 34 height 17
type input "0"
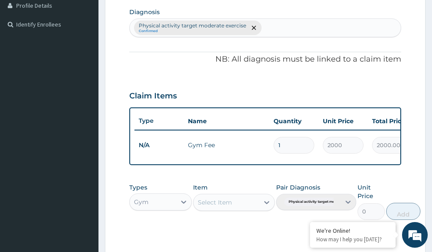
scroll to position [348, 0]
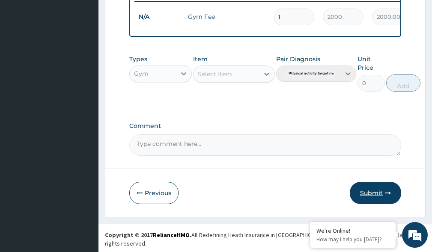
click at [368, 196] on button "Submit" at bounding box center [375, 193] width 51 height 22
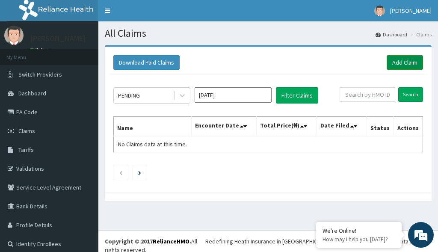
click at [398, 58] on link "Add Claim" at bounding box center [405, 62] width 36 height 15
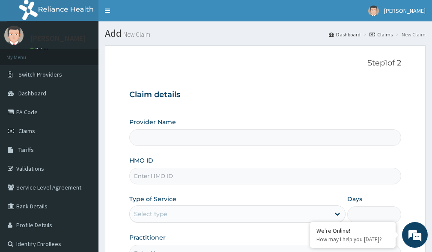
click at [148, 177] on input "HMO ID" at bounding box center [265, 176] width 272 height 17
type input "Victors Fitness"
type input "1"
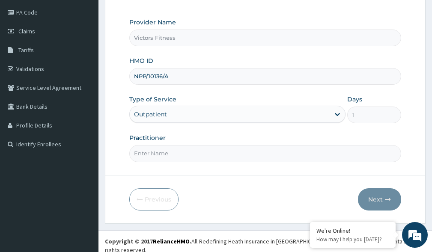
type input "NPP/10136/A"
click at [156, 154] on input "Practitioner" at bounding box center [265, 153] width 272 height 17
type input "GYM"
click at [371, 199] on button "Next" at bounding box center [379, 199] width 43 height 22
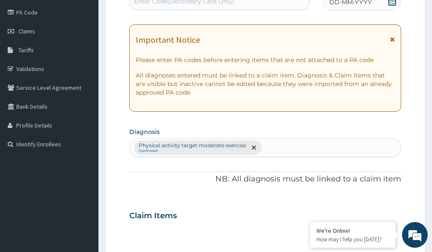
click at [352, 2] on span "DD-MM-YYYY" at bounding box center [350, 2] width 42 height 9
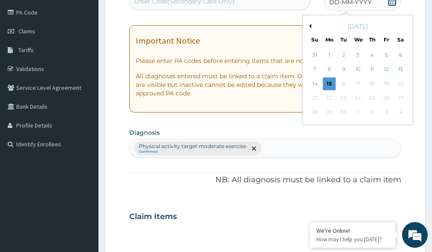
click at [310, 26] on button "Previous Month" at bounding box center [309, 26] width 4 height 4
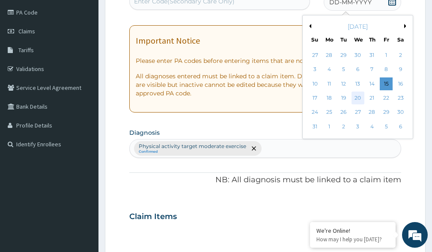
click at [359, 100] on div "20" at bounding box center [357, 98] width 13 height 13
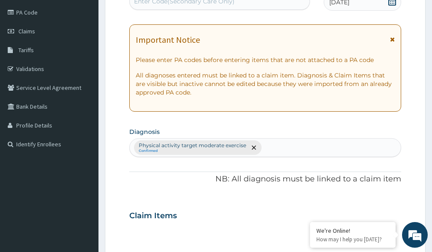
scroll to position [97, 0]
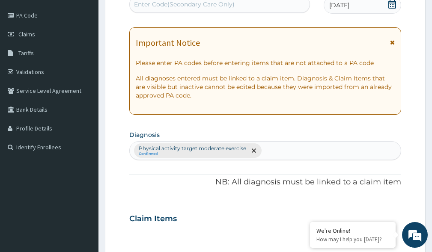
click at [168, 3] on div "Enter Code(Secondary Care Only)" at bounding box center [184, 4] width 101 height 9
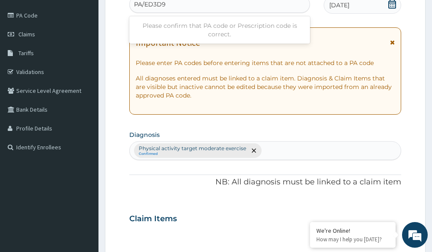
type input "PA/ED3D9A"
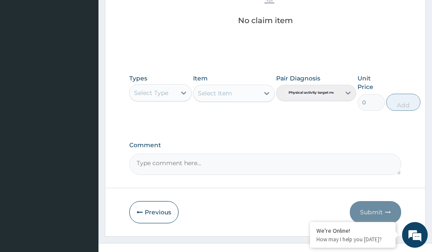
scroll to position [390, 0]
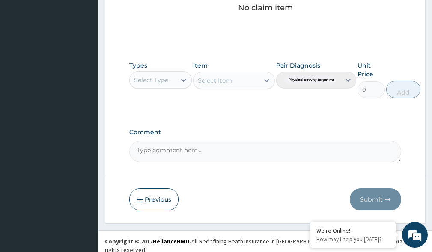
click at [159, 197] on button "Previous" at bounding box center [153, 199] width 49 height 22
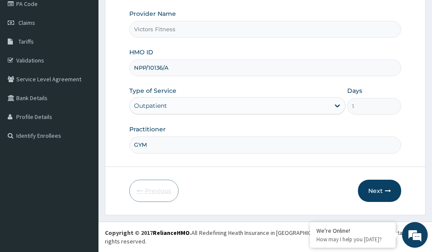
scroll to position [100, 0]
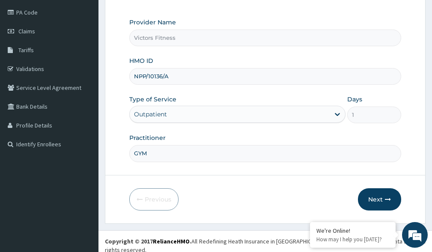
drag, startPoint x: 138, startPoint y: 76, endPoint x: 129, endPoint y: 77, distance: 8.7
click at [129, 77] on input "NPP/10136/A" at bounding box center [265, 76] width 272 height 17
type input "WPP/10136/A"
click at [378, 200] on button "Next" at bounding box center [379, 199] width 43 height 22
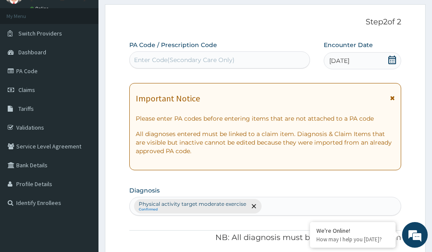
scroll to position [0, 0]
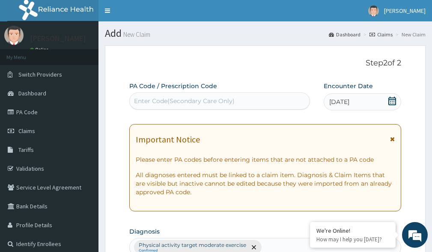
click at [174, 103] on div "Enter Code(Secondary Care Only)" at bounding box center [184, 101] width 101 height 9
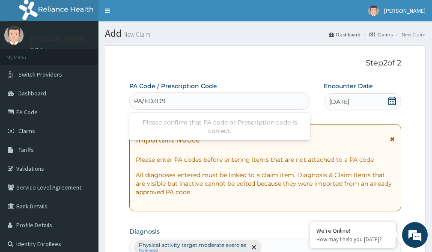
type input "PA/ED3D9A"
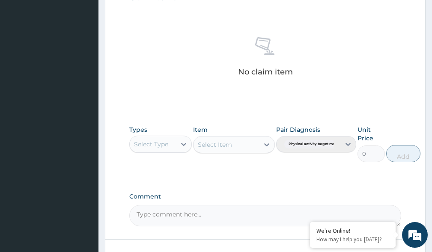
scroll to position [390, 0]
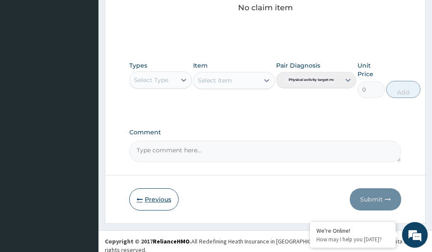
click at [154, 196] on button "Previous" at bounding box center [153, 199] width 49 height 22
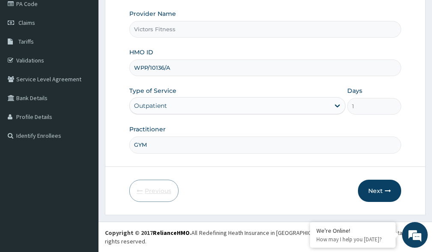
scroll to position [100, 0]
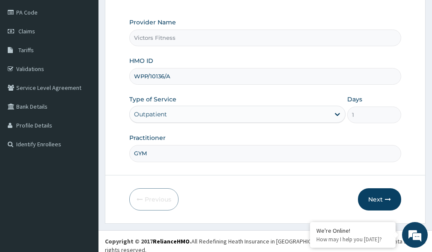
drag, startPoint x: 175, startPoint y: 74, endPoint x: 100, endPoint y: 74, distance: 75.3
click at [100, 74] on section "Step 1 of 2 Claim details Provider Name Victors Fitness HMO ID WPP/10136/A Type…" at bounding box center [264, 84] width 333 height 291
type input "DER/10070/A"
click at [371, 202] on button "Next" at bounding box center [379, 199] width 43 height 22
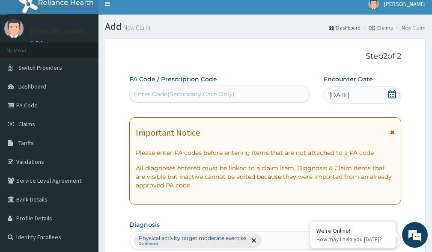
scroll to position [0, 0]
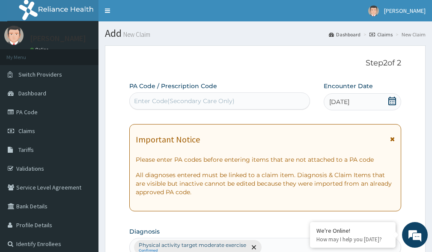
click at [183, 98] on div "Enter Code(Secondary Care Only)" at bounding box center [184, 101] width 101 height 9
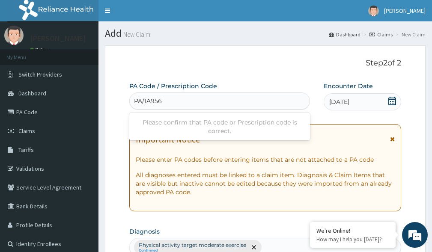
type input "PA/1A9562"
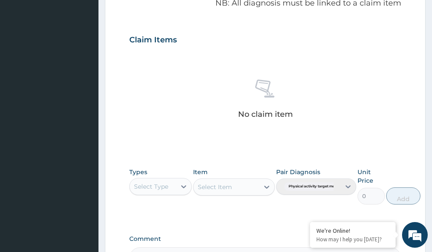
scroll to position [300, 0]
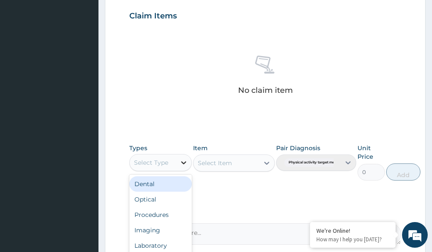
click at [184, 166] on icon at bounding box center [183, 162] width 9 height 9
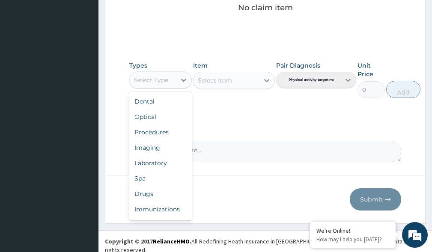
scroll to position [29, 0]
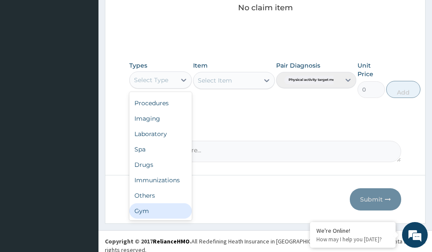
click at [177, 211] on div "Gym" at bounding box center [160, 210] width 62 height 15
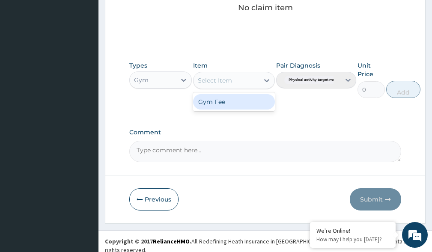
click at [264, 81] on icon at bounding box center [266, 80] width 9 height 9
click at [255, 101] on div "Gym Fee" at bounding box center [233, 101] width 81 height 15
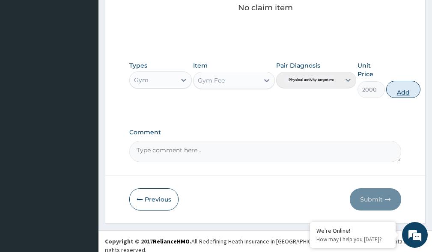
click at [408, 90] on button "Add" at bounding box center [403, 89] width 34 height 17
type input "0"
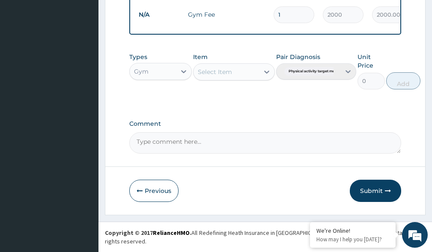
scroll to position [348, 0]
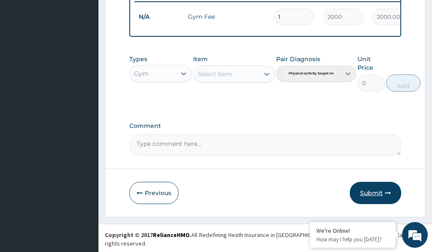
click at [375, 199] on button "Submit" at bounding box center [375, 193] width 51 height 22
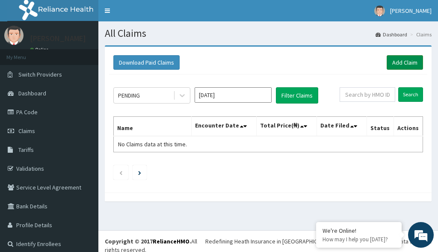
click at [400, 62] on link "Add Claim" at bounding box center [405, 62] width 36 height 15
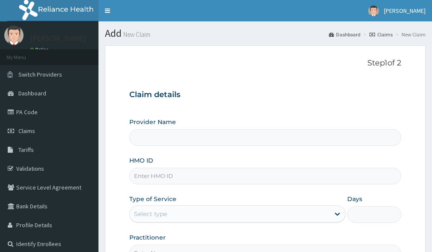
click at [165, 178] on input "HMO ID" at bounding box center [265, 176] width 272 height 17
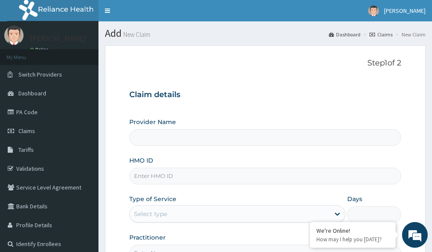
type input "Victors Fitness"
type input "1"
type input "p"
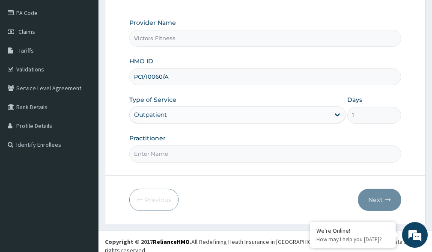
scroll to position [100, 0]
type input "PCI/10060/A"
click at [170, 148] on input "Practitioner" at bounding box center [265, 153] width 272 height 17
type input "GYM"
click at [379, 200] on button "Next" at bounding box center [379, 199] width 43 height 22
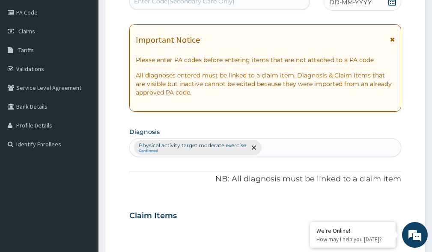
click at [344, 5] on span "DD-MM-YYYY" at bounding box center [350, 2] width 42 height 9
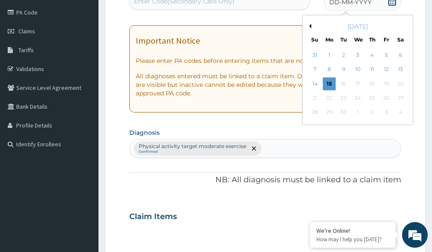
click at [309, 26] on button "Previous Month" at bounding box center [309, 26] width 4 height 4
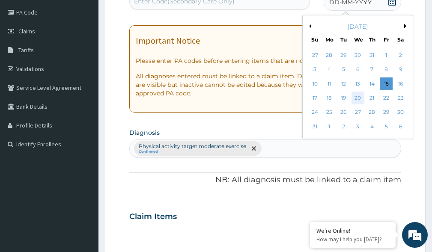
click at [362, 99] on div "20" at bounding box center [357, 98] width 13 height 13
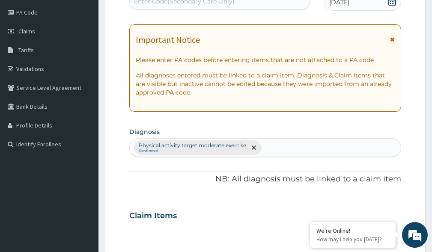
click at [182, 4] on div "Enter Code(Secondary Care Only)" at bounding box center [184, 1] width 101 height 9
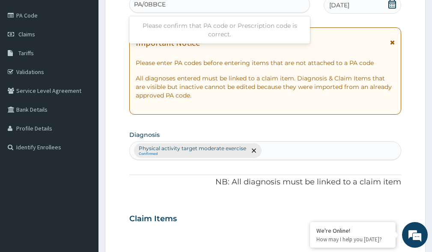
type input "PA/0BBCEE"
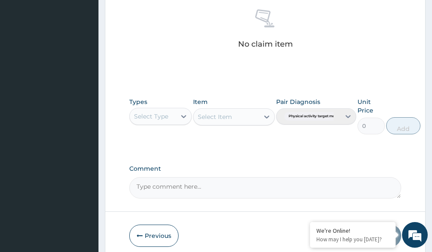
scroll to position [382, 0]
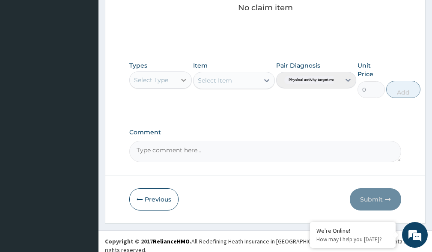
click at [182, 81] on icon at bounding box center [183, 80] width 9 height 9
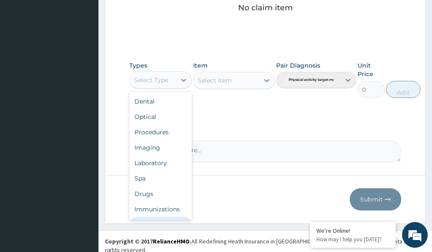
scroll to position [29, 0]
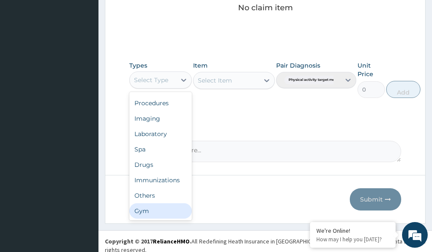
click at [166, 215] on div "Gym" at bounding box center [160, 210] width 62 height 15
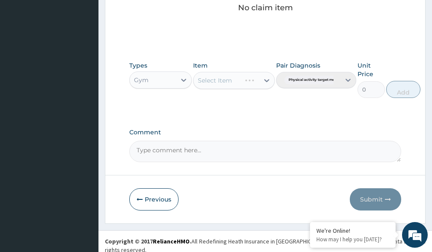
click at [266, 80] on div "Select Item" at bounding box center [233, 80] width 81 height 17
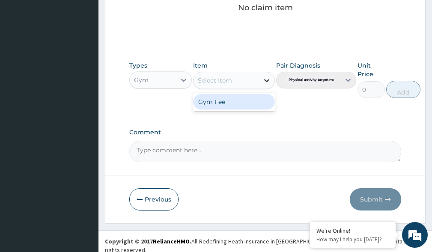
click at [267, 80] on icon at bounding box center [266, 80] width 5 height 3
click at [260, 102] on div "Gym Fee" at bounding box center [233, 101] width 81 height 15
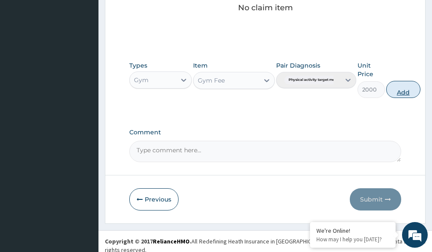
click at [407, 91] on button "Add" at bounding box center [403, 89] width 34 height 17
type input "0"
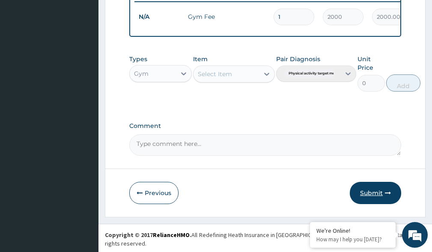
click at [382, 199] on button "Submit" at bounding box center [375, 193] width 51 height 22
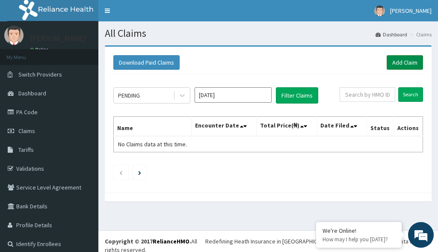
click at [406, 62] on link "Add Claim" at bounding box center [405, 62] width 36 height 15
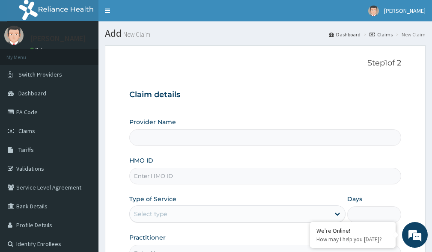
type input "Victors Fitness"
type input "1"
click at [144, 176] on input "HMO ID" at bounding box center [265, 176] width 272 height 17
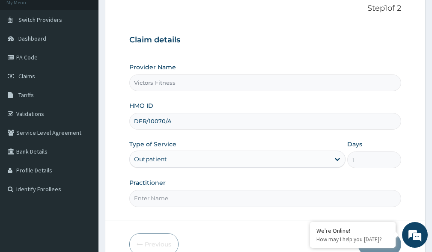
scroll to position [100, 0]
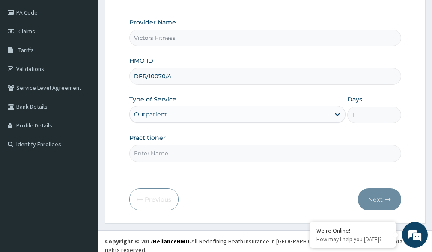
type input "DER/10070/A"
click at [152, 152] on input "Practitioner" at bounding box center [265, 153] width 272 height 17
type input "GYM"
click at [385, 196] on icon "button" at bounding box center [388, 199] width 6 height 6
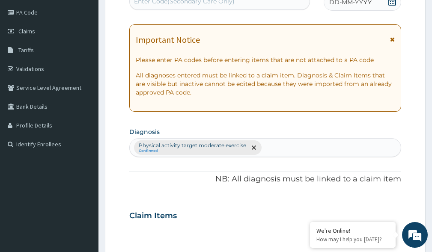
scroll to position [14, 0]
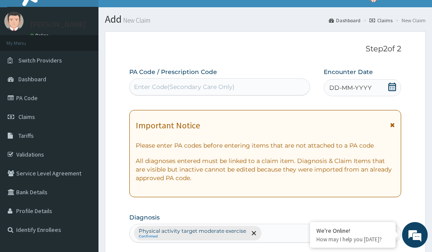
click at [350, 86] on span "DD-MM-YYYY" at bounding box center [350, 87] width 42 height 9
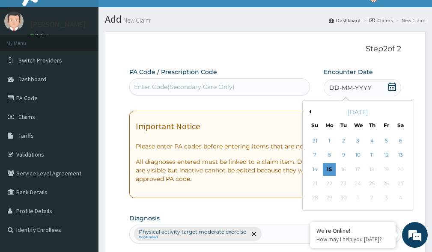
click at [310, 112] on button "Previous Month" at bounding box center [309, 112] width 4 height 4
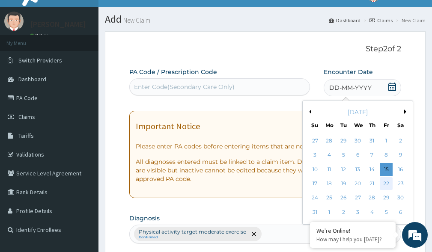
click at [386, 182] on div "22" at bounding box center [386, 183] width 13 height 13
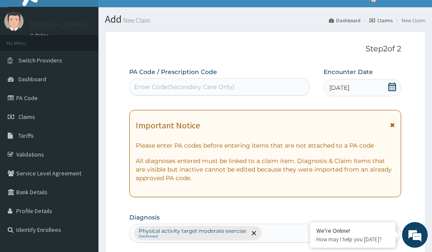
click at [208, 86] on div "Enter Code(Secondary Care Only)" at bounding box center [184, 87] width 101 height 9
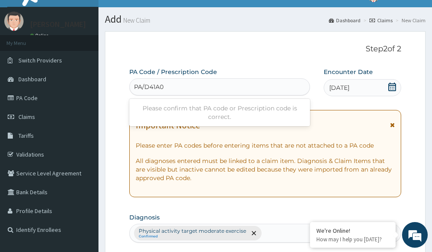
type input "PA/D41A06"
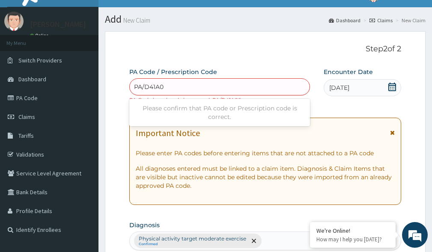
type input "PA/D41A06"
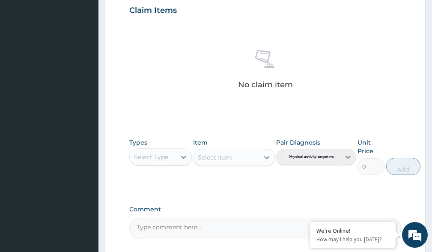
scroll to position [390, 0]
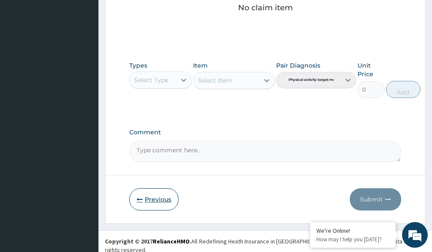
click at [153, 199] on button "Previous" at bounding box center [153, 199] width 49 height 22
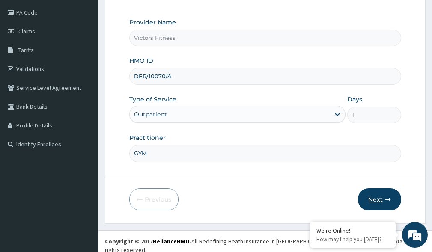
click at [377, 197] on button "Next" at bounding box center [379, 199] width 43 height 22
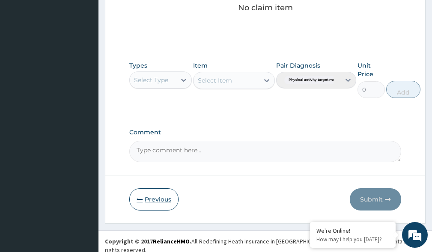
click at [160, 188] on button "Previous" at bounding box center [153, 199] width 49 height 22
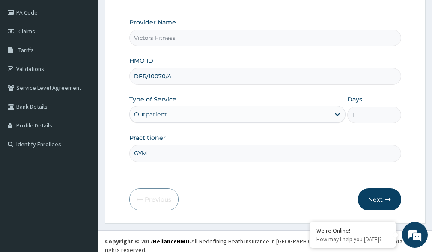
drag, startPoint x: 176, startPoint y: 76, endPoint x: 118, endPoint y: 76, distance: 58.2
click at [118, 76] on form "Step 1 of 2 Claim details Provider Name Victors Fitness HMO ID DER/10070/A Type…" at bounding box center [265, 85] width 321 height 278
type input "TEU/10014/A"
click at [383, 196] on button "Next" at bounding box center [379, 199] width 43 height 22
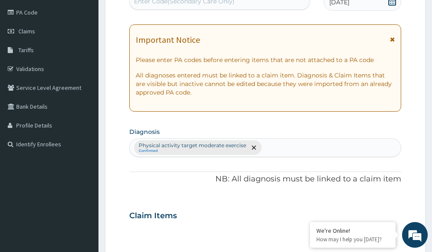
scroll to position [0, 0]
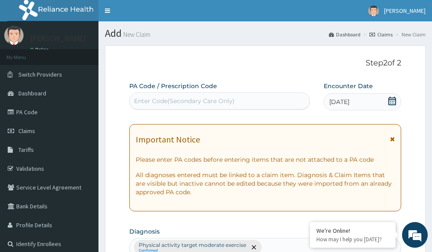
click at [163, 101] on div "Enter Code(Secondary Care Only)" at bounding box center [184, 101] width 101 height 9
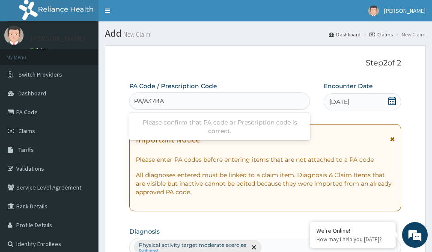
type input "PA/A37BAC"
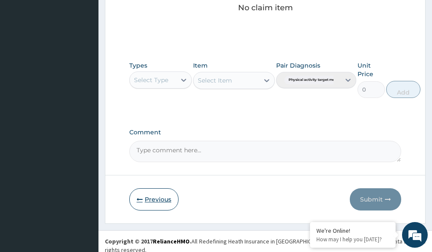
click at [152, 195] on button "Previous" at bounding box center [153, 199] width 49 height 22
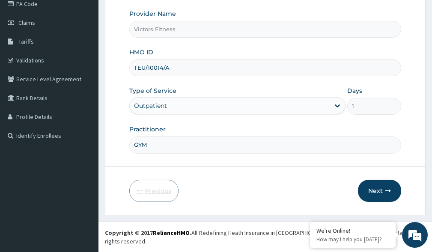
scroll to position [100, 0]
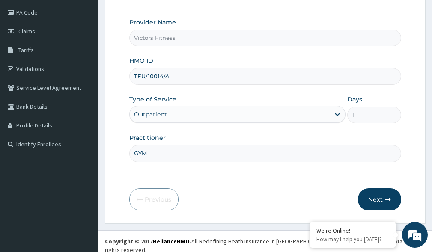
click at [145, 76] on input "TEU/10014/A" at bounding box center [265, 76] width 272 height 17
type input "TEV/10014/A"
click at [379, 198] on button "Next" at bounding box center [379, 199] width 43 height 22
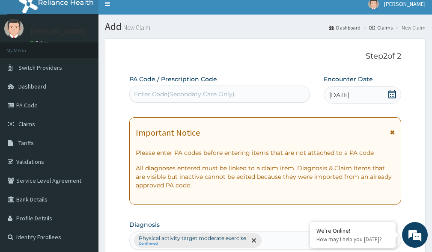
scroll to position [0, 0]
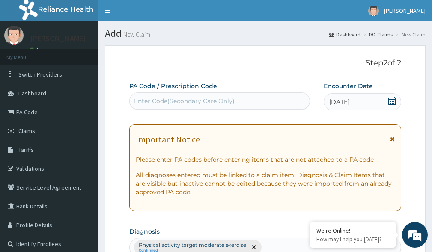
click at [149, 107] on div "Enter Code(Secondary Care Only)" at bounding box center [220, 101] width 180 height 14
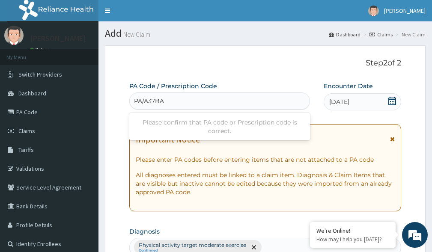
type input "PA/A37BAC"
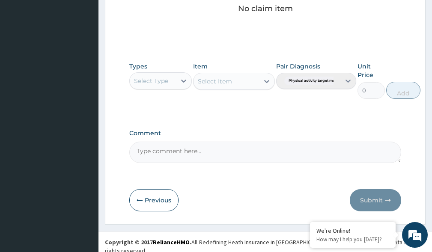
scroll to position [390, 0]
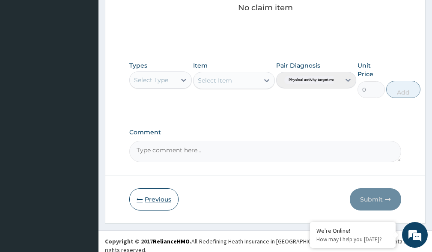
click at [149, 197] on button "Previous" at bounding box center [153, 199] width 49 height 22
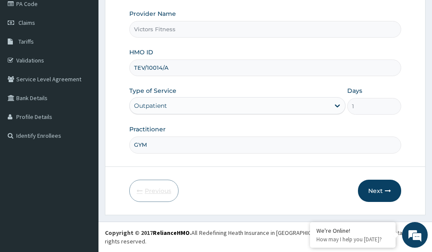
scroll to position [100, 0]
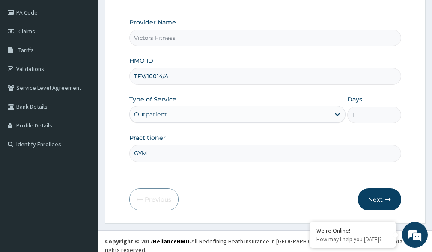
drag, startPoint x: 172, startPoint y: 74, endPoint x: 123, endPoint y: 74, distance: 49.2
click at [123, 74] on form "Step 1 of 2 Claim details Provider Name Victors Fitness HMO ID TEV/10014/A Type…" at bounding box center [265, 85] width 321 height 278
type input "SSN/10417/A"
click at [382, 196] on button "Next" at bounding box center [379, 199] width 43 height 22
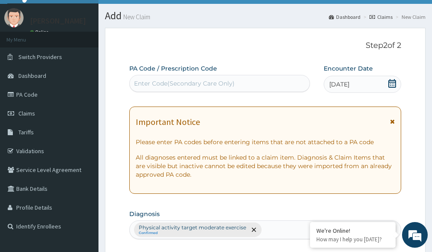
scroll to position [14, 0]
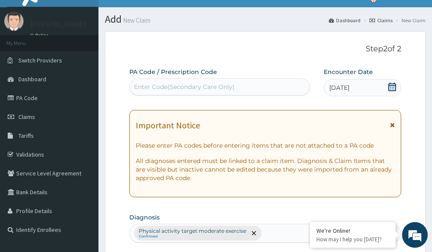
click at [182, 86] on div "Enter Code(Secondary Care Only)" at bounding box center [184, 87] width 101 height 9
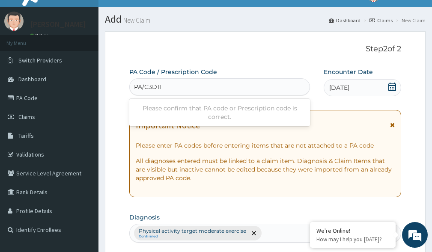
type input "PA/C3D1FE"
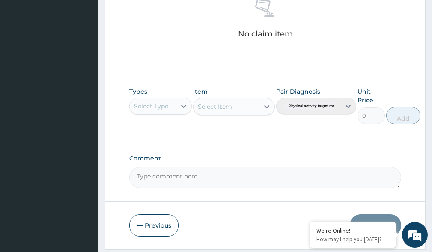
scroll to position [382, 0]
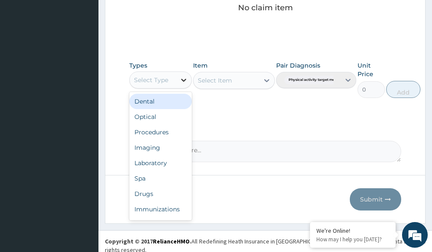
click at [178, 80] on div at bounding box center [183, 79] width 15 height 15
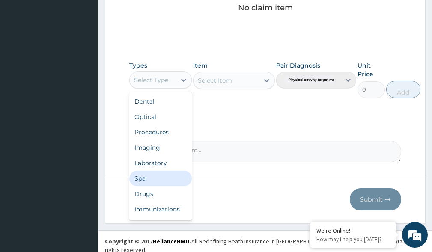
scroll to position [29, 0]
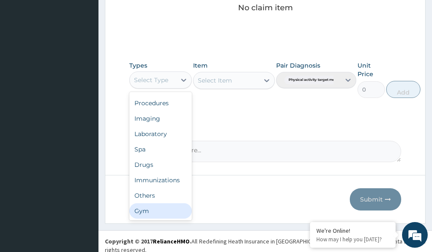
click at [169, 214] on div "Gym" at bounding box center [160, 210] width 62 height 15
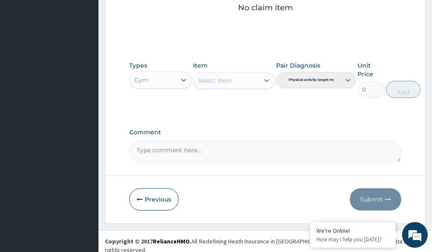
click at [269, 79] on div "Select Item" at bounding box center [233, 80] width 81 height 17
click at [264, 81] on icon at bounding box center [266, 80] width 9 height 9
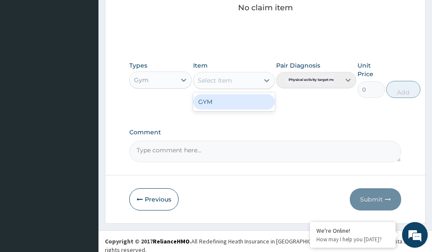
click at [252, 101] on div "GYM" at bounding box center [233, 101] width 81 height 15
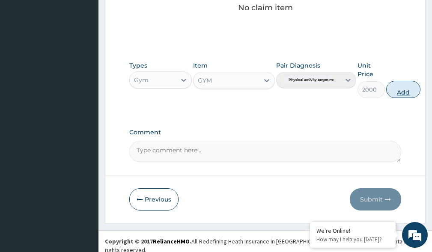
click at [404, 89] on button "Add" at bounding box center [403, 89] width 34 height 17
type input "0"
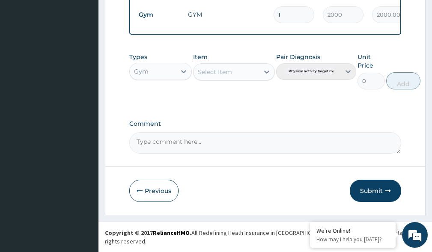
scroll to position [348, 0]
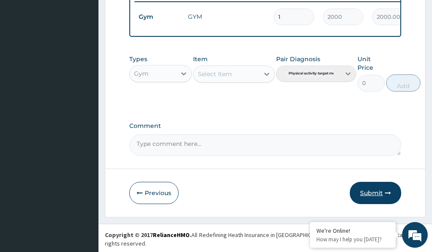
click at [378, 202] on button "Submit" at bounding box center [375, 193] width 51 height 22
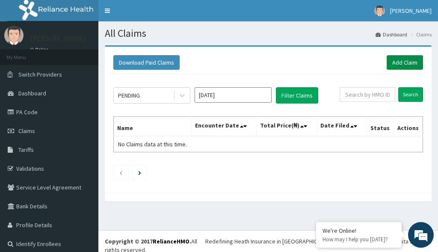
click at [403, 64] on link "Add Claim" at bounding box center [405, 62] width 36 height 15
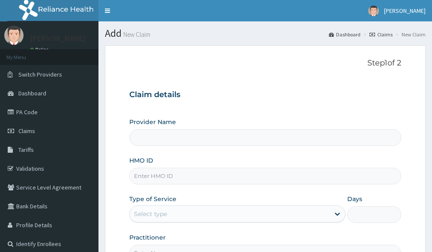
click at [140, 179] on input "HMO ID" at bounding box center [265, 176] width 272 height 17
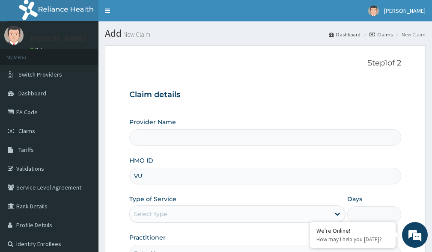
type input "VUL"
type input "Victors Fitness"
type input "1"
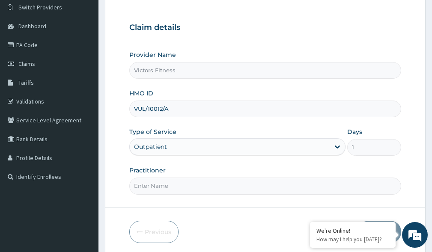
scroll to position [100, 0]
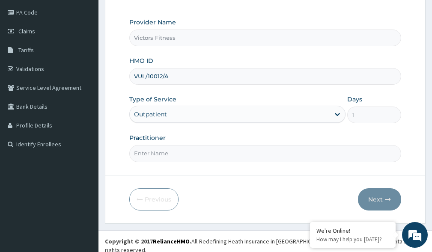
type input "VUL/10012/A"
click at [155, 153] on input "Practitioner" at bounding box center [265, 153] width 272 height 17
type input "GYM"
click at [392, 199] on button "Next" at bounding box center [379, 199] width 43 height 22
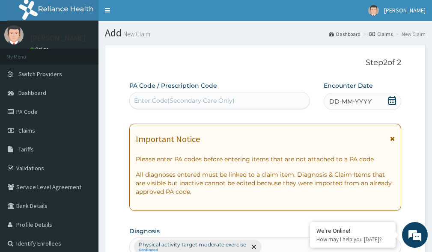
scroll to position [0, 0]
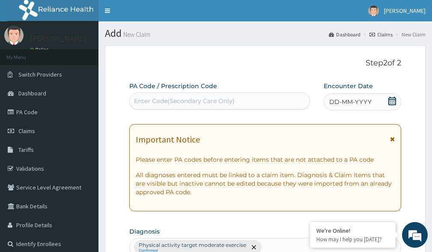
click at [356, 103] on span "DD-MM-YYYY" at bounding box center [350, 102] width 42 height 9
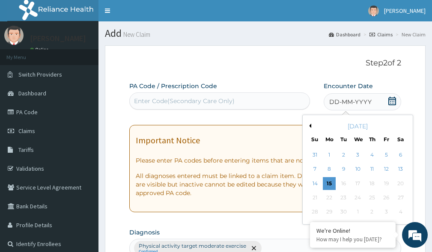
click at [311, 126] on button "Previous Month" at bounding box center [309, 126] width 4 height 4
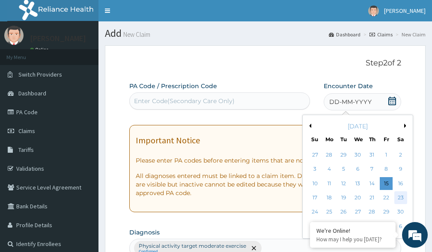
click at [405, 198] on div "23" at bounding box center [400, 197] width 13 height 13
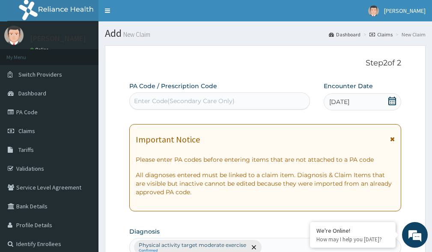
click at [215, 100] on div "Enter Code(Secondary Care Only)" at bounding box center [184, 101] width 101 height 9
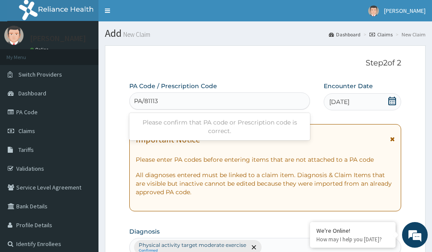
type input "PA/81113C"
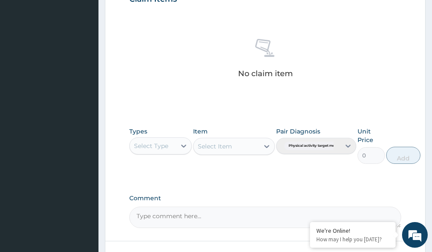
scroll to position [382, 0]
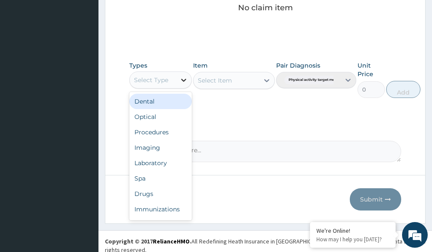
click at [184, 81] on icon at bounding box center [183, 80] width 5 height 3
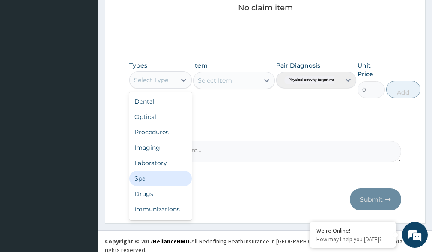
scroll to position [29, 0]
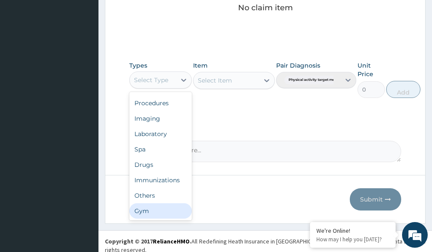
click at [178, 212] on div "Gym" at bounding box center [160, 210] width 62 height 15
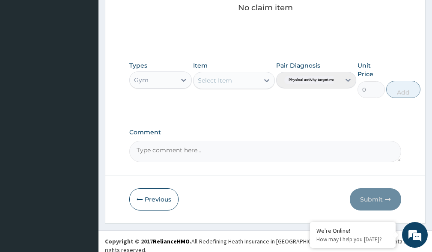
click at [266, 78] on icon at bounding box center [266, 80] width 9 height 9
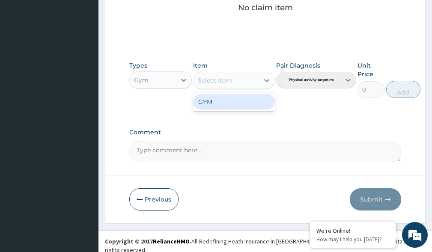
click at [247, 105] on div "GYM" at bounding box center [233, 101] width 81 height 15
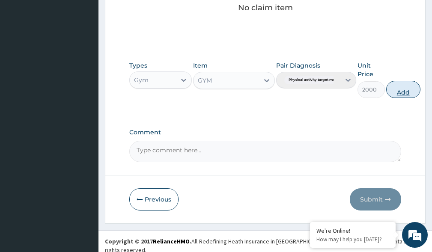
click at [400, 89] on button "Add" at bounding box center [403, 89] width 34 height 17
type input "0"
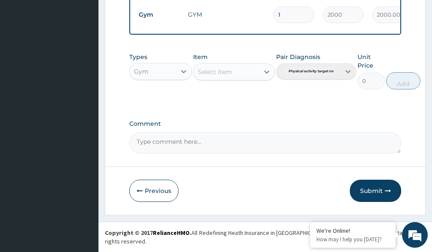
scroll to position [348, 0]
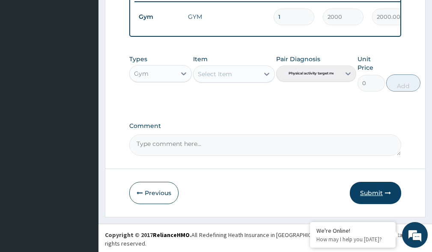
click at [385, 196] on icon "button" at bounding box center [388, 193] width 6 height 6
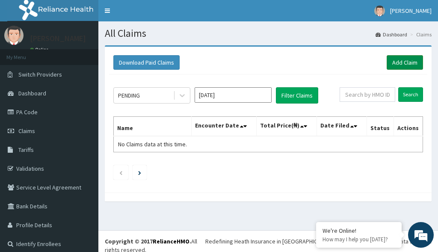
click at [394, 65] on link "Add Claim" at bounding box center [405, 62] width 36 height 15
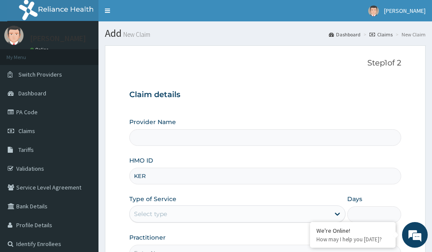
type input "KER/"
type input "Victors Fitness"
type input "1"
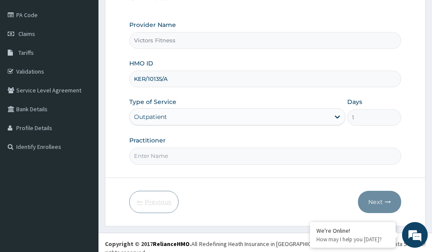
scroll to position [100, 0]
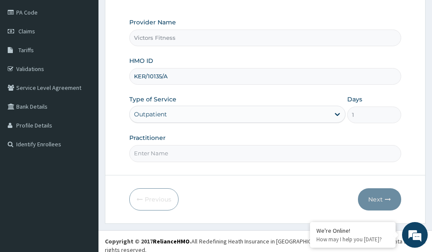
type input "KER/10135/A"
click at [155, 152] on input "Practitioner" at bounding box center [265, 153] width 272 height 17
type input "GYM"
click at [363, 202] on button "Next" at bounding box center [379, 199] width 43 height 22
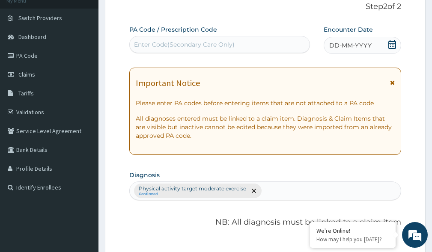
scroll to position [14, 0]
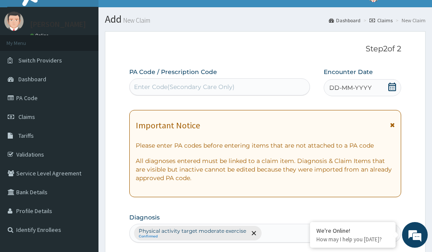
click at [343, 86] on span "DD-MM-YYYY" at bounding box center [350, 87] width 42 height 9
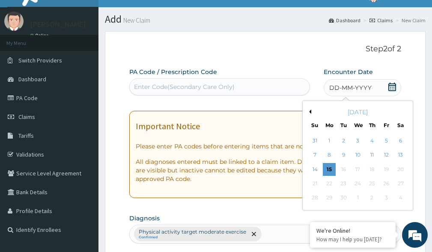
click at [309, 111] on button "Previous Month" at bounding box center [309, 112] width 4 height 4
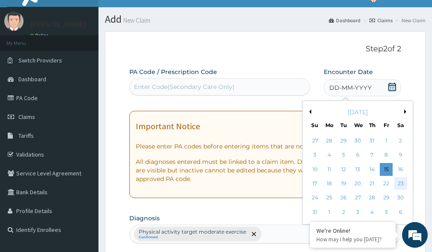
click at [400, 183] on div "23" at bounding box center [400, 183] width 13 height 13
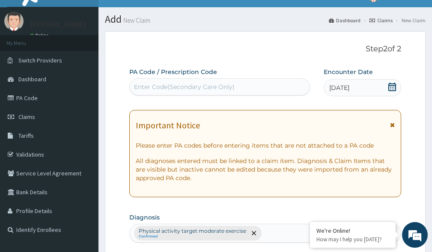
click at [235, 83] on div "Enter Code(Secondary Care Only)" at bounding box center [220, 87] width 180 height 14
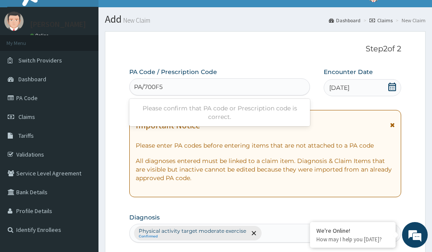
type input "PA/700F51"
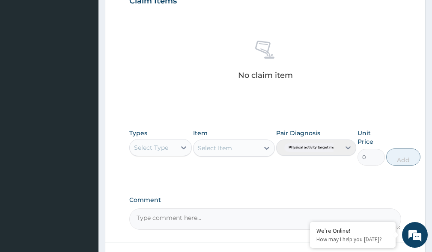
scroll to position [382, 0]
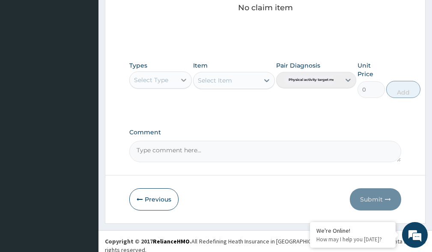
click at [185, 78] on icon at bounding box center [183, 80] width 9 height 9
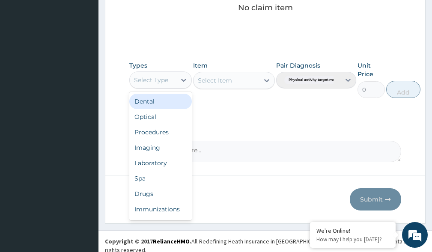
scroll to position [29, 0]
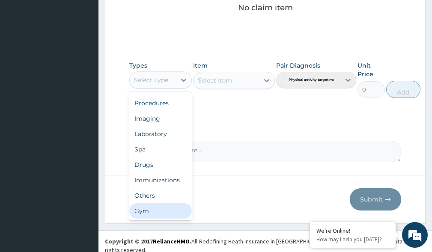
click at [184, 213] on div "Gym" at bounding box center [160, 210] width 62 height 15
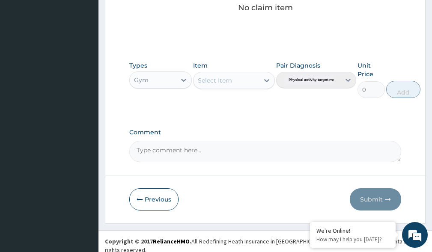
click at [266, 84] on icon at bounding box center [266, 80] width 9 height 9
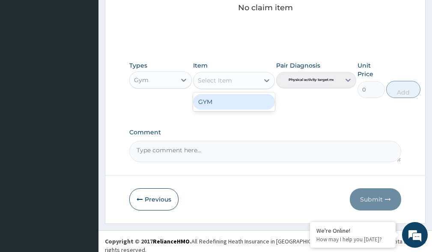
click at [263, 96] on div "GYM" at bounding box center [233, 101] width 81 height 15
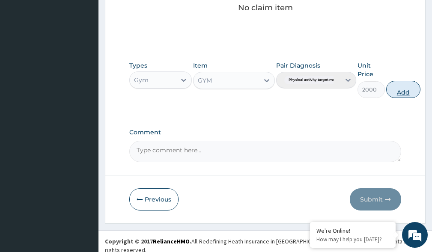
click at [398, 90] on button "Add" at bounding box center [403, 89] width 34 height 17
type input "0"
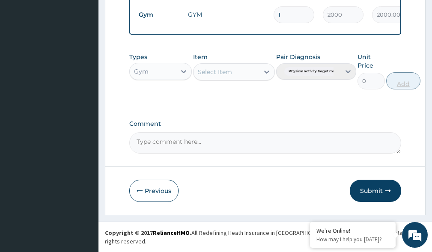
scroll to position [348, 0]
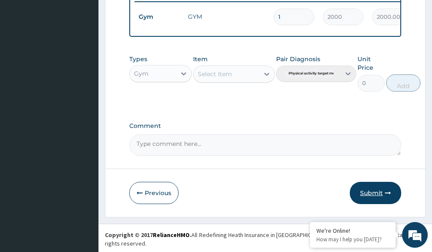
click at [379, 199] on button "Submit" at bounding box center [375, 193] width 51 height 22
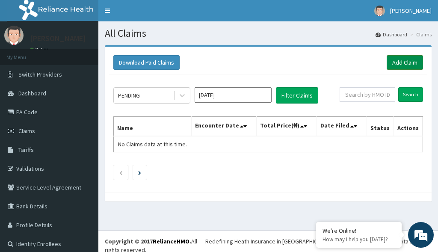
click at [399, 63] on link "Add Claim" at bounding box center [405, 62] width 36 height 15
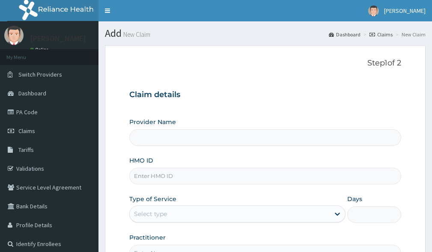
click at [156, 176] on input "HMO ID" at bounding box center [265, 176] width 272 height 17
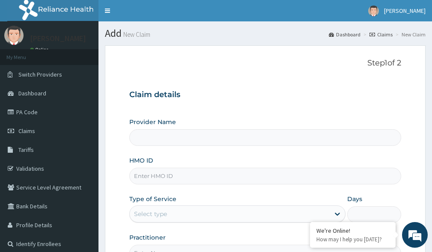
type input "S"
type input "Victors Fitness"
type input "1"
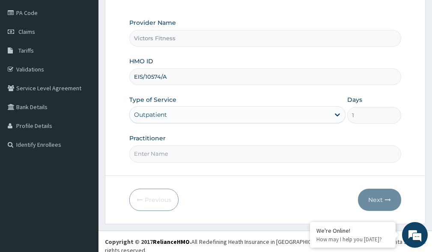
scroll to position [100, 0]
type input "EIS/10574/A"
click at [158, 150] on input "Practitioner" at bounding box center [265, 153] width 272 height 17
type input "PA/03510E"
drag, startPoint x: 183, startPoint y: 157, endPoint x: 131, endPoint y: 155, distance: 52.7
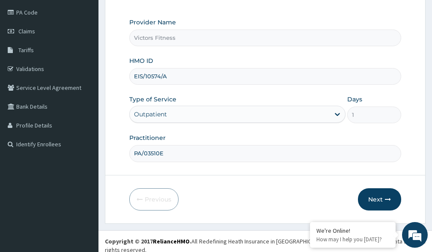
click at [131, 155] on input "PA/03510E" at bounding box center [265, 153] width 272 height 17
type input "GYM"
click at [370, 202] on button "Next" at bounding box center [379, 199] width 43 height 22
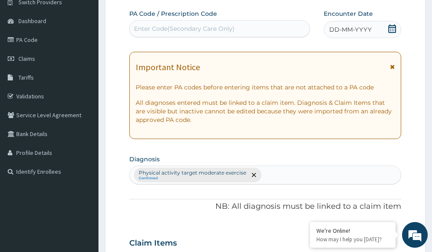
scroll to position [57, 0]
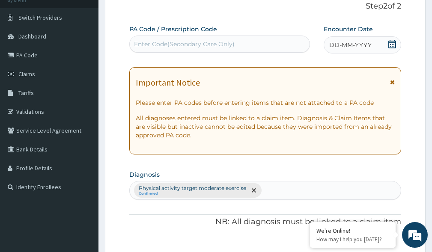
click at [342, 46] on span "DD-MM-YYYY" at bounding box center [350, 45] width 42 height 9
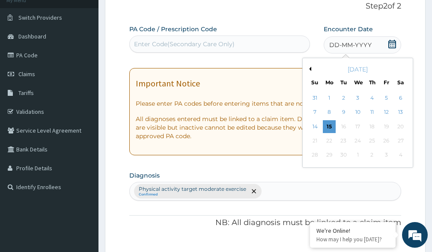
click at [310, 70] on button "Previous Month" at bounding box center [309, 69] width 4 height 4
click at [400, 140] on div "23" at bounding box center [400, 140] width 13 height 13
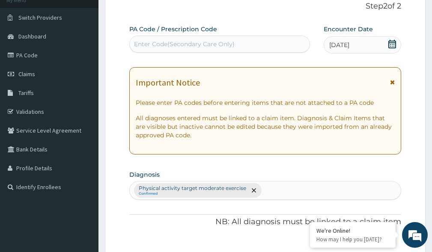
click at [187, 46] on div "Enter Code(Secondary Care Only)" at bounding box center [184, 44] width 101 height 9
paste input "PA/03510E"
type input "PA/03510E"
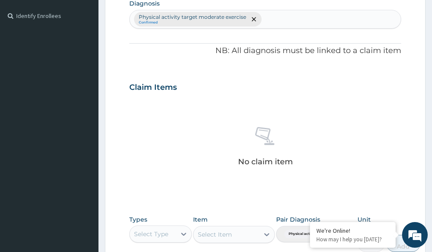
scroll to position [382, 0]
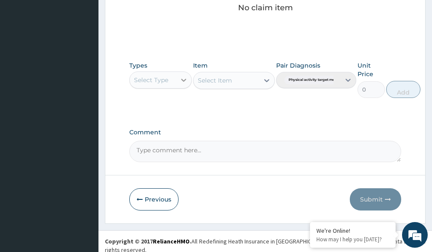
click at [185, 80] on icon at bounding box center [183, 80] width 5 height 3
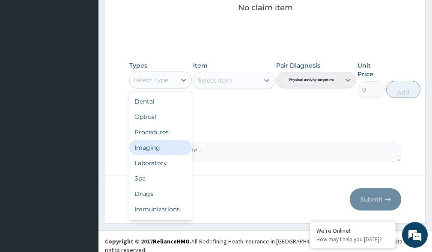
scroll to position [29, 0]
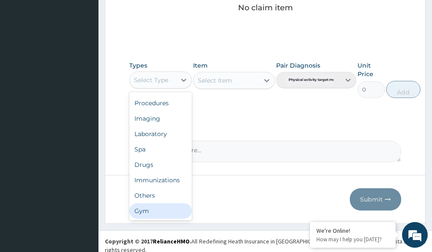
click at [146, 210] on div "Gym" at bounding box center [160, 210] width 62 height 15
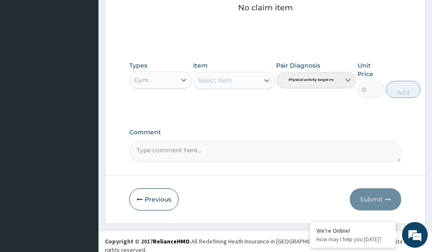
click at [264, 79] on icon at bounding box center [266, 80] width 5 height 3
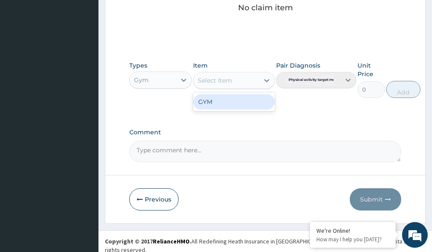
click at [235, 102] on div "GYM" at bounding box center [233, 101] width 81 height 15
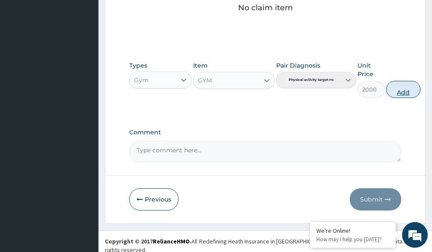
click at [401, 91] on button "Add" at bounding box center [403, 89] width 34 height 17
type input "0"
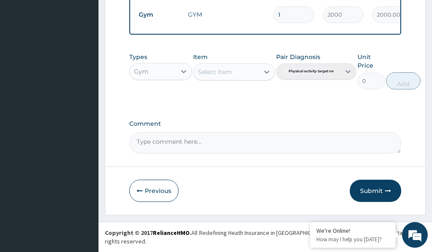
scroll to position [348, 0]
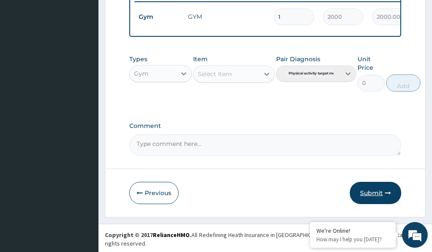
click at [381, 197] on button "Submit" at bounding box center [375, 193] width 51 height 22
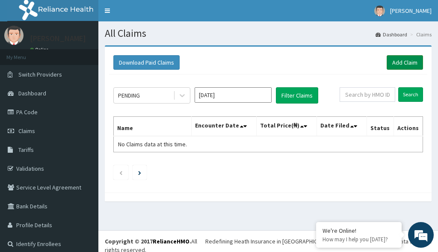
click at [394, 61] on link "Add Claim" at bounding box center [405, 62] width 36 height 15
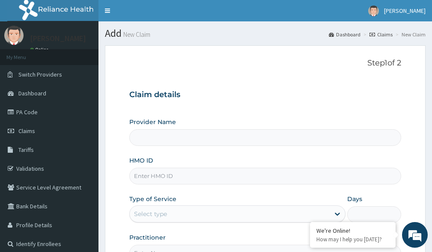
type input "Victors Fitness"
type input "1"
click at [140, 176] on input "HMO ID" at bounding box center [265, 176] width 272 height 17
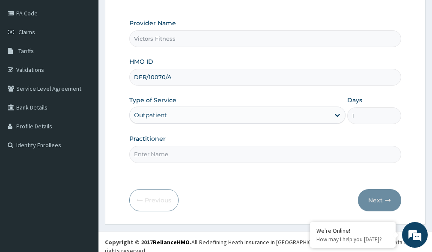
scroll to position [100, 0]
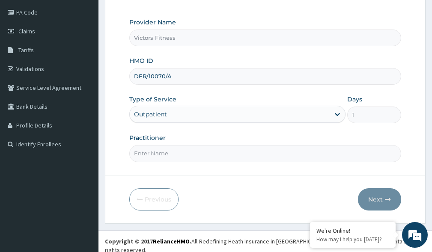
type input "DER/10070/A"
click at [164, 154] on input "Practitioner" at bounding box center [265, 153] width 272 height 17
type input "GYM"
click at [376, 196] on button "Next" at bounding box center [379, 199] width 43 height 22
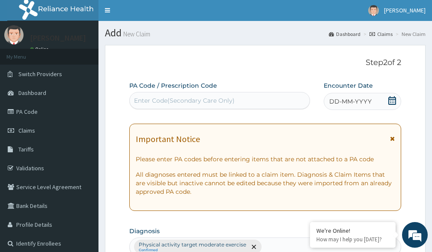
scroll to position [0, 0]
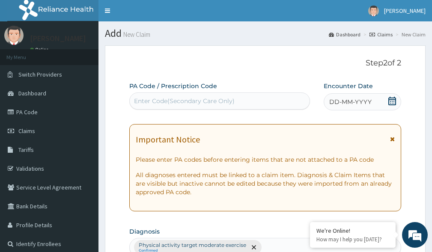
click at [348, 100] on span "DD-MM-YYYY" at bounding box center [350, 102] width 42 height 9
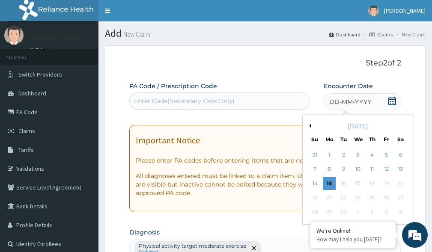
click at [310, 126] on button "Previous Month" at bounding box center [309, 126] width 4 height 4
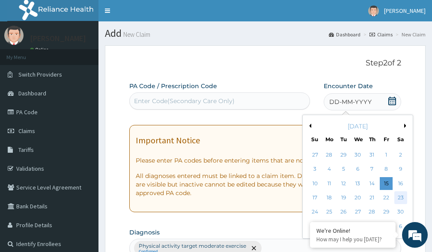
click at [402, 199] on div "23" at bounding box center [400, 197] width 13 height 13
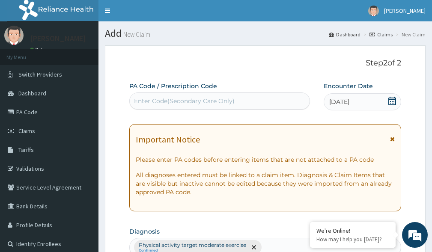
click at [190, 101] on div "Enter Code(Secondary Care Only)" at bounding box center [184, 101] width 101 height 9
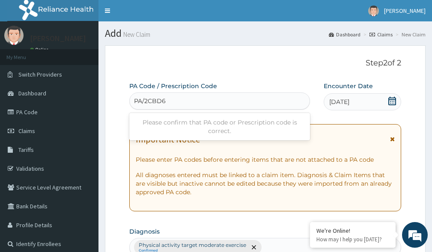
type input "PA/2CBD66"
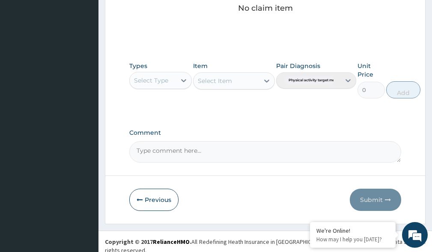
scroll to position [382, 0]
click at [185, 83] on icon at bounding box center [183, 80] width 9 height 9
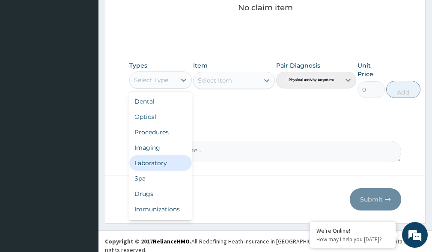
scroll to position [29, 0]
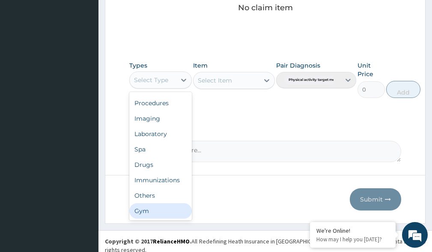
click at [169, 215] on div "Gym" at bounding box center [160, 210] width 62 height 15
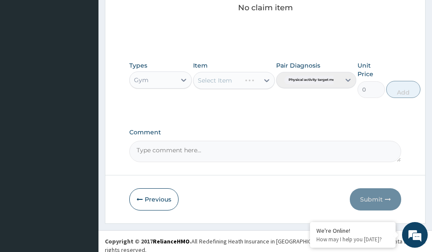
click at [268, 80] on div "Select Item" at bounding box center [233, 80] width 81 height 17
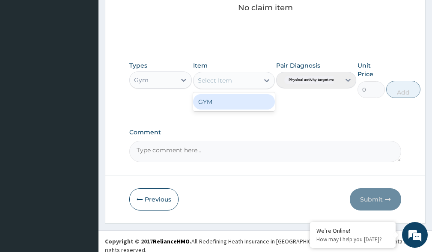
click at [268, 80] on icon at bounding box center [266, 80] width 5 height 3
click at [249, 111] on div "GYM" at bounding box center [233, 101] width 81 height 19
click at [250, 104] on div "GYM" at bounding box center [233, 101] width 81 height 15
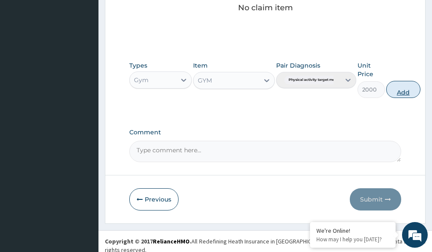
click at [412, 88] on button "Add" at bounding box center [403, 89] width 34 height 17
type input "0"
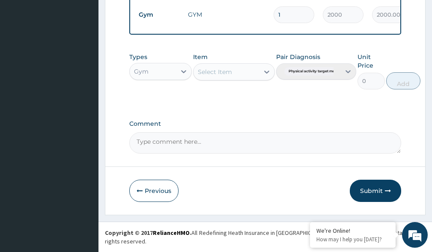
scroll to position [348, 0]
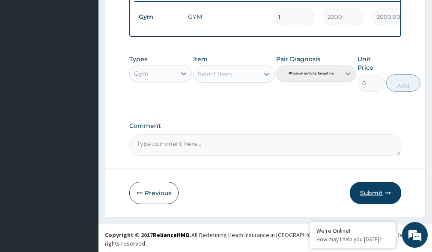
click at [378, 196] on button "Submit" at bounding box center [375, 193] width 51 height 22
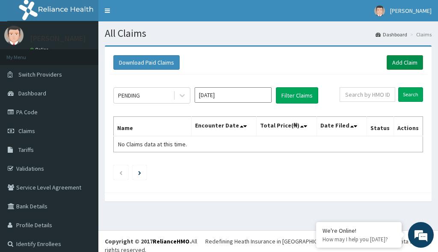
click at [394, 62] on link "Add Claim" at bounding box center [405, 62] width 36 height 15
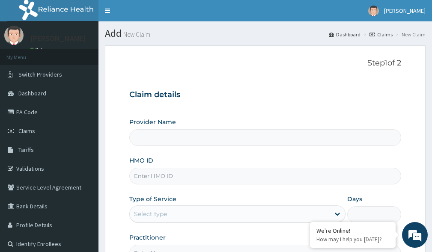
type input "Victors Fitness"
type input "1"
click at [164, 178] on input "HMO ID" at bounding box center [265, 176] width 272 height 17
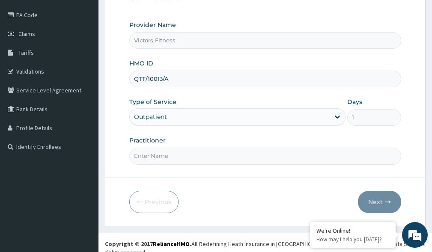
scroll to position [100, 0]
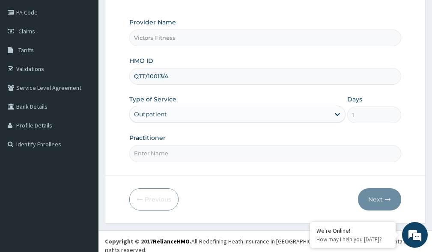
type input "QTT/10013/A"
click at [140, 155] on input "Practitioner" at bounding box center [265, 153] width 272 height 17
type input "GYM"
click at [377, 199] on button "Next" at bounding box center [379, 199] width 43 height 22
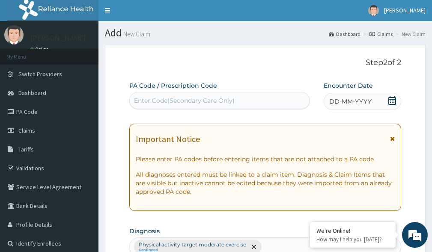
scroll to position [0, 0]
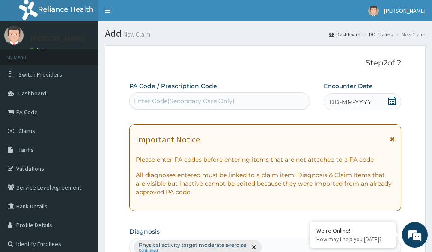
click at [355, 104] on span "DD-MM-YYYY" at bounding box center [350, 102] width 42 height 9
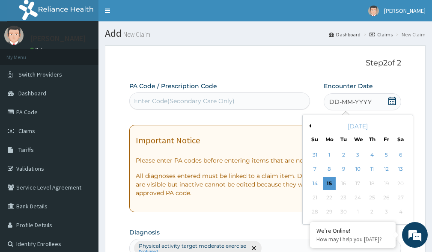
click at [310, 125] on button "Previous Month" at bounding box center [309, 126] width 4 height 4
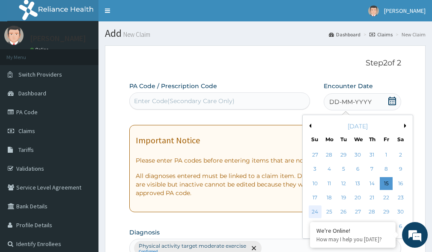
click at [312, 210] on div "24" at bounding box center [315, 212] width 13 height 13
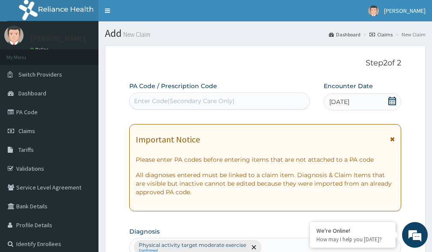
click at [202, 101] on div "Enter Code(Secondary Care Only)" at bounding box center [184, 101] width 101 height 9
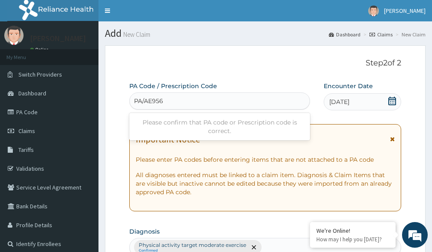
type input "PA/AE9560"
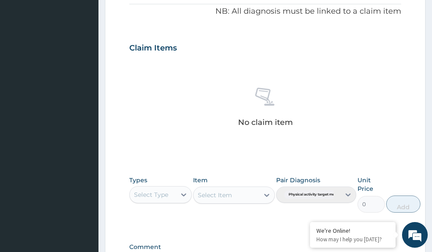
scroll to position [390, 0]
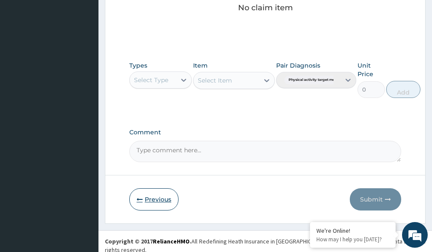
click at [160, 196] on button "Previous" at bounding box center [153, 199] width 49 height 22
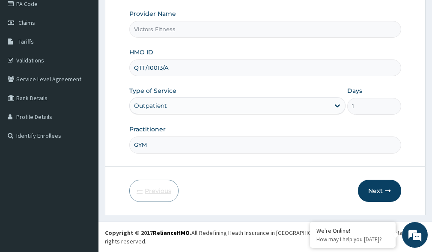
scroll to position [100, 0]
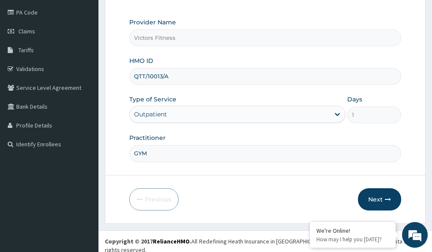
click at [157, 77] on input "QTT/10013/A" at bounding box center [265, 76] width 272 height 17
click at [370, 198] on button "Next" at bounding box center [379, 199] width 43 height 22
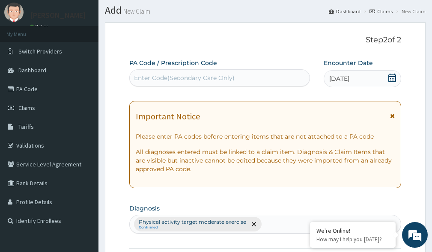
scroll to position [43, 0]
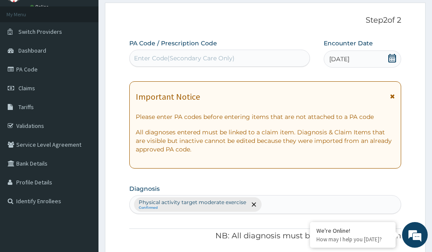
click at [197, 57] on div "Enter Code(Secondary Care Only)" at bounding box center [184, 58] width 101 height 9
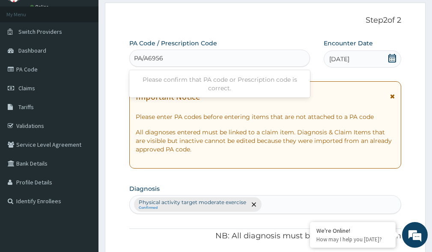
type input "PA/A69560"
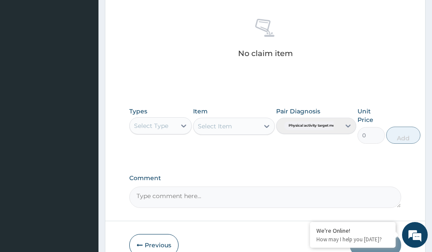
scroll to position [382, 0]
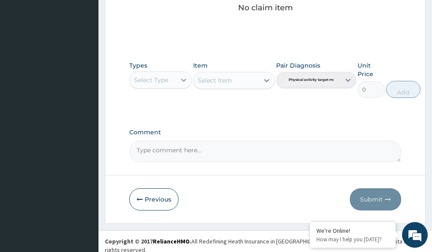
click at [182, 78] on icon at bounding box center [183, 80] width 9 height 9
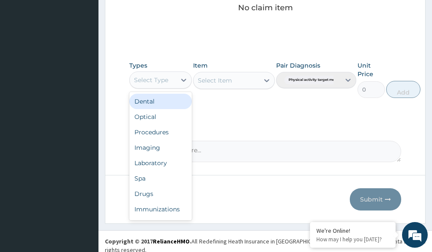
scroll to position [29, 0]
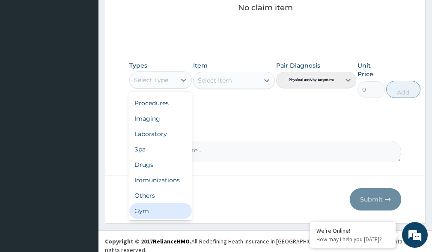
click at [175, 212] on div "Gym" at bounding box center [160, 210] width 62 height 15
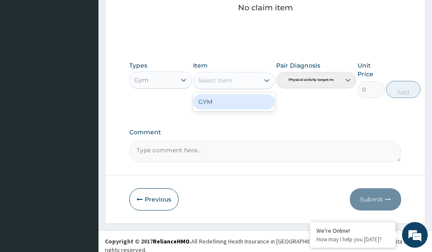
click at [264, 79] on icon at bounding box center [266, 80] width 9 height 9
click at [246, 98] on div "GYM" at bounding box center [233, 101] width 81 height 15
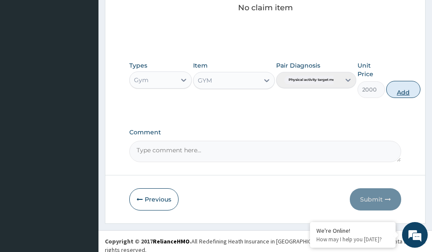
click at [401, 91] on button "Add" at bounding box center [403, 89] width 34 height 17
type input "0"
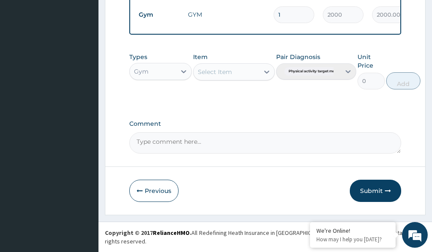
scroll to position [348, 0]
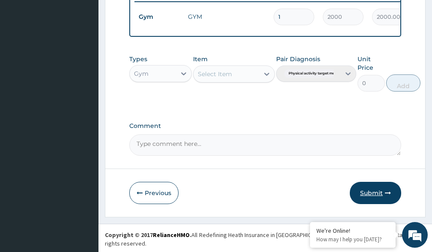
click at [377, 198] on button "Submit" at bounding box center [375, 193] width 51 height 22
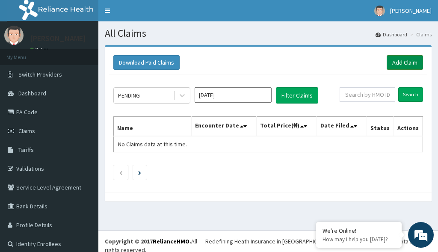
click at [397, 62] on link "Add Claim" at bounding box center [405, 62] width 36 height 15
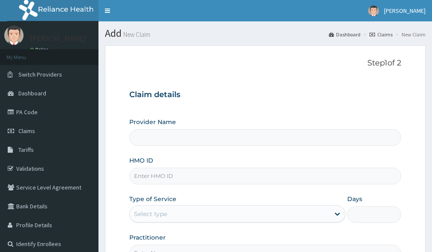
click at [149, 175] on input "HMO ID" at bounding box center [265, 176] width 272 height 17
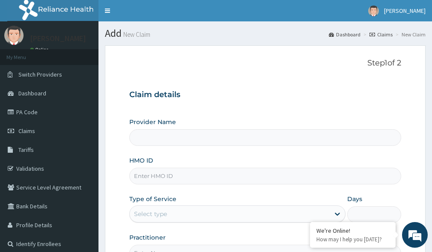
type input "Victors Fitness"
type input "1"
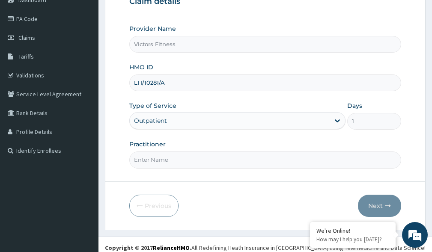
scroll to position [100, 0]
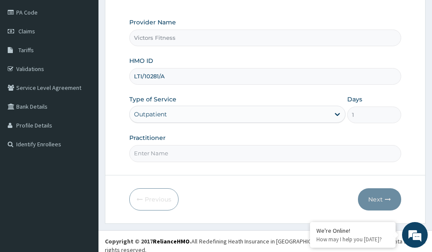
type input "LTI/10281/A"
click at [138, 155] on input "Practitioner" at bounding box center [265, 153] width 272 height 17
type input "GYM"
click at [376, 191] on button "Next" at bounding box center [379, 199] width 43 height 22
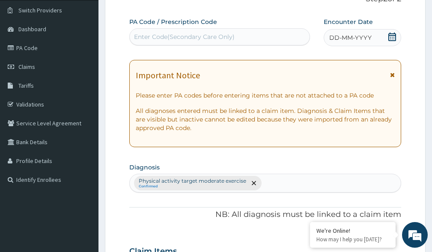
scroll to position [14, 0]
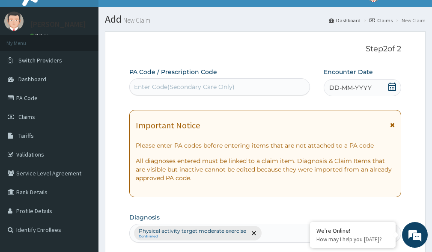
click at [335, 85] on span "DD-MM-YYYY" at bounding box center [350, 87] width 42 height 9
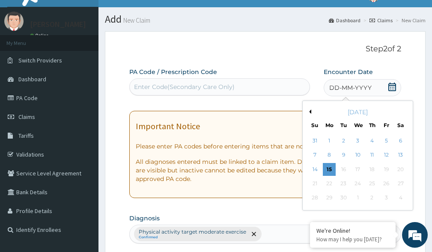
click at [310, 110] on button "Previous Month" at bounding box center [309, 112] width 4 height 4
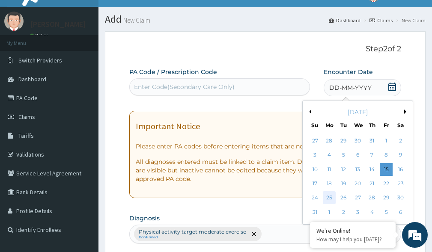
click at [327, 196] on div "25" at bounding box center [329, 198] width 13 height 13
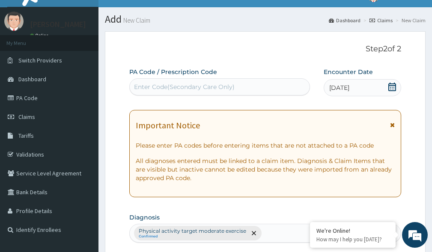
click at [171, 87] on div "Enter Code(Secondary Care Only)" at bounding box center [184, 87] width 101 height 9
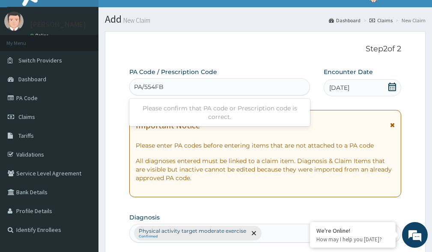
type input "PA/554FB5"
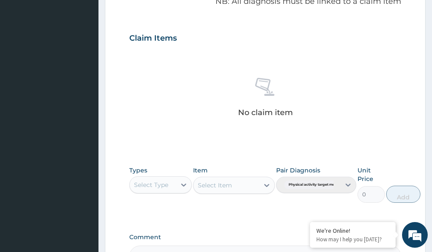
scroll to position [382, 0]
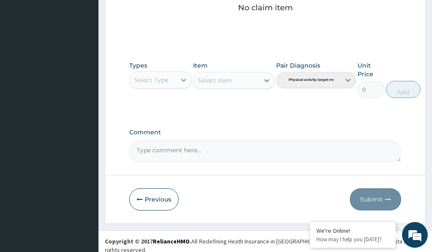
click at [181, 82] on icon at bounding box center [183, 80] width 9 height 9
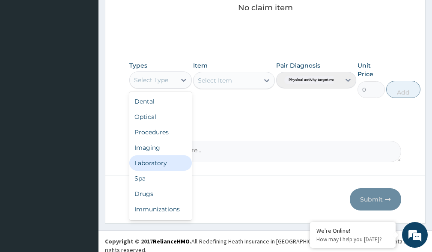
scroll to position [29, 0]
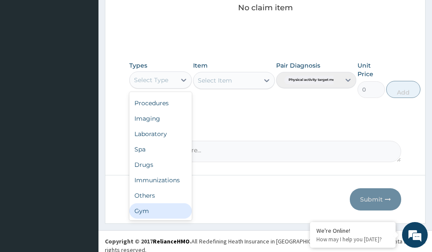
click at [167, 211] on div "Gym" at bounding box center [160, 210] width 62 height 15
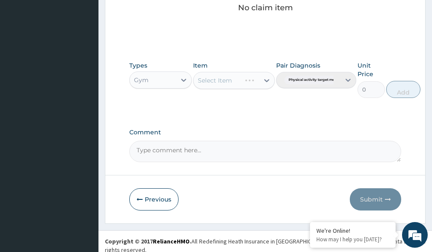
click at [250, 79] on div "Select Item" at bounding box center [233, 80] width 81 height 17
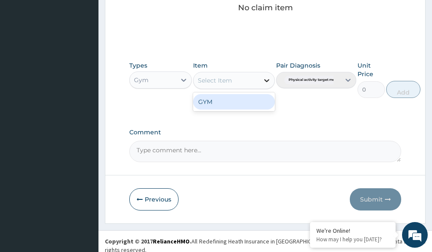
click at [267, 80] on icon at bounding box center [266, 80] width 9 height 9
click at [234, 105] on div "GYM" at bounding box center [233, 101] width 81 height 15
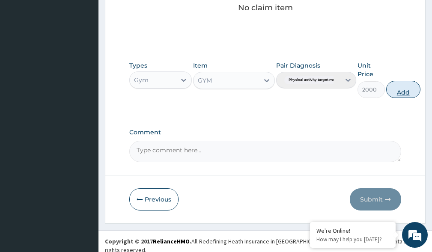
click at [407, 92] on button "Add" at bounding box center [403, 89] width 34 height 17
type input "0"
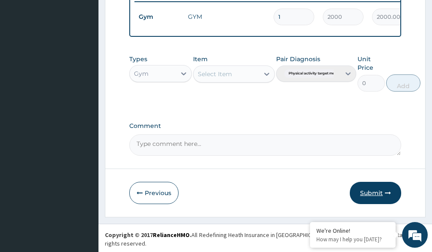
click at [375, 196] on button "Submit" at bounding box center [375, 193] width 51 height 22
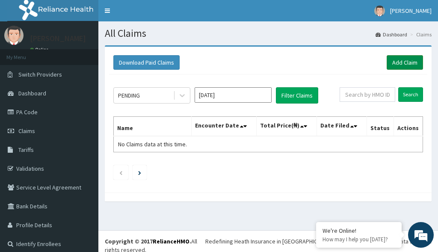
click at [394, 62] on link "Add Claim" at bounding box center [405, 62] width 36 height 15
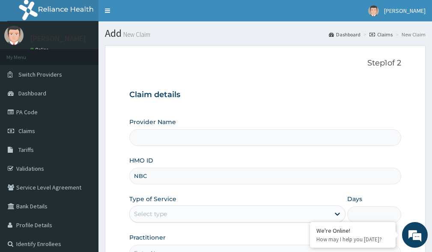
type input "NBC/"
type input "Victors Fitness"
type input "1"
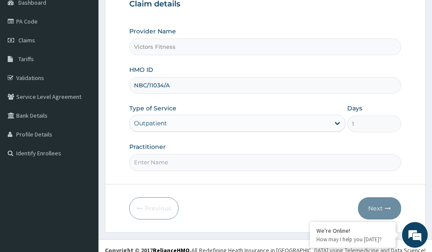
scroll to position [100, 0]
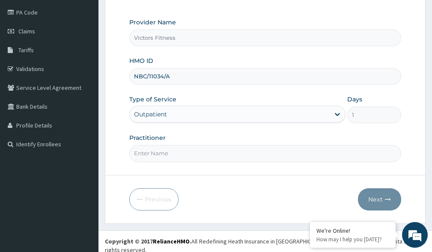
type input "NBC/11034/A"
click at [183, 151] on input "Practitioner" at bounding box center [265, 153] width 272 height 17
type input "GYM"
click at [384, 198] on button "Next" at bounding box center [379, 199] width 43 height 22
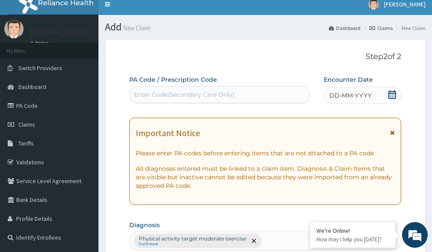
scroll to position [0, 0]
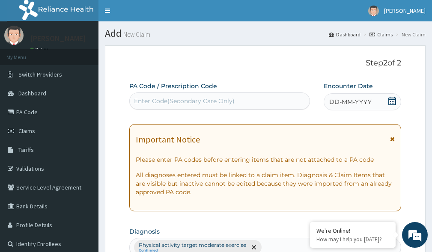
click at [344, 101] on span "DD-MM-YYYY" at bounding box center [350, 102] width 42 height 9
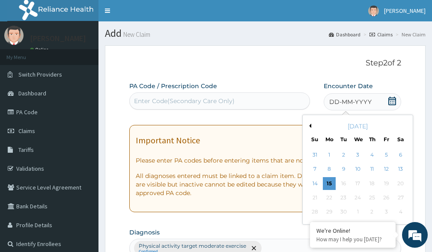
click at [310, 123] on div "[DATE]" at bounding box center [357, 126] width 103 height 9
click at [310, 126] on button "Previous Month" at bounding box center [309, 126] width 4 height 4
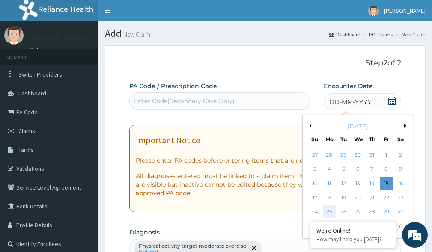
click at [327, 208] on div "25" at bounding box center [329, 212] width 13 height 13
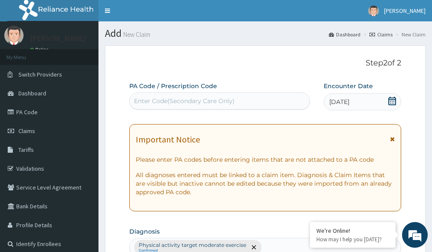
click at [225, 101] on div "Enter Code(Secondary Care Only)" at bounding box center [184, 101] width 101 height 9
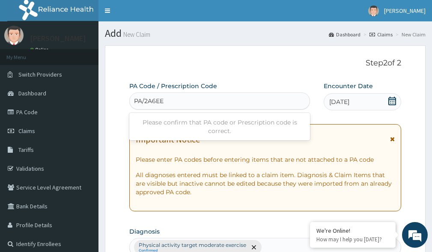
type input "PA/2A6EEF"
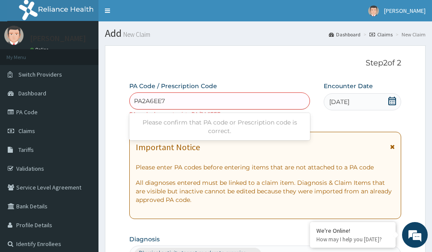
type input "PA/2A6EE7"
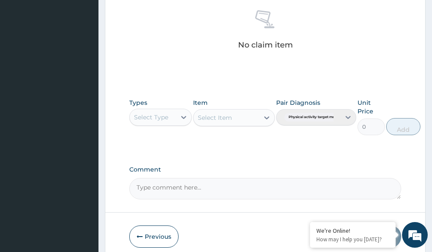
scroll to position [382, 0]
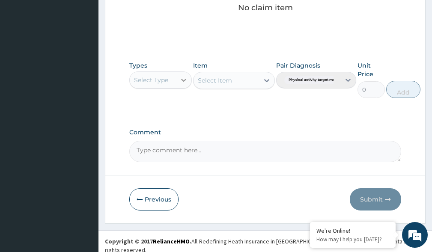
click at [178, 81] on div at bounding box center [183, 79] width 15 height 15
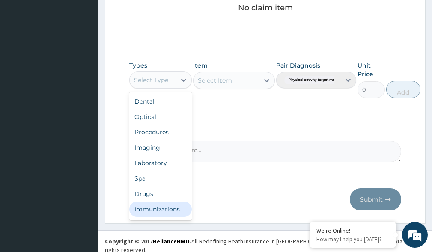
scroll to position [29, 0]
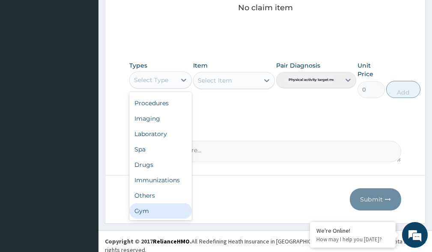
click at [160, 210] on div "Gym" at bounding box center [160, 210] width 62 height 15
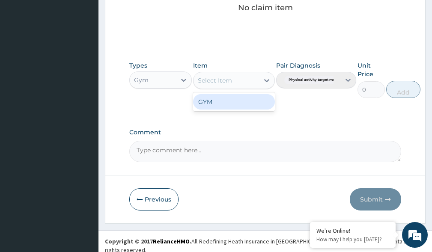
click at [266, 78] on icon at bounding box center [266, 80] width 9 height 9
click at [258, 96] on div "GYM" at bounding box center [233, 101] width 81 height 15
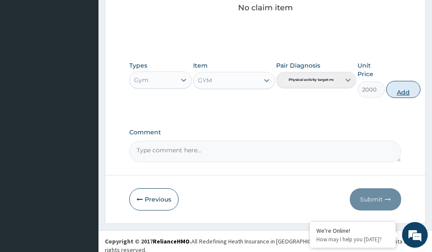
click at [404, 93] on button "Add" at bounding box center [403, 89] width 34 height 17
type input "0"
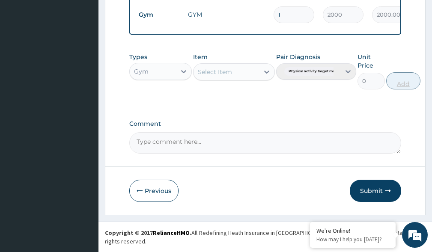
scroll to position [348, 0]
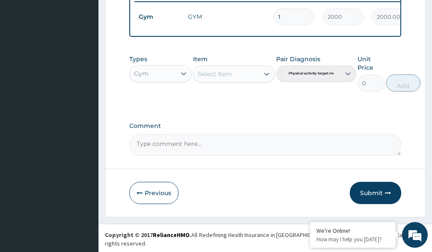
drag, startPoint x: 381, startPoint y: 193, endPoint x: 369, endPoint y: 193, distance: 11.6
click at [381, 194] on button "Submit" at bounding box center [375, 193] width 51 height 22
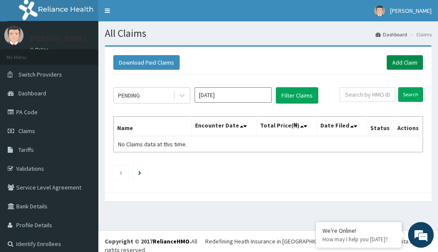
click at [387, 60] on link "Add Claim" at bounding box center [405, 62] width 36 height 15
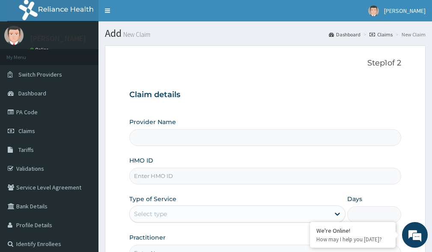
click at [148, 178] on input "HMO ID" at bounding box center [265, 176] width 272 height 17
type input "Victors Fitness"
type input "1"
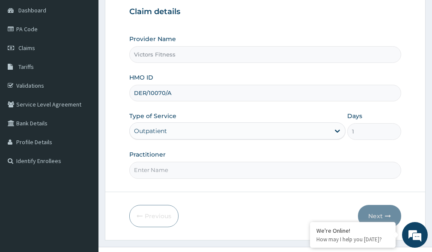
scroll to position [100, 0]
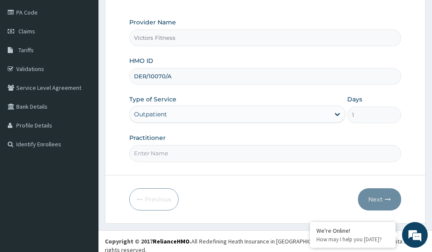
type input "DER/10070/A"
click at [159, 156] on input "Practitioner" at bounding box center [265, 153] width 272 height 17
type input "GYM"
click at [379, 201] on button "Next" at bounding box center [379, 199] width 43 height 22
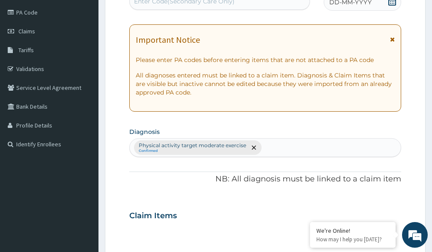
scroll to position [0, 0]
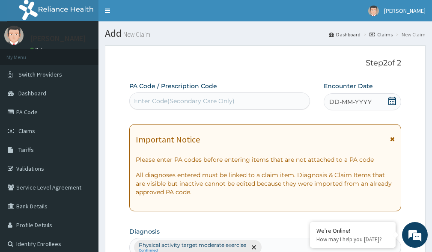
click at [344, 103] on span "DD-MM-YYYY" at bounding box center [350, 102] width 42 height 9
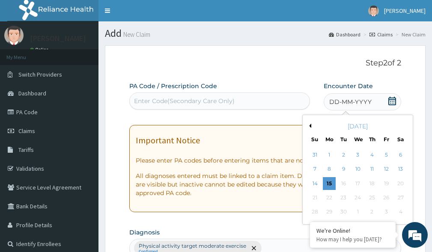
click at [310, 124] on button "Previous Month" at bounding box center [309, 126] width 4 height 4
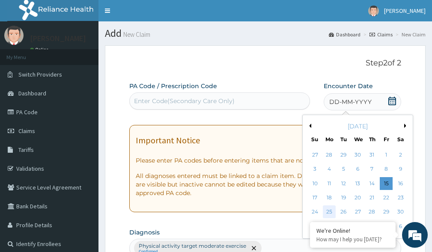
click at [330, 213] on div "25" at bounding box center [329, 212] width 13 height 13
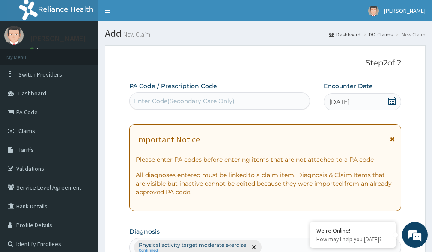
click at [207, 101] on div "Enter Code(Secondary Care Only)" at bounding box center [184, 101] width 101 height 9
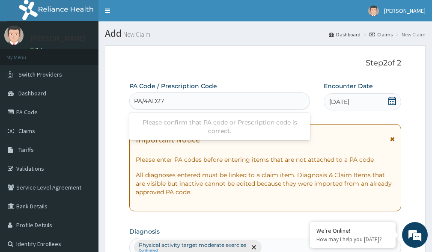
type input "PA/4AD270"
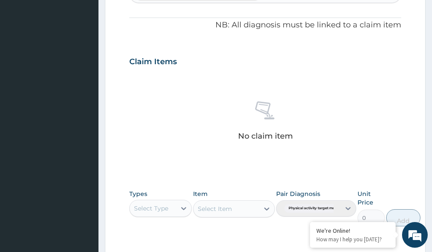
scroll to position [382, 0]
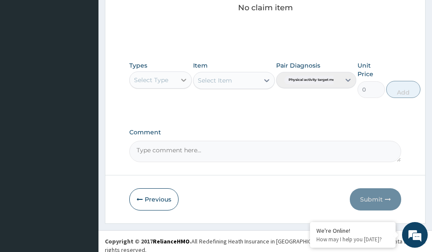
click at [183, 82] on icon at bounding box center [183, 80] width 9 height 9
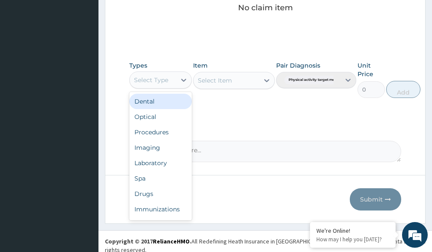
scroll to position [29, 0]
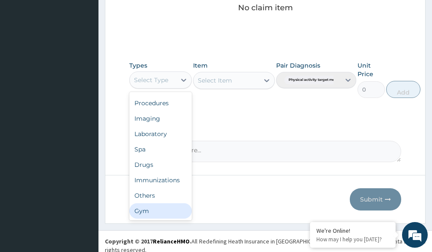
click at [174, 207] on div "Gym" at bounding box center [160, 210] width 62 height 15
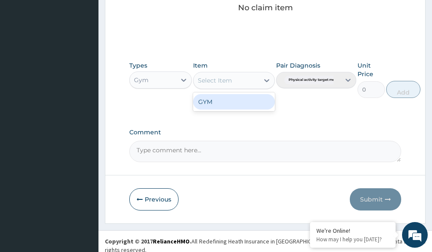
click at [267, 80] on icon at bounding box center [266, 80] width 5 height 3
click at [252, 101] on div "GYM" at bounding box center [233, 101] width 81 height 15
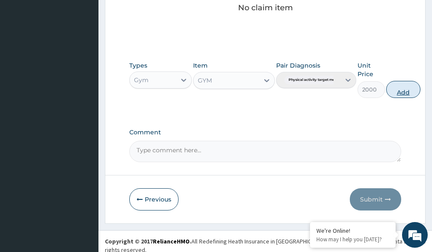
click at [409, 88] on button "Add" at bounding box center [403, 89] width 34 height 17
type input "0"
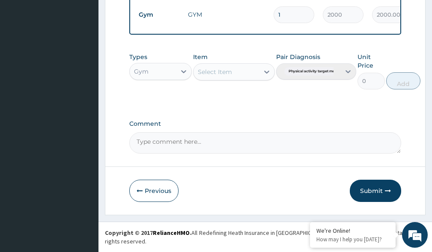
scroll to position [348, 0]
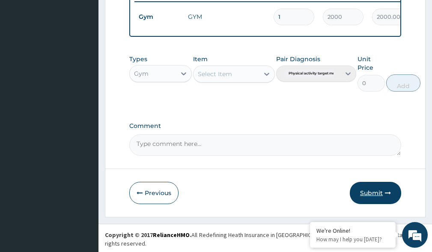
click at [383, 198] on button "Submit" at bounding box center [375, 193] width 51 height 22
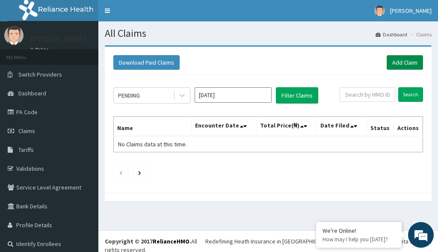
click at [403, 63] on link "Add Claim" at bounding box center [405, 62] width 36 height 15
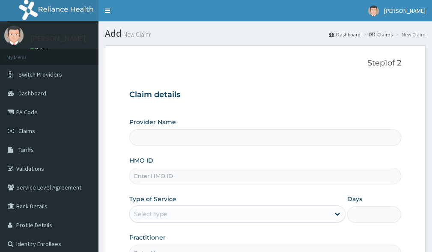
click at [153, 178] on input "HMO ID" at bounding box center [265, 176] width 272 height 17
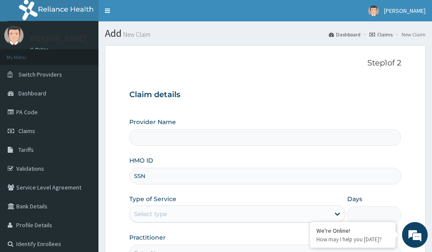
type input "SSN/"
type input "Victors Fitness"
type input "1"
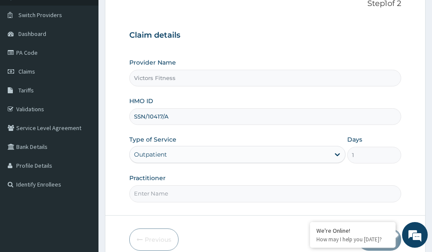
scroll to position [100, 0]
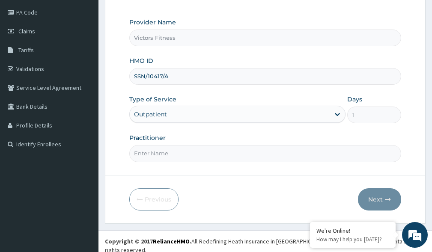
type input "SSN/10417/A"
click at [167, 153] on input "Practitioner" at bounding box center [265, 153] width 272 height 17
type input "GYM"
click at [383, 199] on button "Next" at bounding box center [379, 199] width 43 height 22
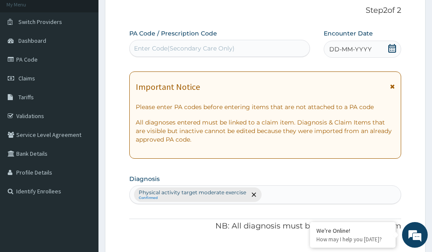
scroll to position [14, 0]
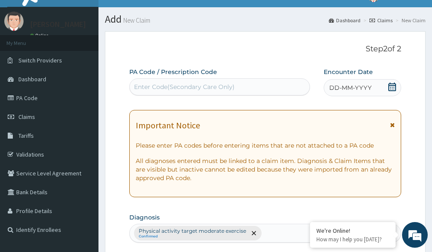
click at [352, 90] on span "DD-MM-YYYY" at bounding box center [350, 87] width 42 height 9
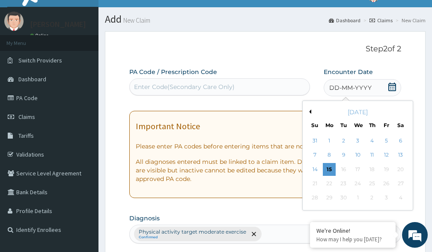
click at [310, 113] on button "Previous Month" at bounding box center [309, 112] width 4 height 4
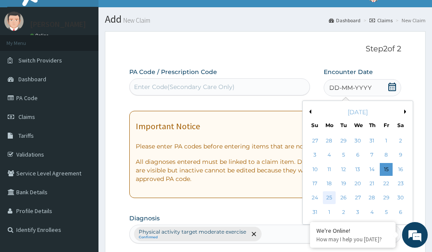
click at [327, 198] on div "25" at bounding box center [329, 198] width 13 height 13
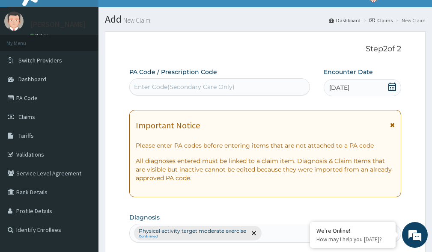
click at [198, 86] on div "Enter Code(Secondary Care Only)" at bounding box center [184, 87] width 101 height 9
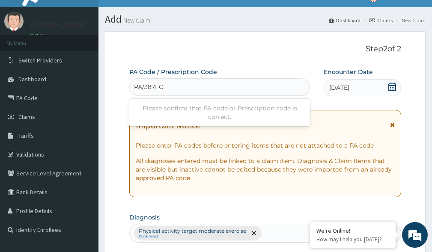
type input "PA/387FCC"
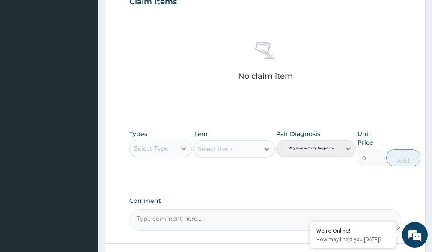
scroll to position [382, 0]
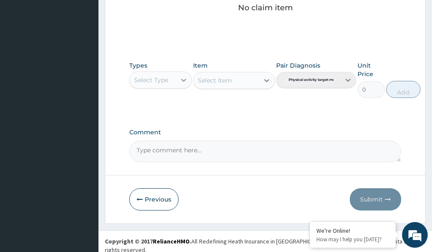
click at [183, 82] on icon at bounding box center [183, 80] width 9 height 9
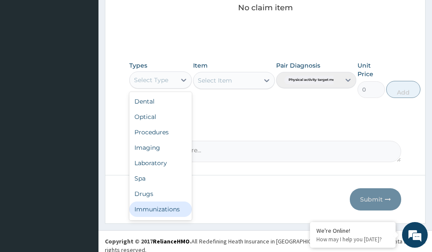
scroll to position [29, 0]
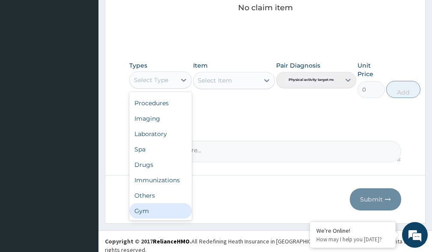
click at [175, 215] on div "Gym" at bounding box center [160, 210] width 62 height 15
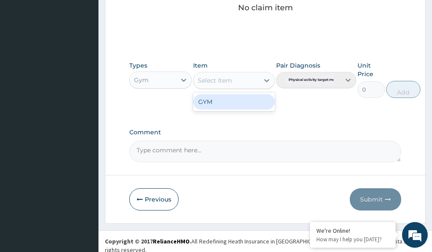
click at [267, 80] on icon at bounding box center [266, 80] width 9 height 9
click at [248, 103] on div "GYM" at bounding box center [233, 101] width 81 height 15
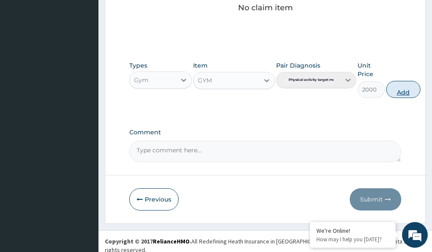
click at [401, 90] on button "Add" at bounding box center [403, 89] width 34 height 17
type input "0"
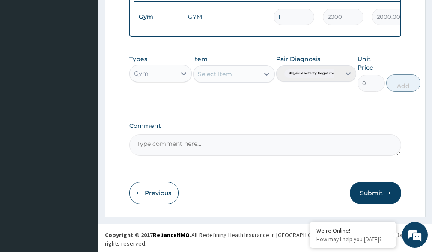
click at [380, 196] on button "Submit" at bounding box center [375, 193] width 51 height 22
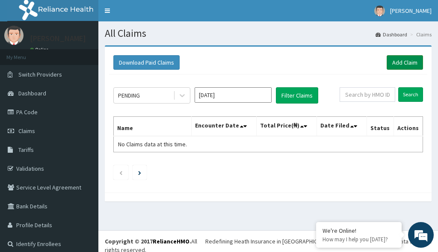
click at [399, 60] on link "Add Claim" at bounding box center [405, 62] width 36 height 15
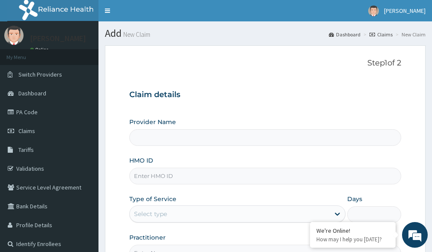
type input "Victors Fitness"
type input "1"
click at [137, 176] on input "HMO ID" at bounding box center [265, 176] width 272 height 17
click at [143, 173] on input "HMO ID" at bounding box center [265, 176] width 272 height 17
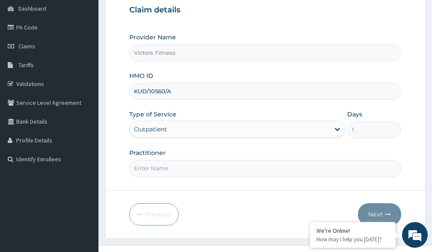
scroll to position [100, 0]
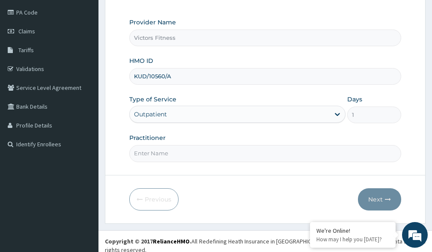
type input "KUD/10560/A"
click at [153, 155] on input "Practitioner" at bounding box center [265, 153] width 272 height 17
type input "GYM"
click at [374, 200] on button "Next" at bounding box center [379, 199] width 43 height 22
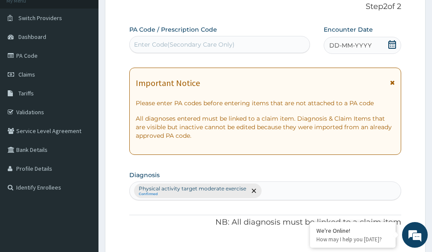
scroll to position [14, 0]
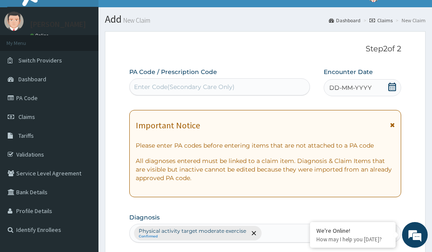
click at [344, 85] on span "DD-MM-YYYY" at bounding box center [350, 87] width 42 height 9
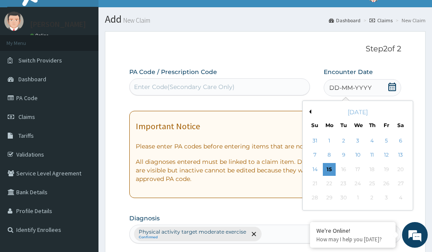
click at [310, 110] on button "Previous Month" at bounding box center [309, 112] width 4 height 4
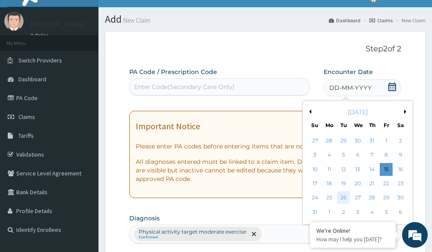
click at [344, 197] on div "26" at bounding box center [343, 198] width 13 height 13
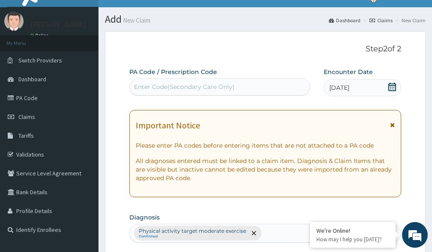
click at [184, 84] on div "Enter Code(Secondary Care Only)" at bounding box center [184, 87] width 101 height 9
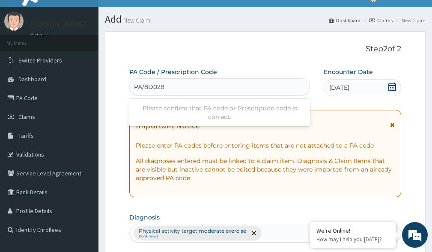
type input "PA/8D0284"
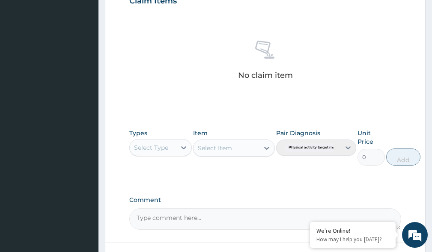
scroll to position [382, 0]
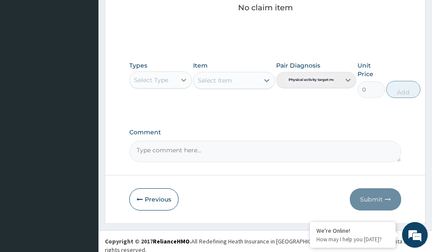
click at [184, 79] on icon at bounding box center [183, 80] width 9 height 9
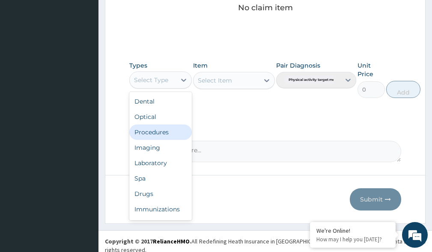
scroll to position [29, 0]
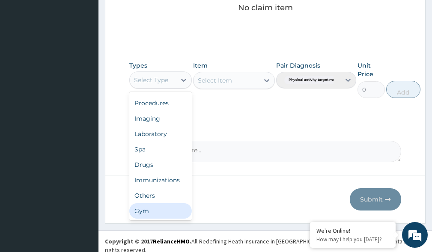
click at [152, 217] on div "Gym" at bounding box center [160, 210] width 62 height 15
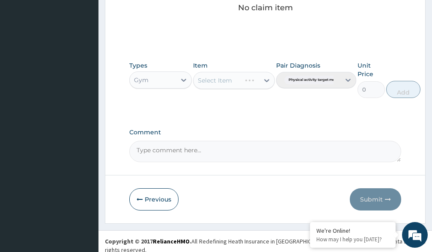
click at [252, 83] on div "Select Item" at bounding box center [233, 80] width 81 height 17
click at [264, 80] on div "Select Item" at bounding box center [233, 80] width 81 height 17
click at [267, 77] on icon at bounding box center [266, 80] width 9 height 9
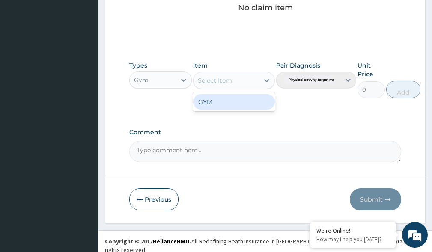
click at [241, 107] on div "GYM" at bounding box center [233, 101] width 81 height 15
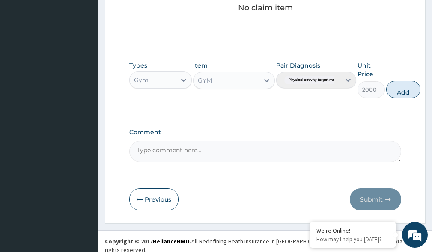
click at [399, 91] on button "Add" at bounding box center [403, 89] width 34 height 17
type input "0"
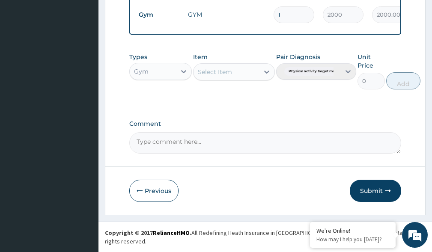
scroll to position [348, 0]
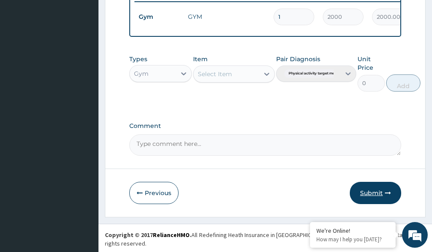
click at [376, 198] on button "Submit" at bounding box center [375, 193] width 51 height 22
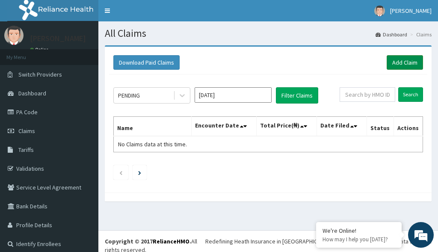
click at [401, 62] on link "Add Claim" at bounding box center [405, 62] width 36 height 15
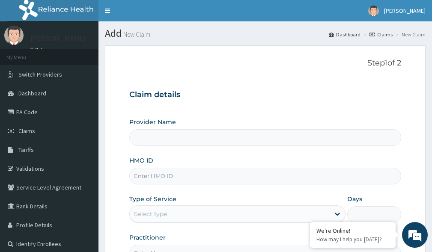
type input "Victors Fitness"
type input "1"
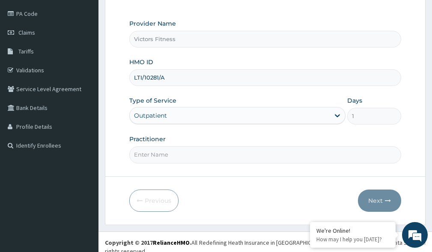
scroll to position [100, 0]
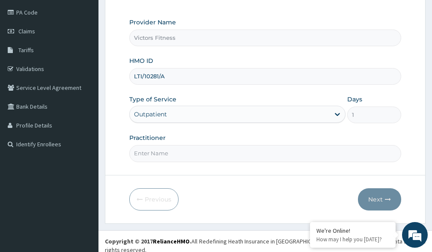
type input "LTI/10281/A"
click at [146, 154] on input "Practitioner" at bounding box center [265, 153] width 272 height 17
type input "GYM"
click at [374, 197] on button "Next" at bounding box center [379, 199] width 43 height 22
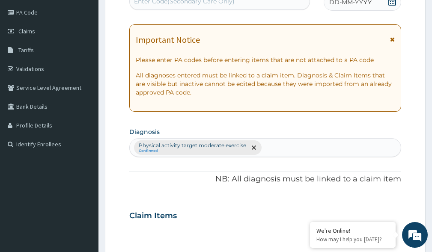
scroll to position [0, 0]
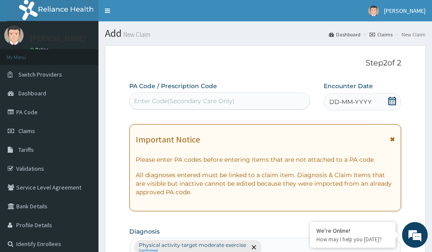
click at [365, 98] on span "DD-MM-YYYY" at bounding box center [350, 102] width 42 height 9
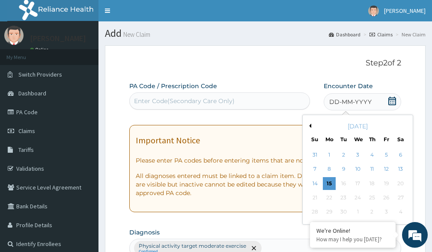
click at [311, 125] on button "Previous Month" at bounding box center [309, 126] width 4 height 4
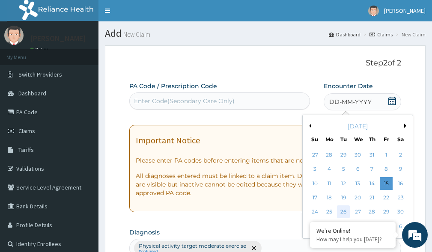
click at [346, 212] on div "26" at bounding box center [343, 212] width 13 height 13
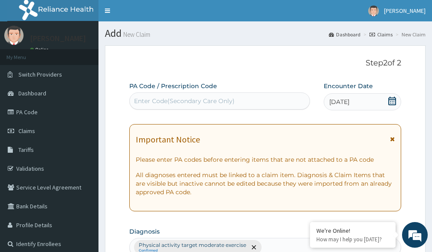
click at [226, 101] on div "Enter Code(Secondary Care Only)" at bounding box center [184, 101] width 101 height 9
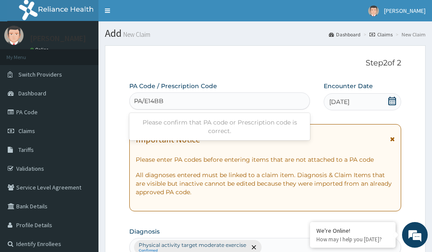
type input "PA/E14BBD"
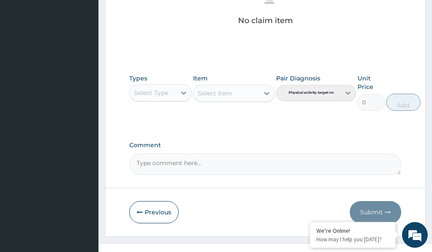
scroll to position [382, 0]
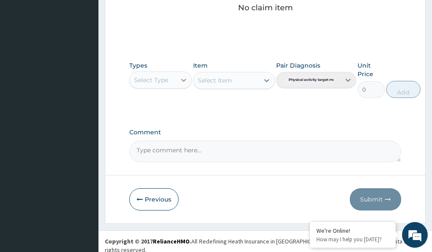
click at [183, 84] on div at bounding box center [183, 79] width 15 height 15
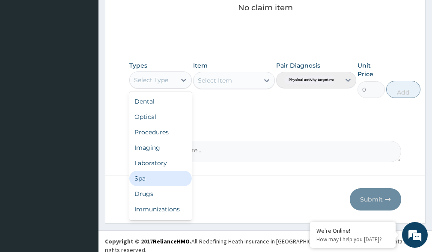
scroll to position [29, 0]
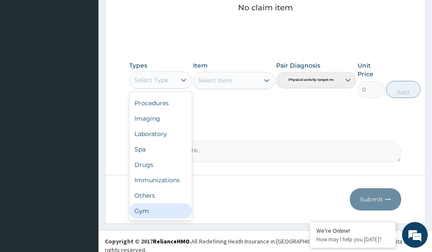
click at [162, 210] on div "Gym" at bounding box center [160, 210] width 62 height 15
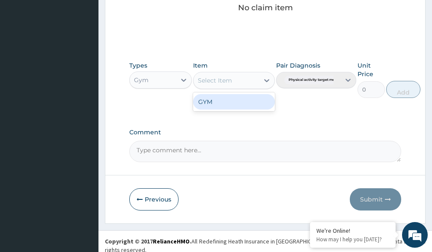
click at [268, 81] on icon at bounding box center [266, 80] width 9 height 9
click at [259, 106] on div "GYM" at bounding box center [233, 101] width 81 height 15
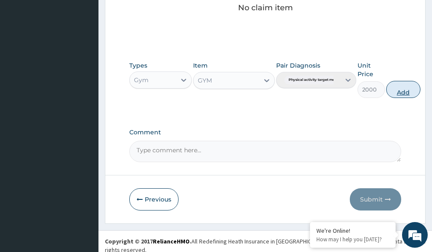
click at [402, 90] on button "Add" at bounding box center [403, 89] width 34 height 17
type input "0"
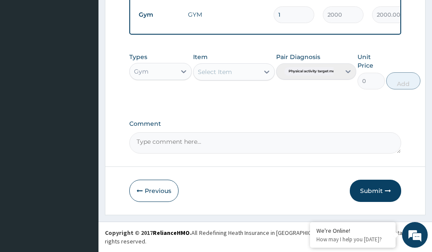
scroll to position [348, 0]
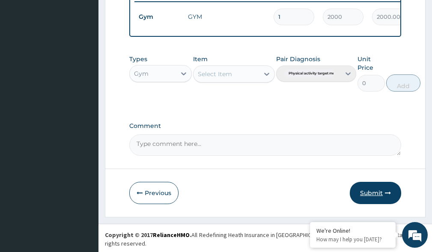
click at [379, 200] on button "Submit" at bounding box center [375, 193] width 51 height 22
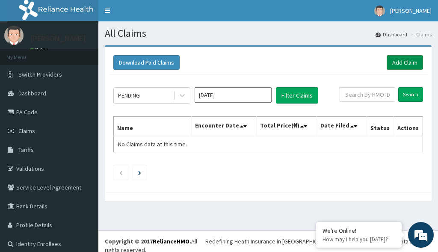
click at [401, 63] on link "Add Claim" at bounding box center [405, 62] width 36 height 15
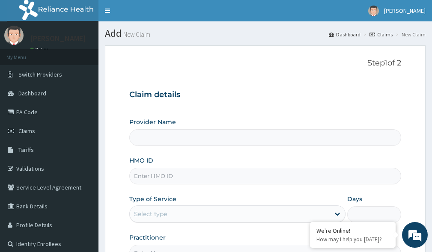
type input "Victors Fitness"
type input "1"
click at [161, 179] on input "HMO ID" at bounding box center [265, 176] width 272 height 17
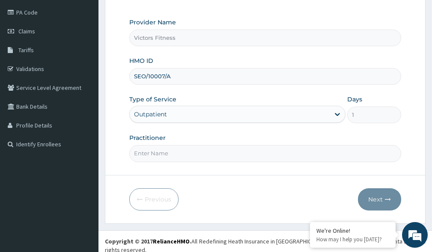
type input "SEO/10007/A"
click at [181, 156] on input "Practitioner" at bounding box center [265, 153] width 272 height 17
type input "GYM"
click at [376, 197] on button "Next" at bounding box center [379, 199] width 43 height 22
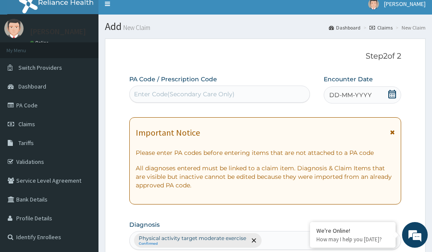
scroll to position [0, 0]
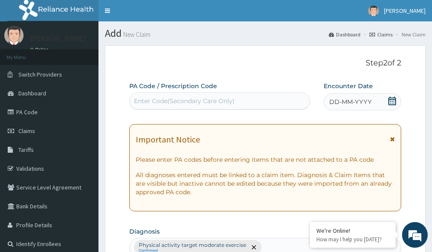
click at [345, 100] on span "DD-MM-YYYY" at bounding box center [350, 102] width 42 height 9
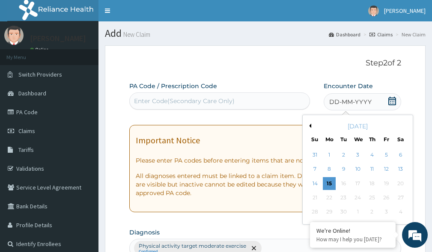
click at [310, 124] on button "Previous Month" at bounding box center [309, 126] width 4 height 4
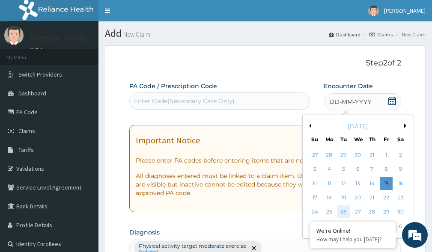
click at [345, 211] on div "26" at bounding box center [343, 212] width 13 height 13
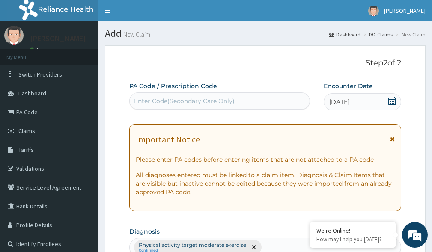
click at [267, 101] on div "Enter Code(Secondary Care Only)" at bounding box center [220, 101] width 180 height 14
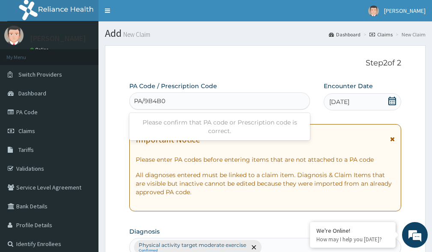
type input "PA/9B4B09"
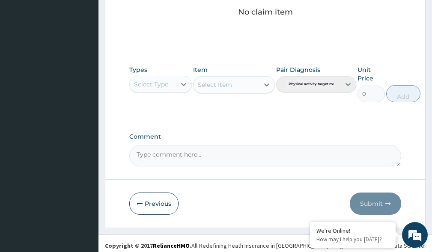
scroll to position [382, 0]
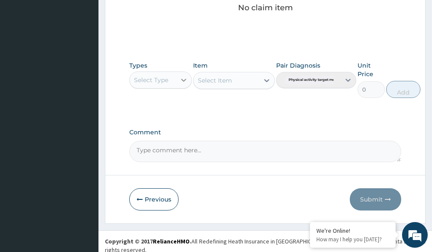
click at [183, 80] on icon at bounding box center [183, 80] width 5 height 3
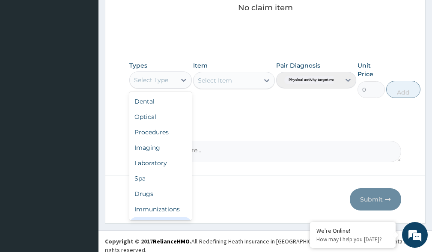
scroll to position [29, 0]
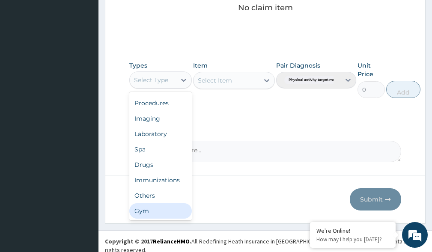
click at [179, 212] on div "Gym" at bounding box center [160, 210] width 62 height 15
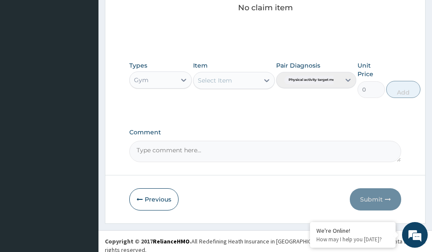
click at [257, 80] on div "Select Item" at bounding box center [225, 81] width 65 height 14
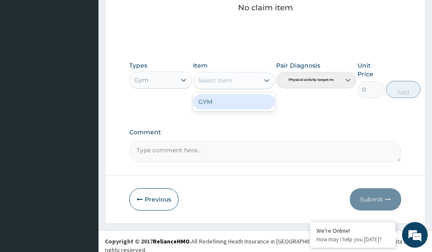
click at [255, 109] on div "GYM" at bounding box center [233, 101] width 81 height 15
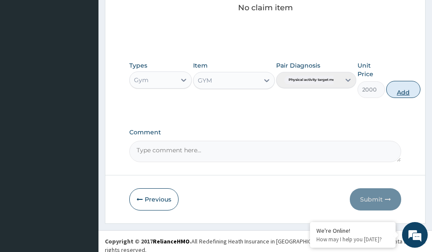
click at [407, 95] on button "Add" at bounding box center [403, 89] width 34 height 17
type input "0"
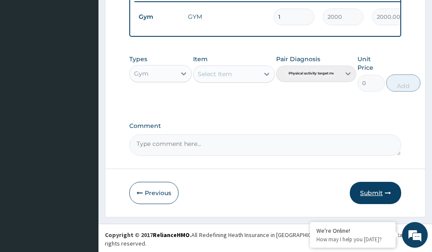
click at [373, 194] on button "Submit" at bounding box center [375, 193] width 51 height 22
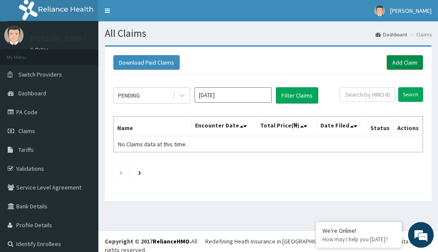
click at [398, 64] on link "Add Claim" at bounding box center [405, 62] width 36 height 15
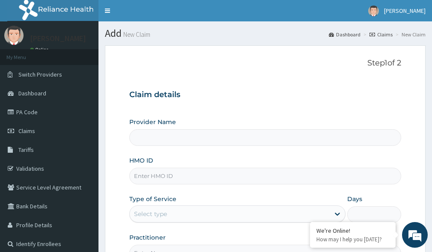
type input "Victors Fitness"
type input "1"
click at [164, 175] on input "PFN/1009A/A" at bounding box center [265, 176] width 272 height 17
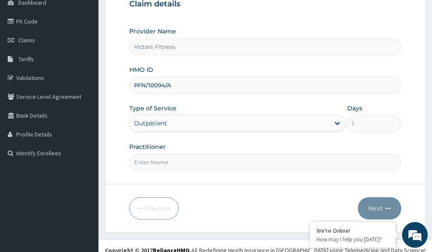
scroll to position [100, 0]
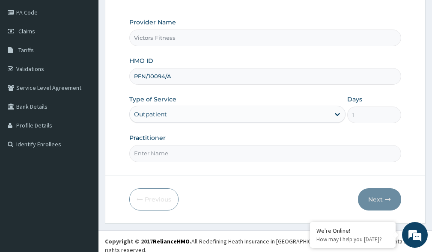
type input "PFN/10094/A"
click at [177, 154] on input "Practitioner" at bounding box center [265, 153] width 272 height 17
type input "GYM"
click at [375, 200] on button "Next" at bounding box center [379, 199] width 43 height 22
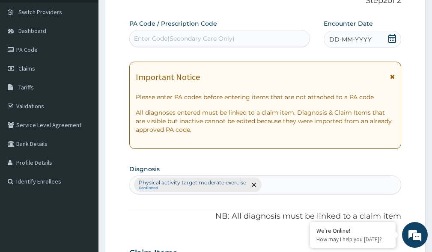
scroll to position [0, 0]
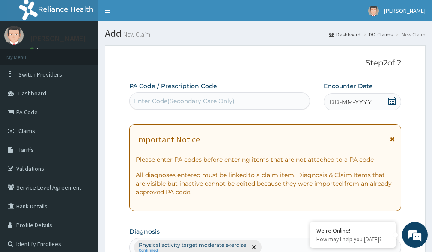
click at [352, 104] on span "DD-MM-YYYY" at bounding box center [350, 102] width 42 height 9
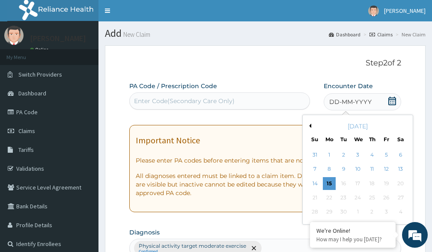
click at [311, 125] on button "Previous Month" at bounding box center [309, 126] width 4 height 4
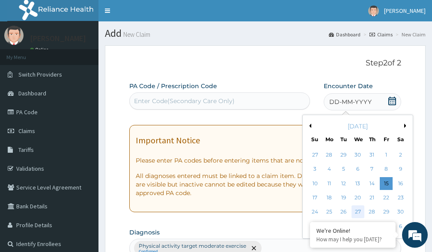
click at [358, 213] on div "27" at bounding box center [357, 212] width 13 height 13
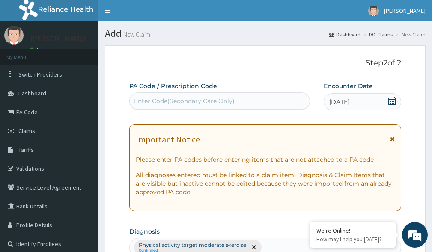
click at [166, 104] on div "Enter Code(Secondary Care Only)" at bounding box center [184, 101] width 101 height 9
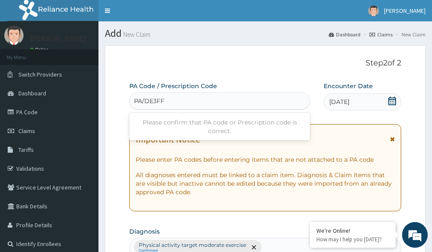
type input "PA/DE3FFB"
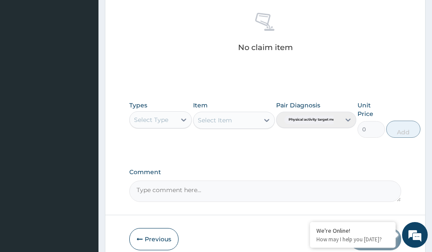
scroll to position [382, 0]
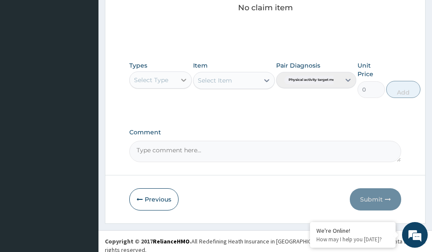
click at [179, 81] on div at bounding box center [183, 79] width 15 height 15
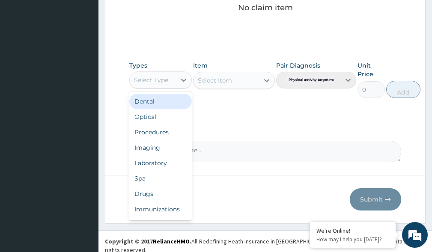
scroll to position [29, 0]
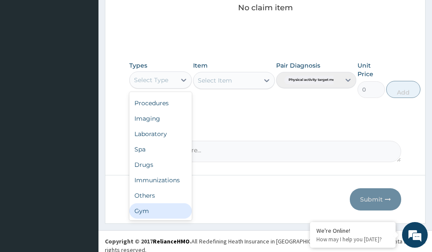
click at [171, 208] on div "Gym" at bounding box center [160, 210] width 62 height 15
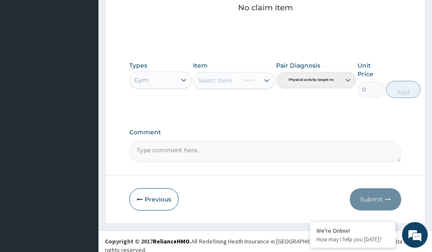
click at [246, 83] on div "Select Item" at bounding box center [233, 80] width 81 height 17
click at [267, 82] on icon at bounding box center [266, 80] width 9 height 9
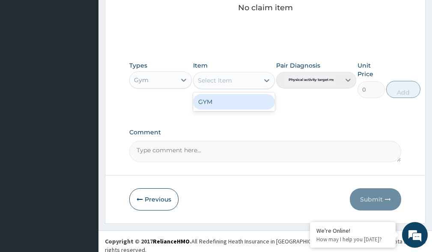
click at [254, 103] on div "GYM" at bounding box center [233, 101] width 81 height 15
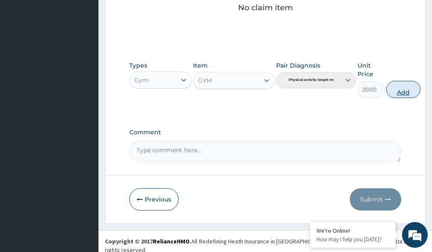
click at [404, 94] on button "Add" at bounding box center [403, 89] width 34 height 17
type input "0"
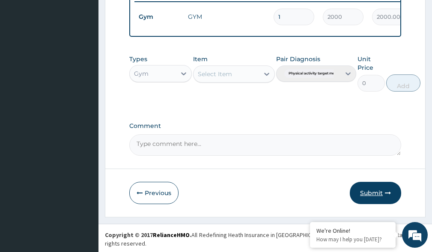
click at [375, 200] on button "Submit" at bounding box center [375, 193] width 51 height 22
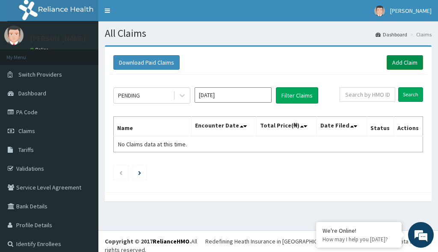
click at [393, 61] on link "Add Claim" at bounding box center [405, 62] width 36 height 15
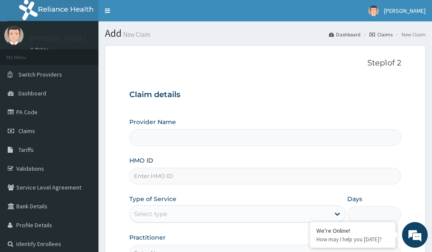
drag, startPoint x: 0, startPoint y: 0, endPoint x: 141, endPoint y: 169, distance: 220.6
click at [141, 169] on input "HMO ID" at bounding box center [265, 176] width 272 height 17
type input "Victors Fitness"
type input "1"
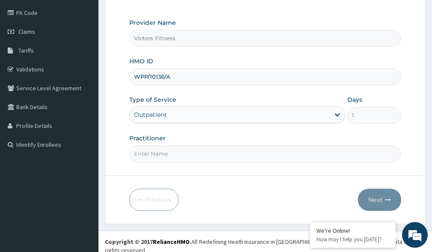
scroll to position [100, 0]
type input "WPP/10136/A"
click at [151, 155] on input "Practitioner" at bounding box center [265, 153] width 272 height 17
type input "GYM"
click at [383, 199] on button "Next" at bounding box center [379, 199] width 43 height 22
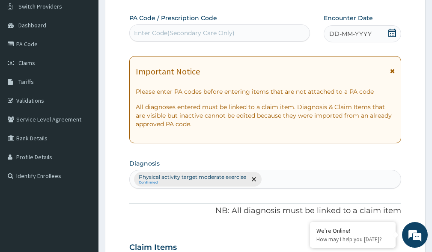
scroll to position [0, 0]
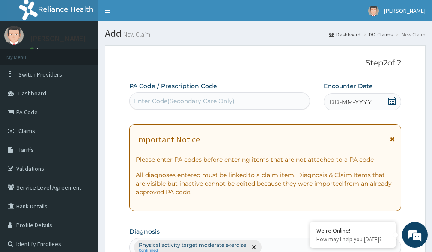
click at [343, 101] on span "DD-MM-YYYY" at bounding box center [350, 102] width 42 height 9
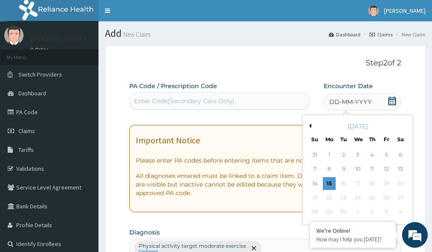
click at [312, 126] on div "[DATE]" at bounding box center [357, 126] width 103 height 9
click at [310, 125] on button "Previous Month" at bounding box center [309, 126] width 4 height 4
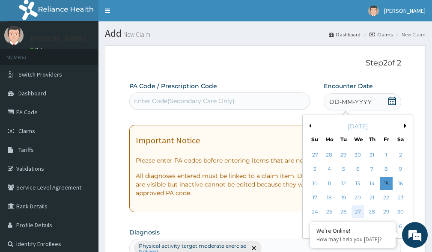
click at [358, 210] on div "27" at bounding box center [357, 212] width 13 height 13
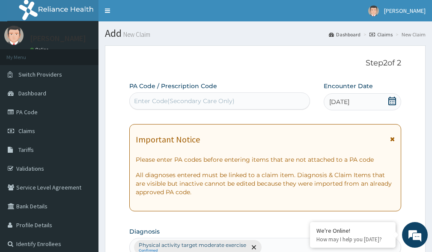
click at [153, 103] on div "Enter Code(Secondary Care Only)" at bounding box center [184, 101] width 101 height 9
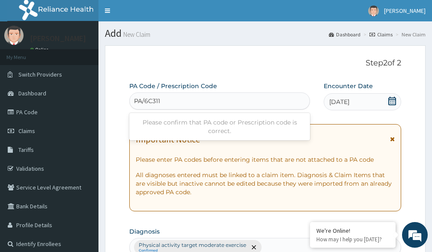
type input "PA/6C3115"
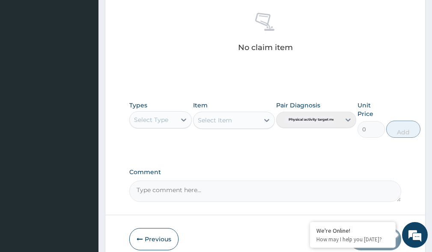
scroll to position [382, 0]
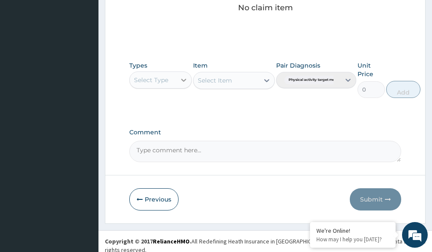
click at [183, 83] on icon at bounding box center [183, 80] width 9 height 9
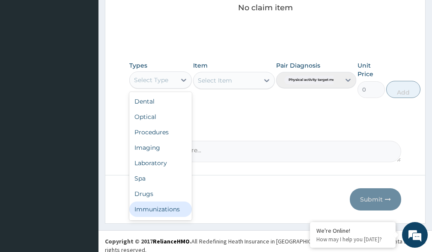
scroll to position [29, 0]
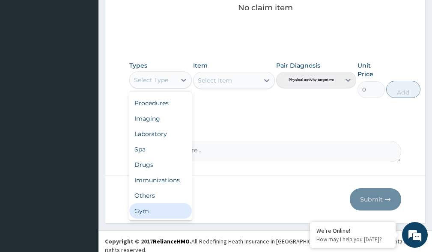
click at [163, 214] on div "Gym" at bounding box center [160, 210] width 62 height 15
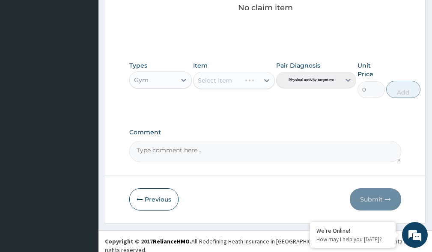
click at [250, 79] on div "Select Item" at bounding box center [233, 80] width 81 height 17
click at [261, 77] on div at bounding box center [266, 80] width 15 height 15
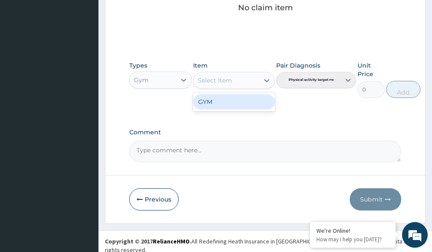
click at [244, 97] on div "GYM" at bounding box center [233, 101] width 81 height 15
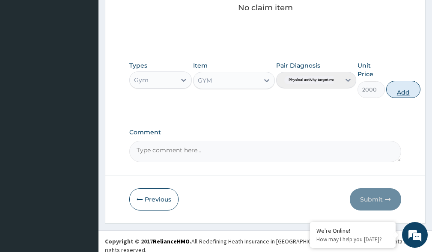
click at [405, 91] on button "Add" at bounding box center [403, 89] width 34 height 17
type input "0"
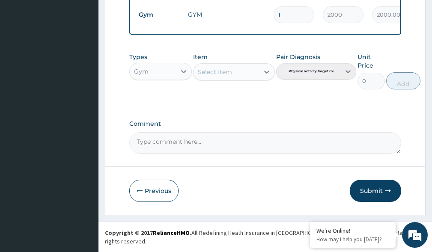
scroll to position [348, 0]
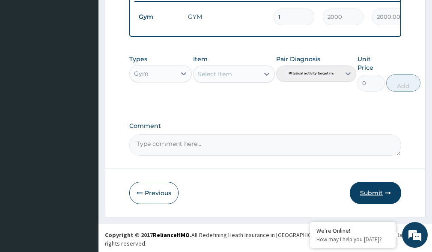
click at [376, 194] on button "Submit" at bounding box center [375, 193] width 51 height 22
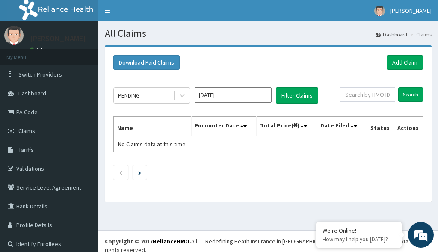
scroll to position [6, 0]
click at [398, 55] on link "Add Claim" at bounding box center [405, 62] width 36 height 15
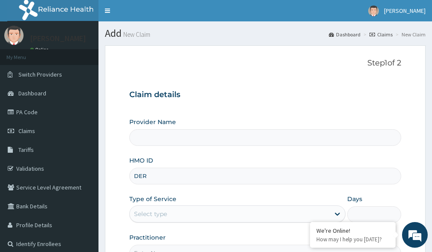
type input "DER/"
type input "Victors Fitness"
type input "1"
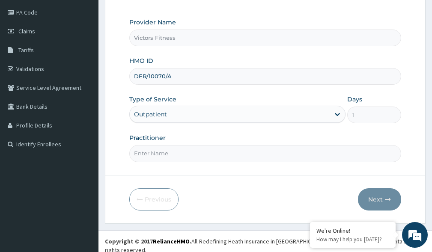
type input "DER/10070/A"
click at [172, 155] on input "Practitioner" at bounding box center [265, 153] width 272 height 17
type input "GYM"
click at [379, 199] on button "Next" at bounding box center [379, 199] width 43 height 22
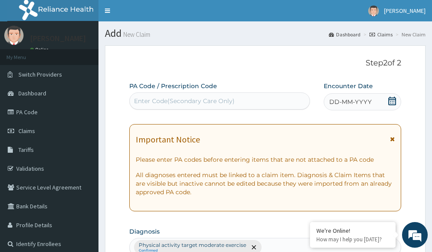
click at [189, 98] on div "Enter Code(Secondary Care Only)" at bounding box center [184, 101] width 101 height 9
click at [347, 106] on span "DD-MM-YYYY" at bounding box center [350, 102] width 42 height 9
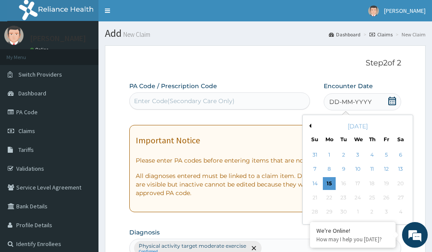
click at [309, 126] on button "Previous Month" at bounding box center [309, 126] width 4 height 4
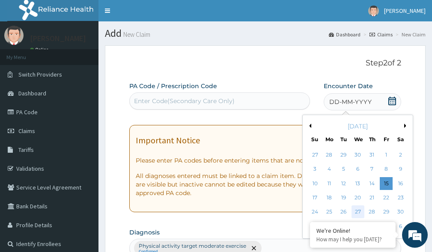
click at [357, 212] on div "27" at bounding box center [357, 212] width 13 height 13
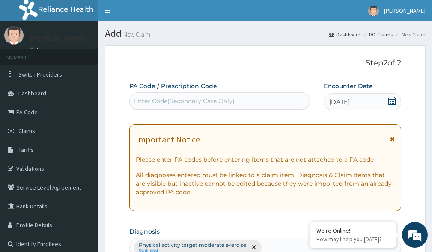
click at [212, 100] on div "Enter Code(Secondary Care Only)" at bounding box center [184, 101] width 101 height 9
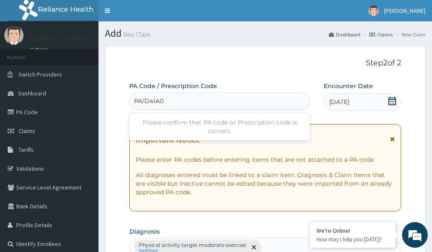
type input "PA/D41A06"
